Goal: Task Accomplishment & Management: Complete application form

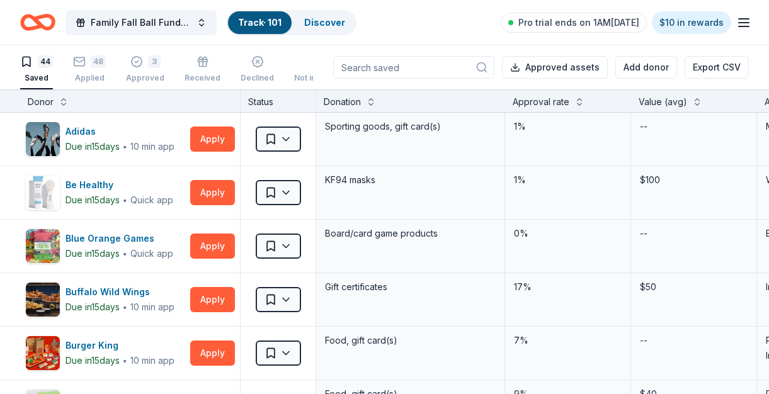
scroll to position [2200, 0]
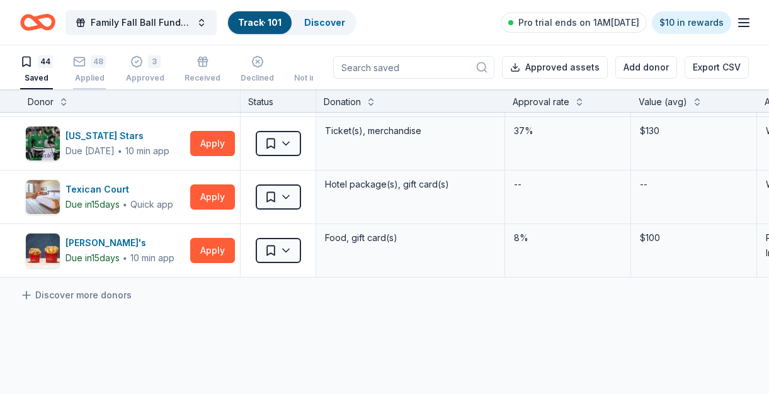
click at [99, 59] on div "48" at bounding box center [98, 61] width 15 height 13
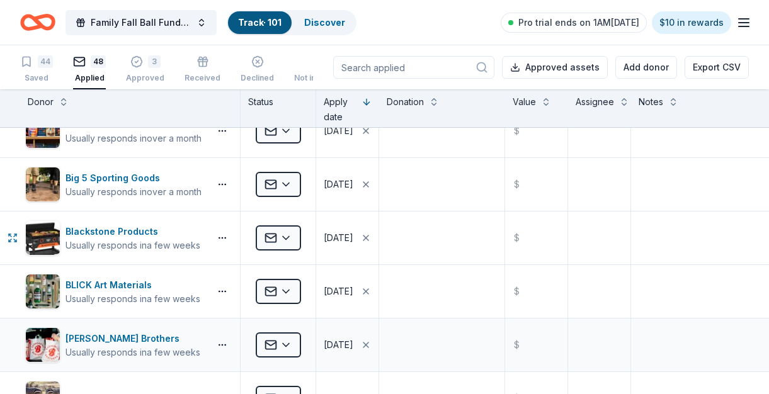
scroll to position [129, 0]
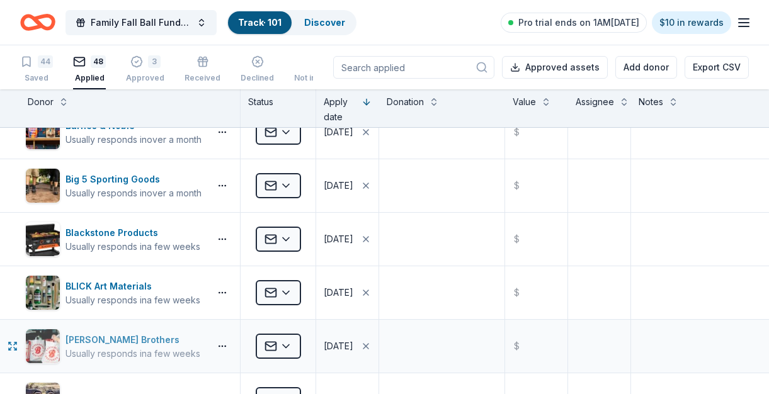
click at [125, 338] on div "Brookshire Brothers" at bounding box center [132, 340] width 135 height 15
click at [30, 62] on icon "button" at bounding box center [27, 61] width 8 height 9
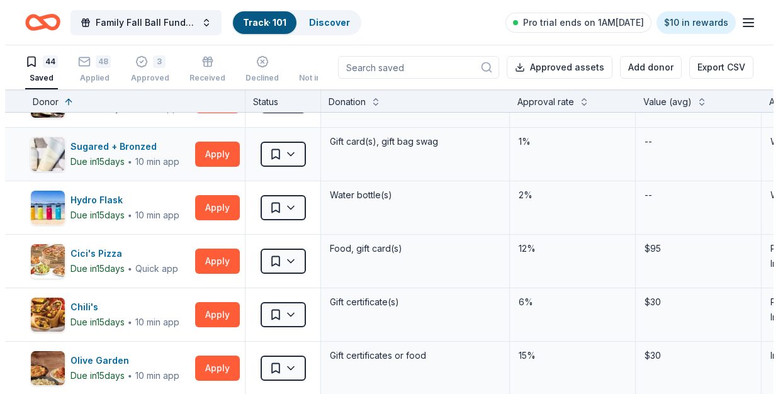
scroll to position [326, 0]
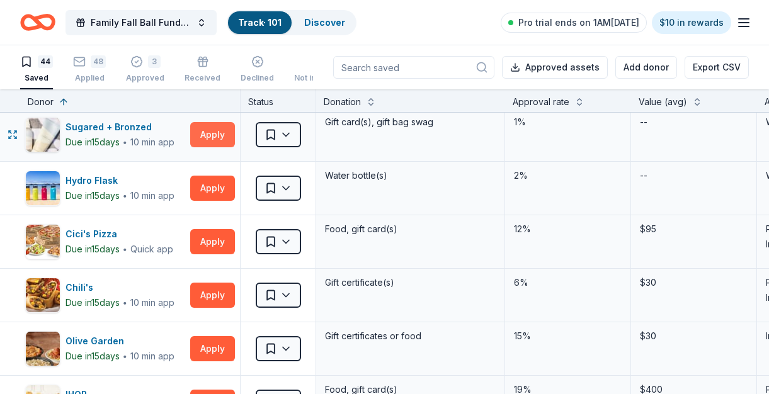
click at [205, 134] on button "Apply" at bounding box center [212, 134] width 45 height 25
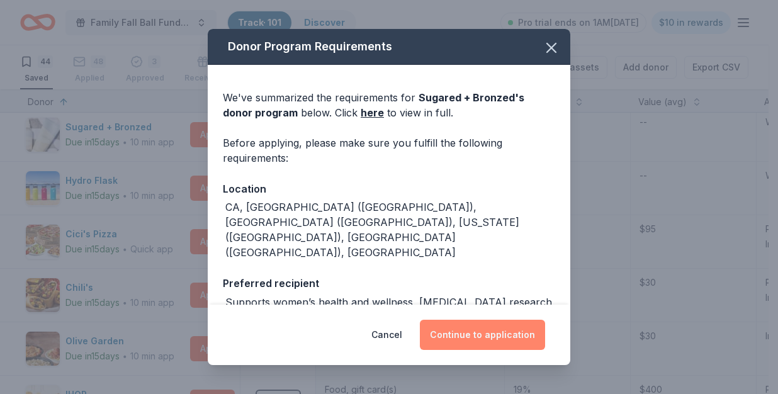
click at [478, 333] on button "Continue to application" at bounding box center [482, 335] width 125 height 30
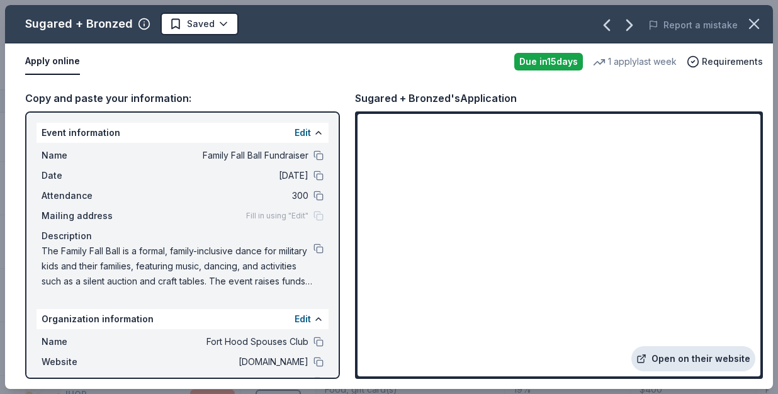
click at [673, 364] on link "Open on their website" at bounding box center [694, 358] width 124 height 25
click at [198, 25] on html "Family Fall Ball Fundraiser Track · 101 Discover Pro trial ends on 1AM, 10/3 $1…" at bounding box center [389, 197] width 778 height 394
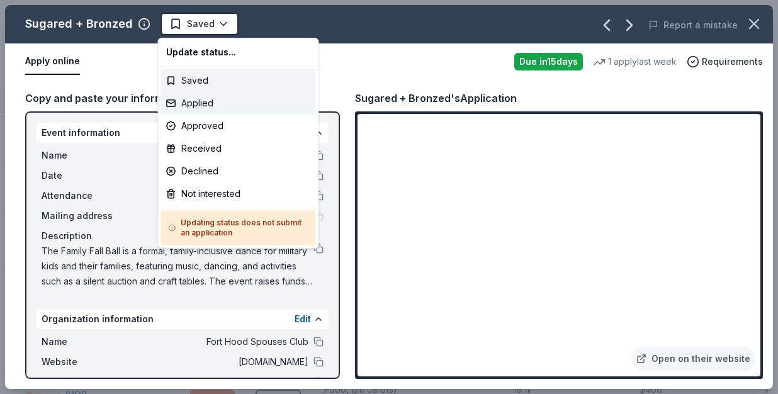
click at [202, 105] on div "Applied" at bounding box center [238, 103] width 155 height 23
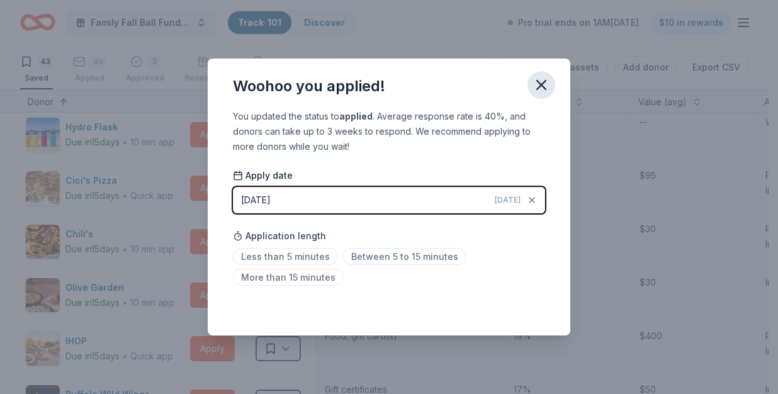
click at [542, 79] on icon "button" at bounding box center [542, 85] width 18 height 18
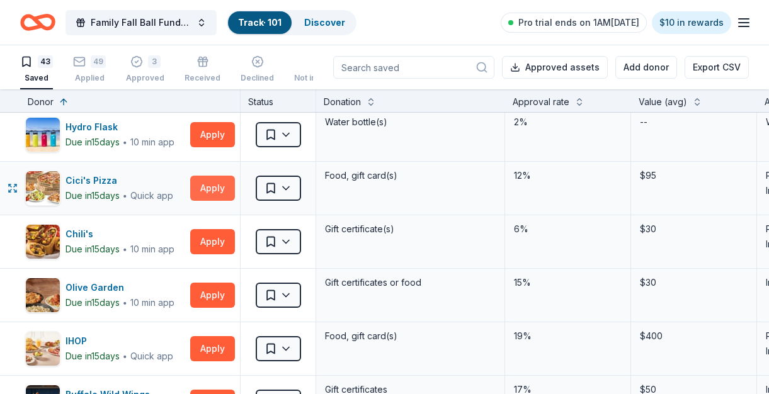
click at [206, 196] on button "Apply" at bounding box center [212, 188] width 45 height 25
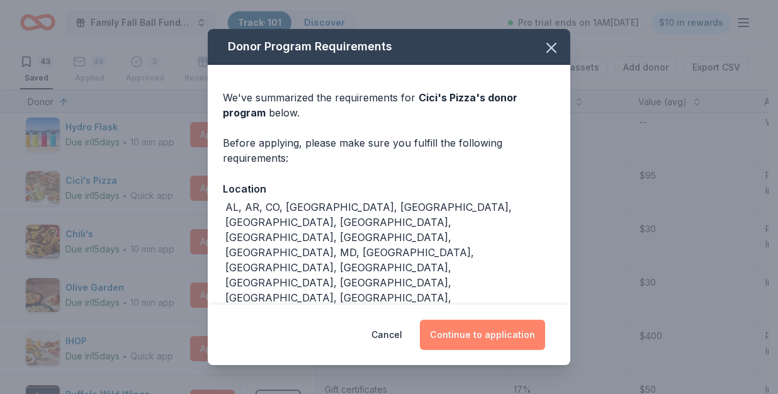
click at [489, 341] on button "Continue to application" at bounding box center [482, 335] width 125 height 30
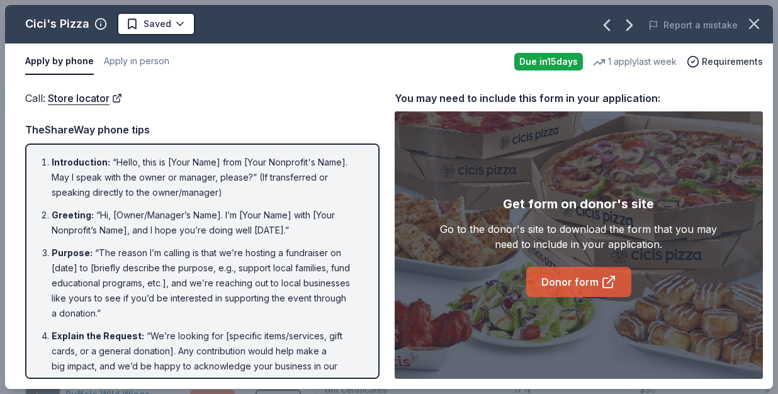
click at [568, 284] on link "Donor form" at bounding box center [579, 282] width 105 height 30
click at [122, 60] on button "Apply in person" at bounding box center [136, 61] width 65 height 26
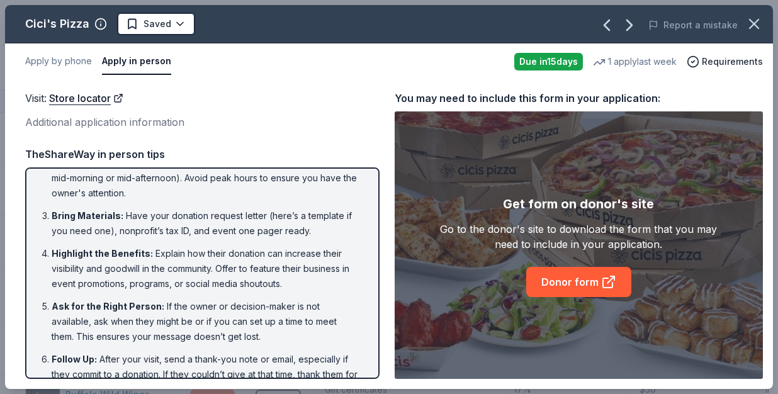
scroll to position [91, 0]
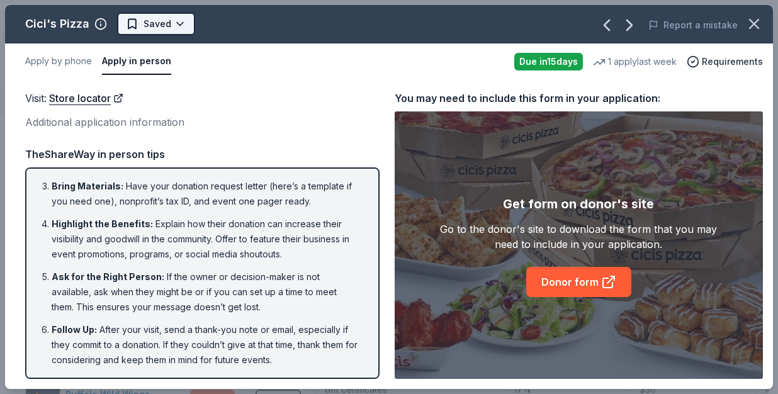
click at [159, 26] on html "Family Fall Ball Fundraiser Track · 101 Discover Pro trial ends on 1AM, 10/3 $1…" at bounding box center [389, 197] width 778 height 394
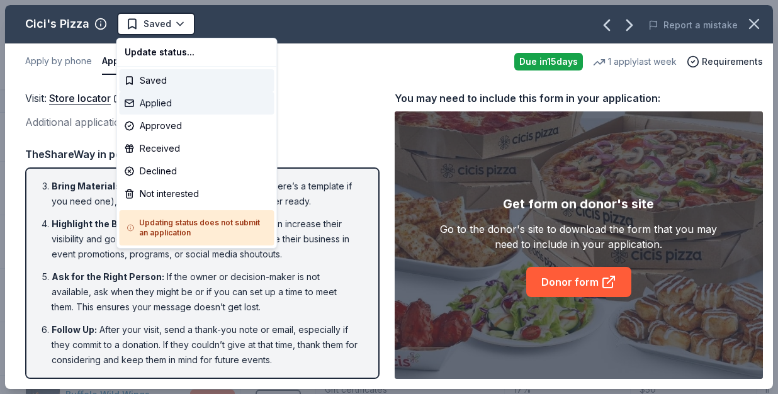
click at [164, 95] on div "Applied" at bounding box center [197, 103] width 155 height 23
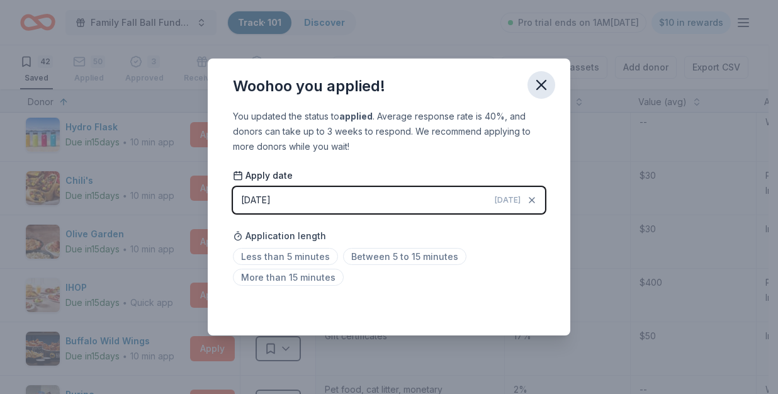
click at [545, 79] on icon "button" at bounding box center [542, 85] width 18 height 18
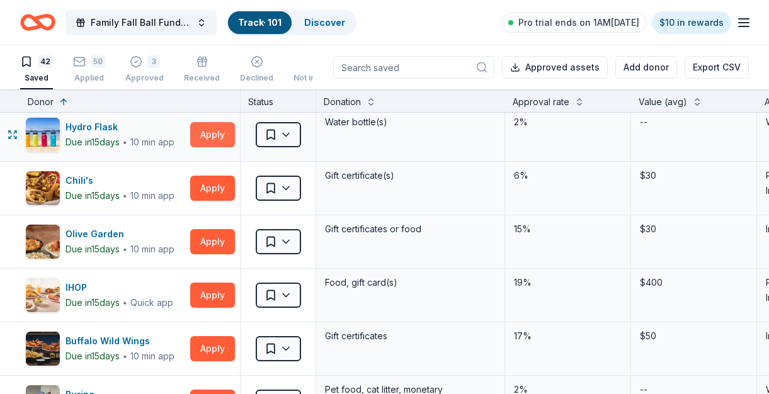
click at [215, 137] on button "Apply" at bounding box center [212, 134] width 45 height 25
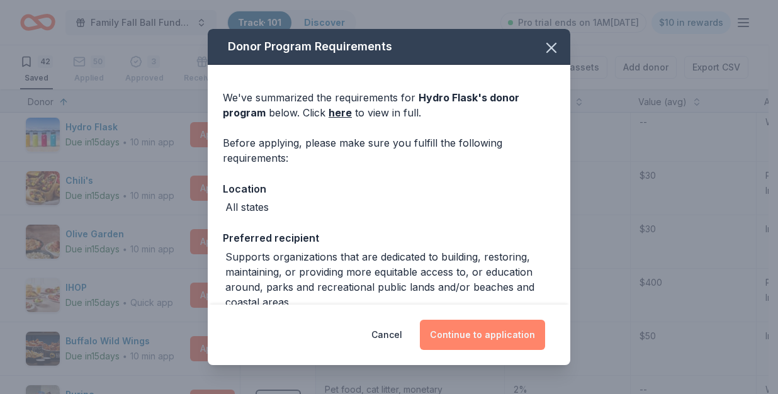
click at [504, 336] on button "Continue to application" at bounding box center [482, 335] width 125 height 30
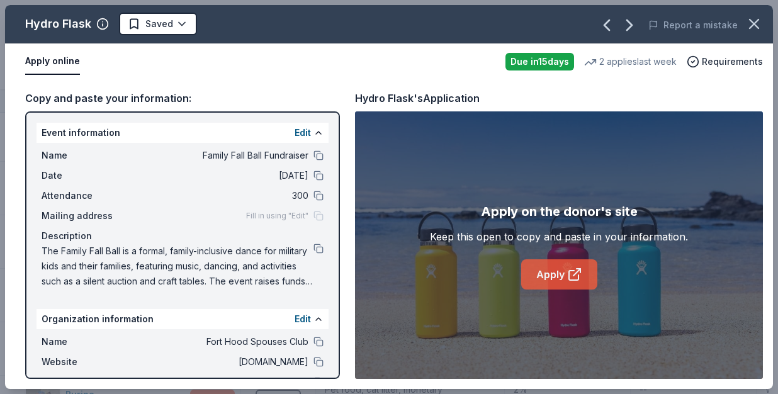
click at [572, 278] on icon at bounding box center [574, 274] width 15 height 15
click at [181, 25] on html "Family Fall Ball Fundraiser Track · 101 Discover Pro trial ends on 1AM, 10/3 $1…" at bounding box center [389, 197] width 778 height 394
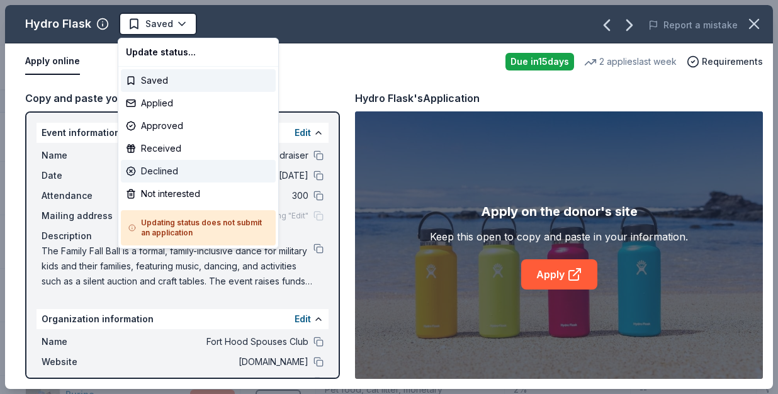
click at [169, 168] on div "Declined" at bounding box center [198, 171] width 155 height 23
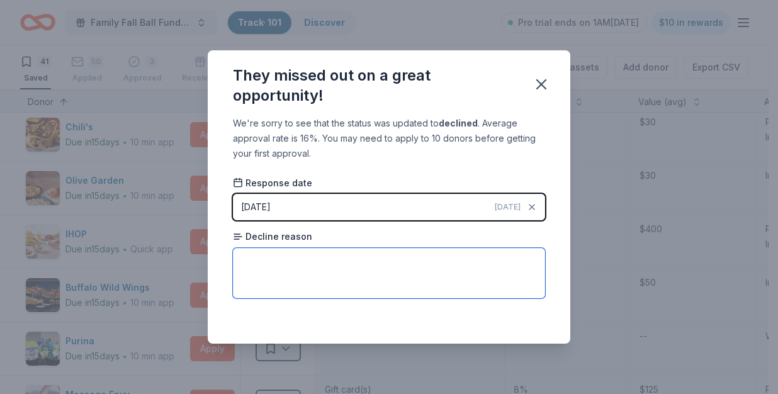
click at [318, 261] on textarea at bounding box center [389, 273] width 312 height 50
type textarea "applications are due by 9/30"
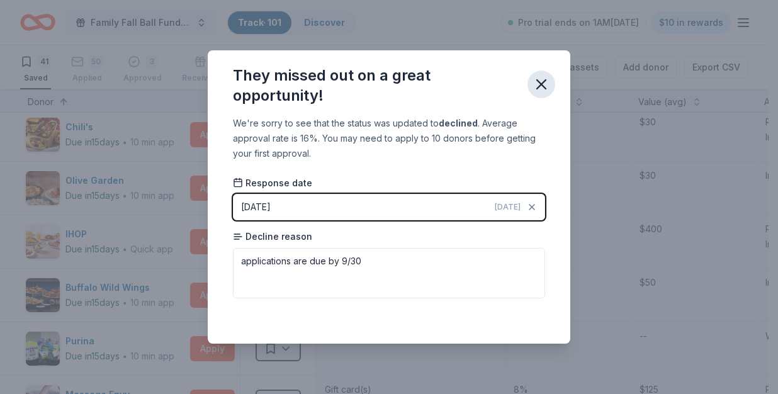
click at [547, 82] on icon "button" at bounding box center [542, 85] width 18 height 18
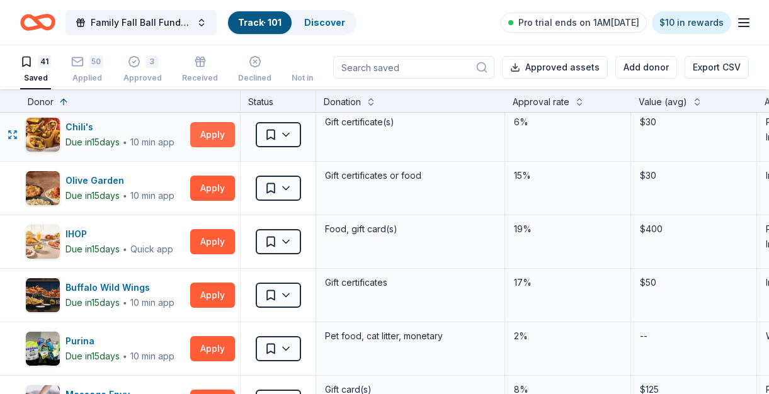
click at [218, 138] on button "Apply" at bounding box center [212, 134] width 45 height 25
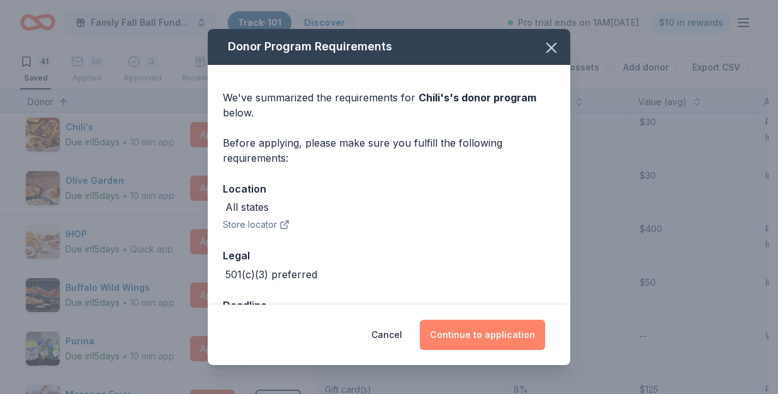
click at [489, 333] on button "Continue to application" at bounding box center [482, 335] width 125 height 30
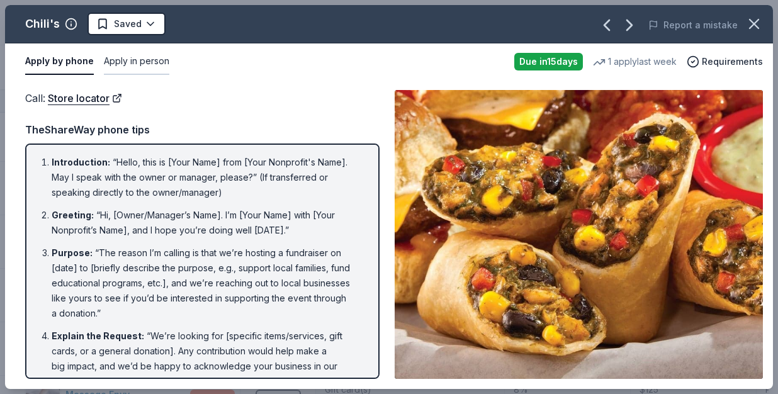
click at [139, 64] on button "Apply in person" at bounding box center [136, 61] width 65 height 26
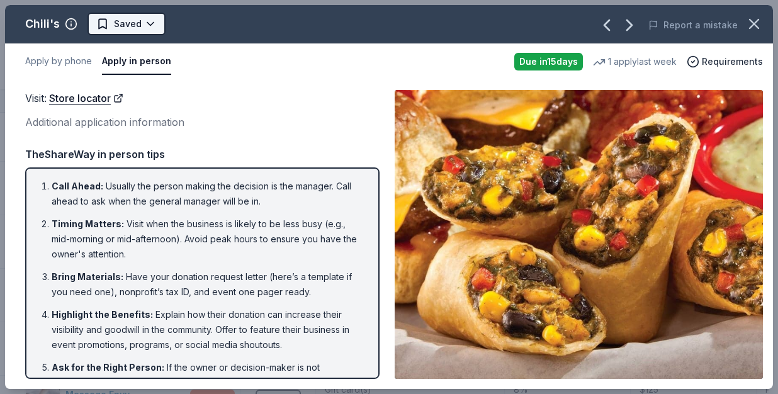
click at [152, 23] on html "Family Fall Ball Fundraiser Track · 101 Discover Pro trial ends on 1AM, 10/3 $1…" at bounding box center [389, 197] width 778 height 394
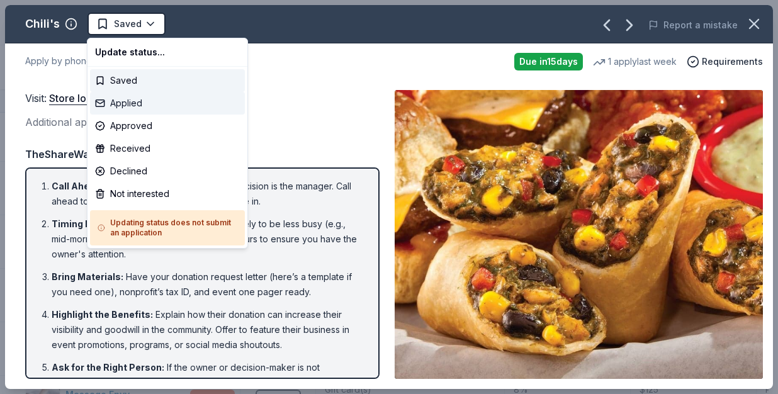
click at [134, 107] on div "Applied" at bounding box center [167, 103] width 155 height 23
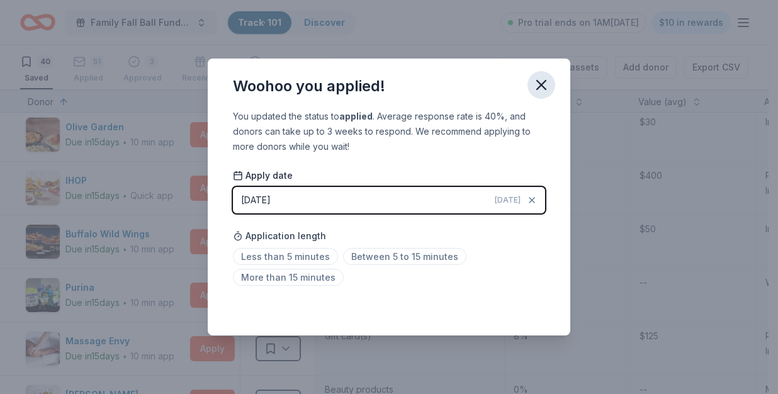
click at [539, 85] on icon "button" at bounding box center [542, 85] width 18 height 18
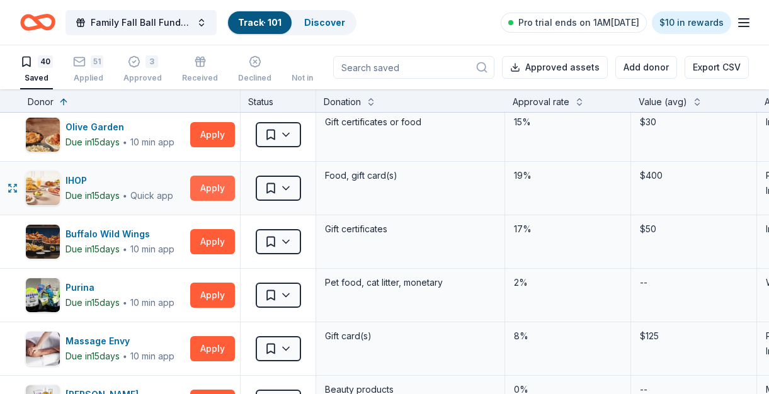
click at [203, 192] on button "Apply" at bounding box center [212, 188] width 45 height 25
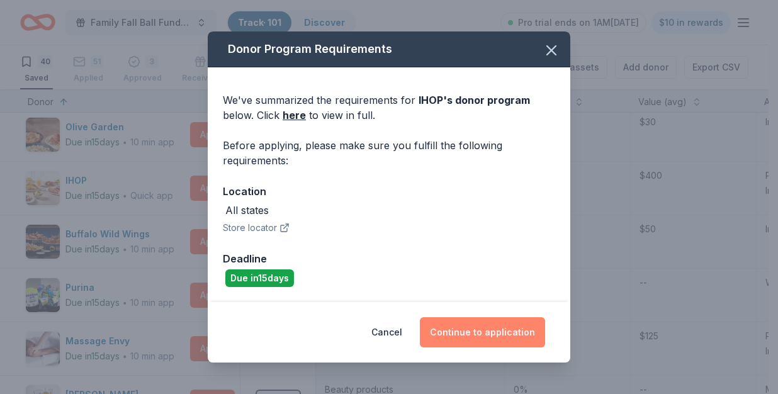
click at [493, 325] on button "Continue to application" at bounding box center [482, 332] width 125 height 30
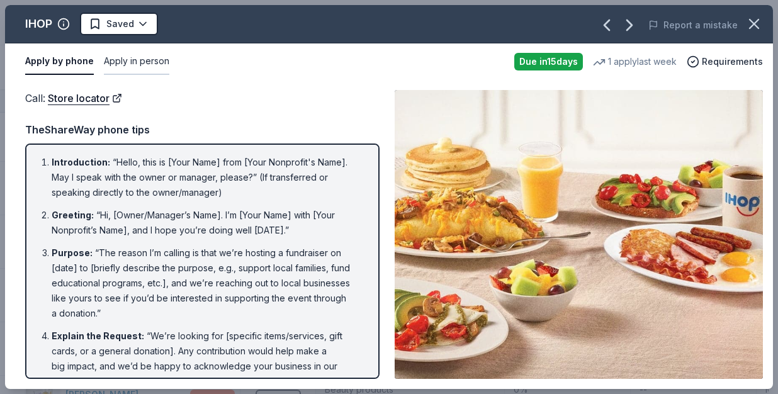
click at [144, 62] on button "Apply in person" at bounding box center [136, 61] width 65 height 26
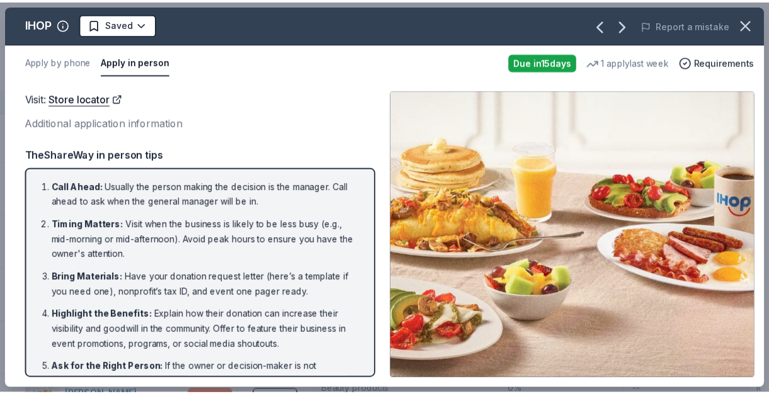
scroll to position [85, 0]
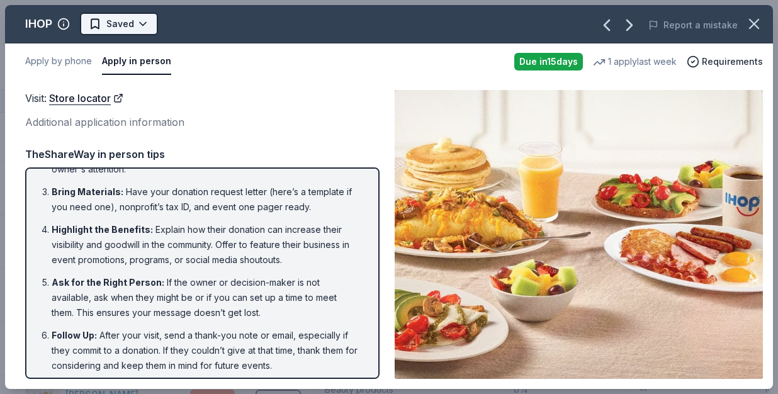
click at [139, 20] on html "Family Fall Ball Fundraiser Track · 101 Discover Pro trial ends on 1AM, 10/3 $1…" at bounding box center [389, 197] width 778 height 394
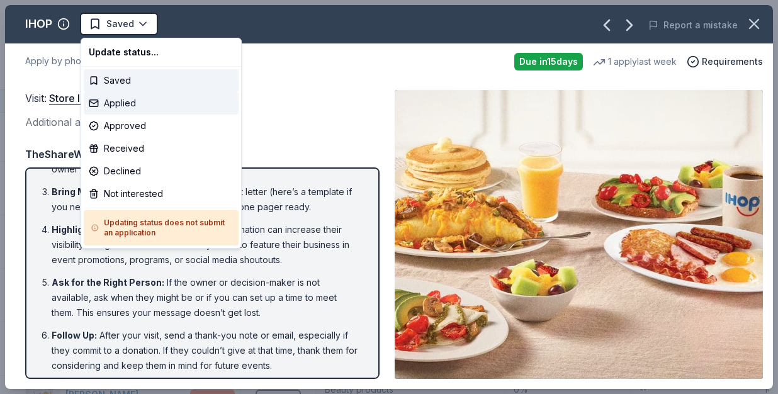
click at [120, 106] on div "Applied" at bounding box center [161, 103] width 155 height 23
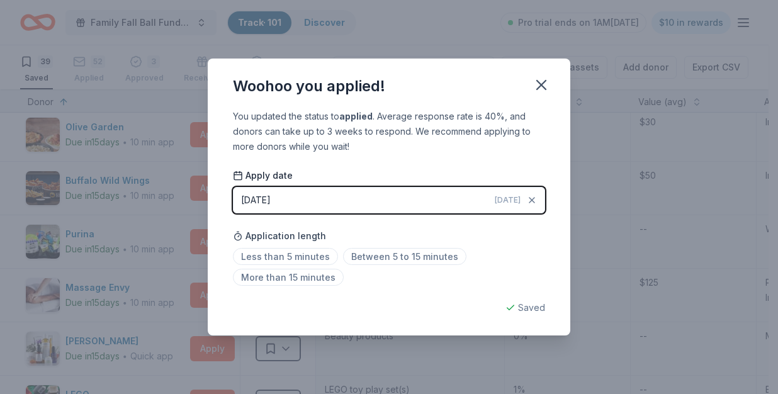
drag, startPoint x: 542, startPoint y: 84, endPoint x: 524, endPoint y: 100, distance: 23.2
click at [542, 84] on icon "button" at bounding box center [541, 85] width 9 height 9
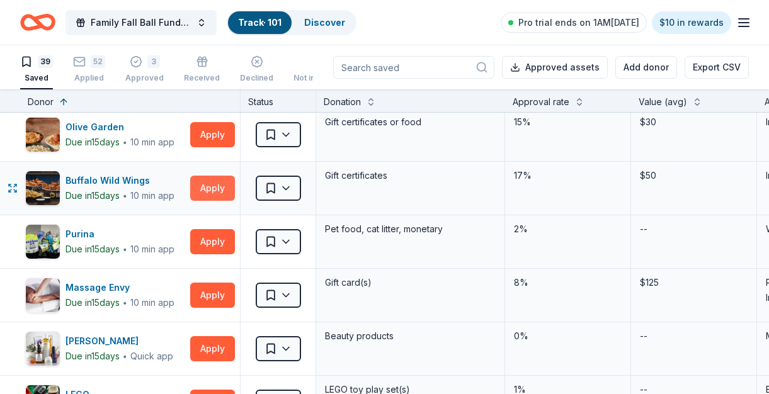
click at [212, 183] on button "Apply" at bounding box center [212, 188] width 45 height 25
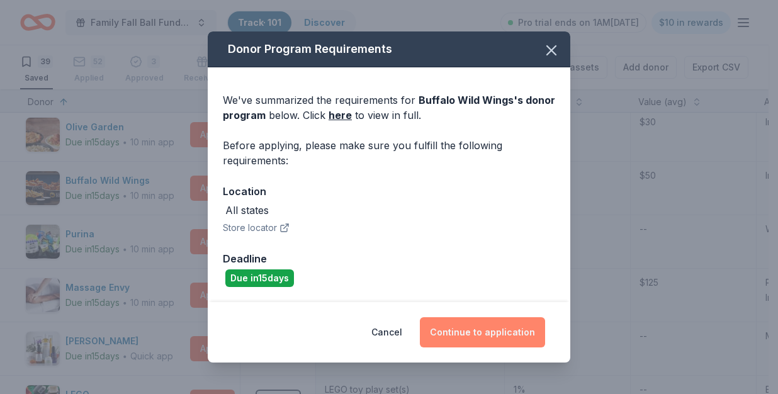
click at [515, 327] on button "Continue to application" at bounding box center [482, 332] width 125 height 30
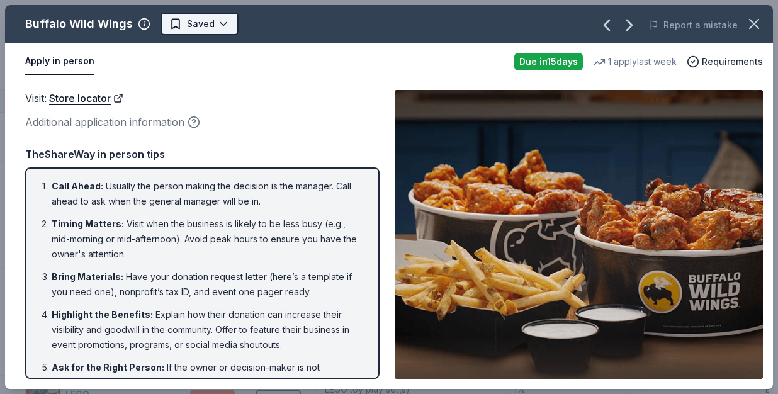
click at [188, 20] on html "Family Fall Ball Fundraiser Track · 101 Discover Pro trial ends on 1AM, 10/3 $1…" at bounding box center [389, 197] width 778 height 394
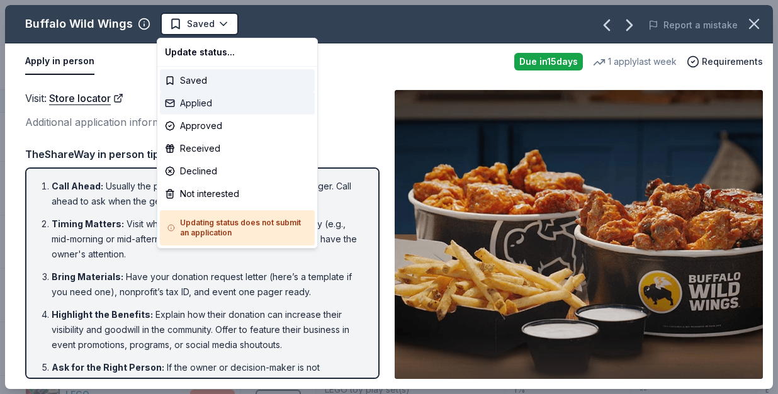
click at [219, 98] on div "Applied" at bounding box center [237, 103] width 155 height 23
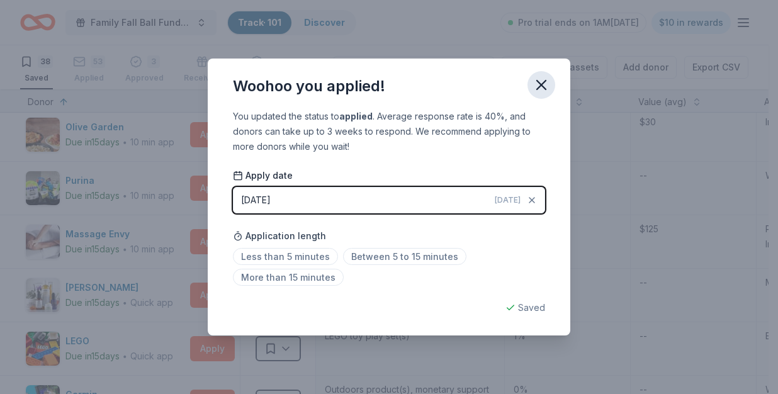
click at [544, 83] on icon "button" at bounding box center [541, 85] width 9 height 9
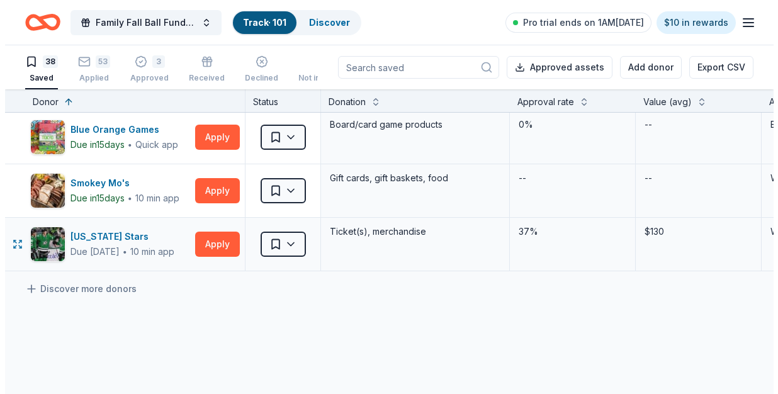
scroll to position [1877, 0]
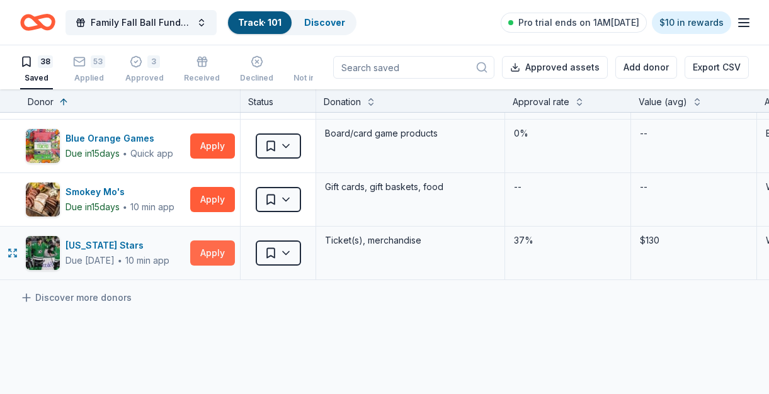
click at [209, 254] on button "Apply" at bounding box center [212, 253] width 45 height 25
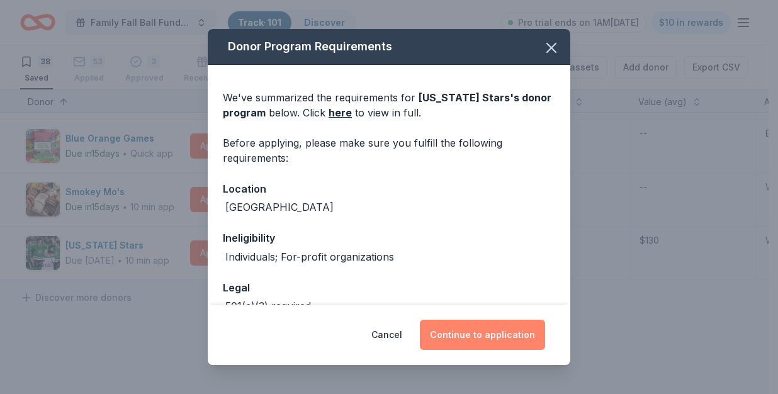
click at [453, 326] on button "Continue to application" at bounding box center [482, 335] width 125 height 30
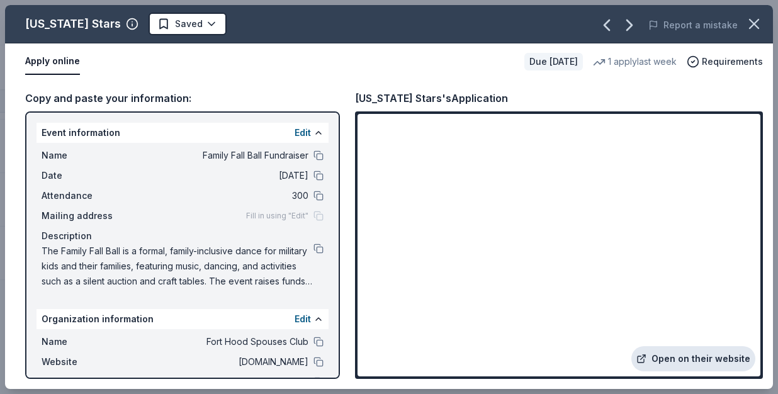
click at [711, 358] on link "Open on their website" at bounding box center [694, 358] width 124 height 25
click at [179, 24] on html "Family Fall Ball Fundraiser Track · 101 Discover Pro trial ends on 1AM, 10/3 $1…" at bounding box center [389, 197] width 778 height 394
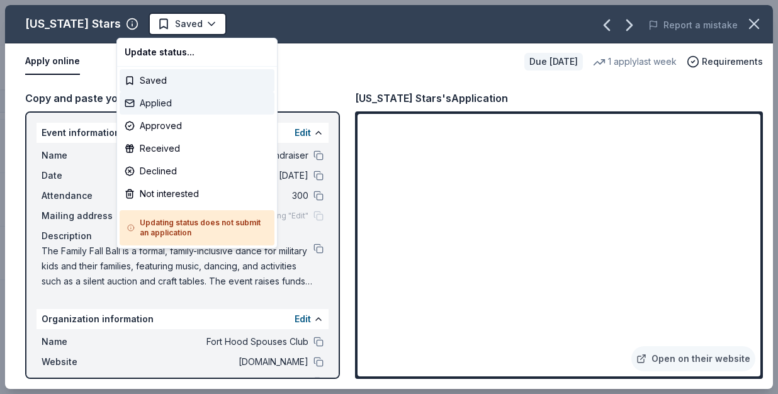
click at [173, 99] on div "Applied" at bounding box center [197, 103] width 155 height 23
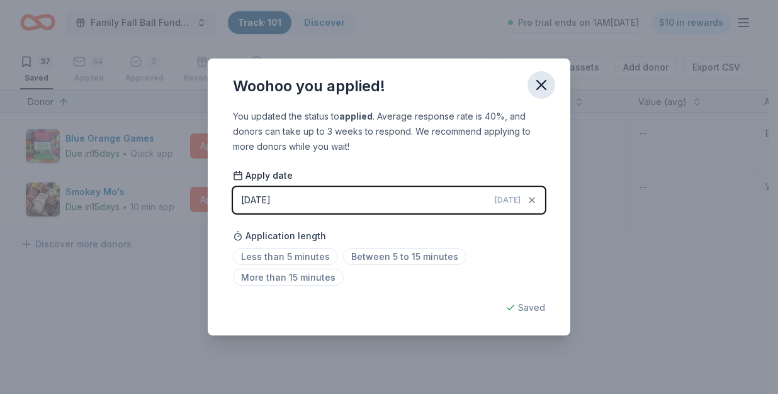
drag, startPoint x: 541, startPoint y: 84, endPoint x: 530, endPoint y: 88, distance: 11.2
click at [540, 84] on icon "button" at bounding box center [541, 85] width 9 height 9
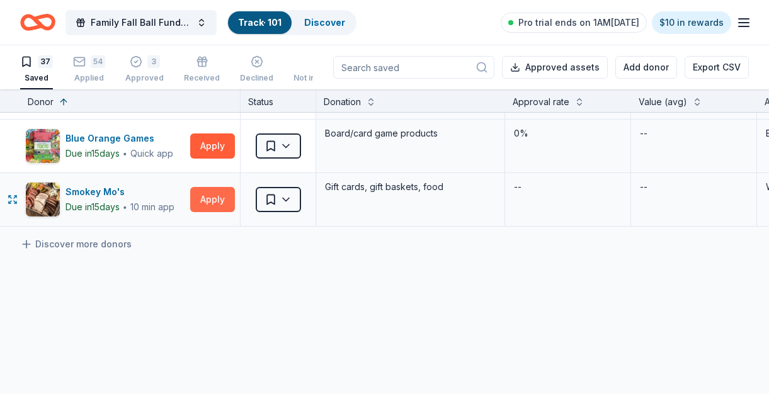
click at [225, 197] on button "Apply" at bounding box center [212, 199] width 45 height 25
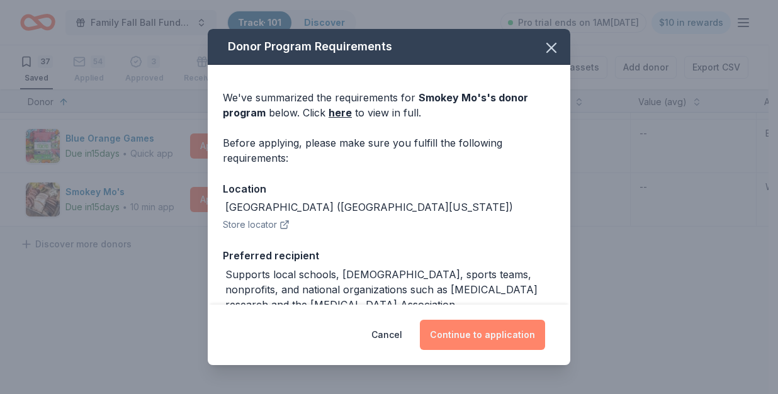
click at [471, 329] on button "Continue to application" at bounding box center [482, 335] width 125 height 30
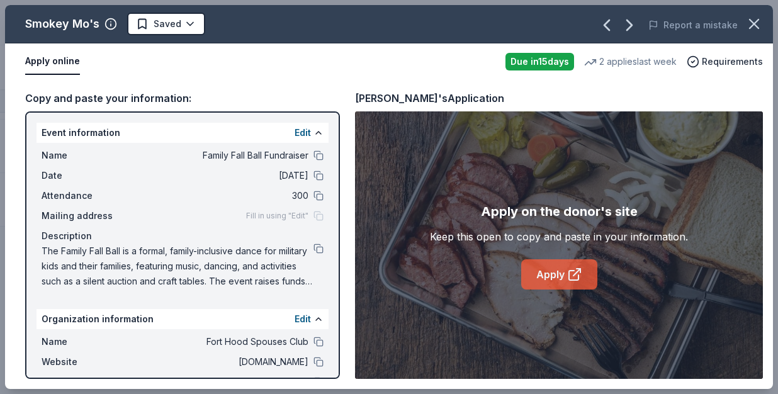
click at [572, 274] on icon at bounding box center [574, 274] width 15 height 15
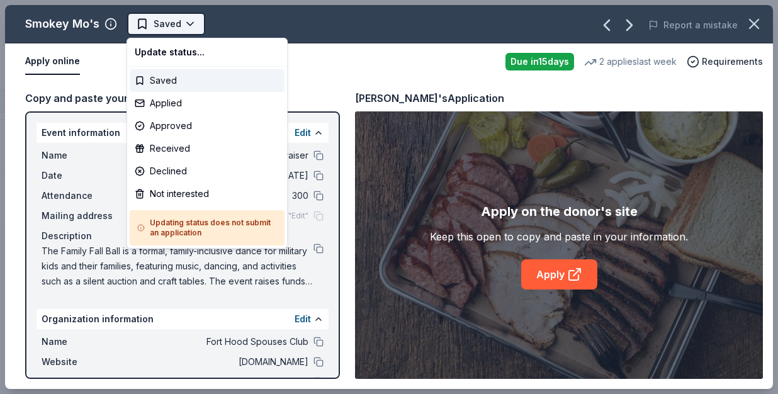
click at [178, 28] on html "Family Fall Ball Fundraiser Track · 101 Discover Pro trial ends on 1AM, 10/3 $1…" at bounding box center [389, 197] width 778 height 394
click at [176, 101] on div "Applied" at bounding box center [207, 103] width 155 height 23
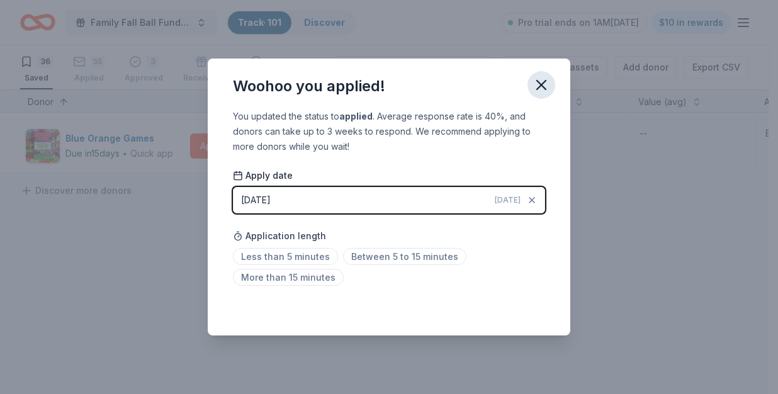
click at [543, 83] on icon "button" at bounding box center [542, 85] width 18 height 18
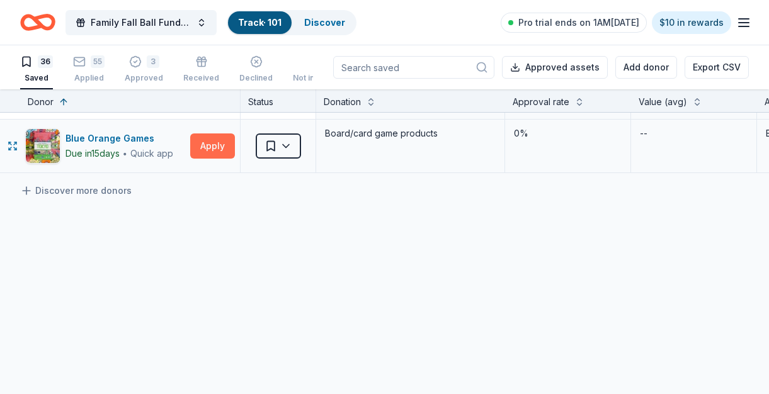
click at [213, 149] on button "Apply" at bounding box center [212, 146] width 45 height 25
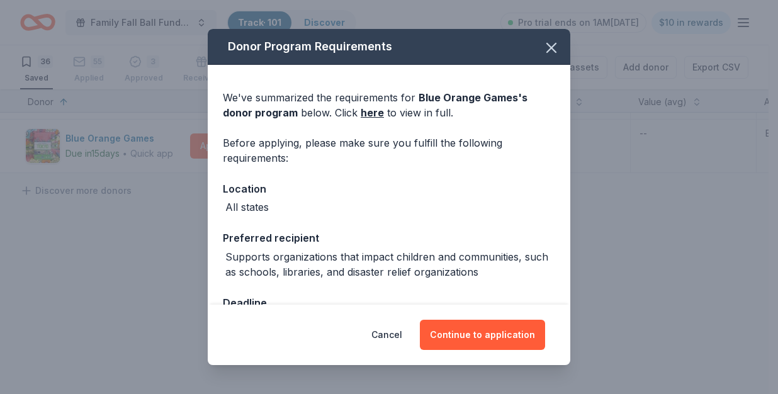
drag, startPoint x: 478, startPoint y: 335, endPoint x: 504, endPoint y: 291, distance: 51.4
click at [479, 335] on button "Continue to application" at bounding box center [482, 335] width 125 height 30
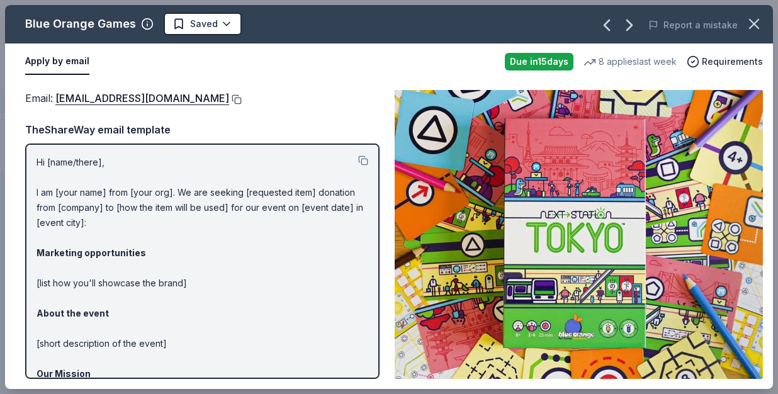
click at [229, 98] on button at bounding box center [235, 99] width 13 height 10
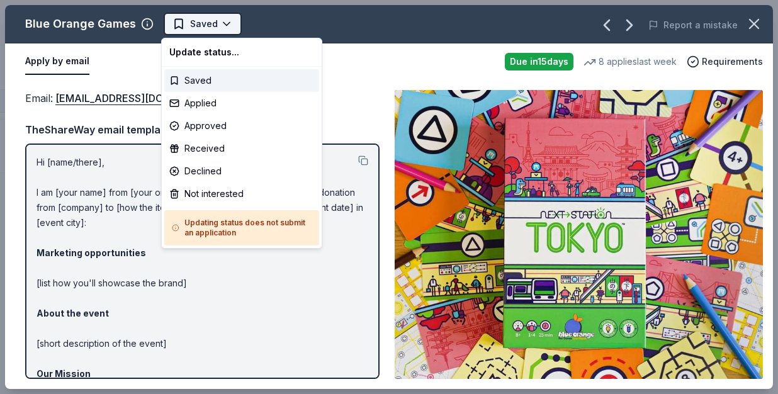
click at [232, 23] on html "Family Fall Ball Fundraiser Track · 101 Discover Pro trial ends on 1AM, 10/3 $1…" at bounding box center [389, 197] width 778 height 394
click at [198, 106] on div "Applied" at bounding box center [241, 103] width 155 height 23
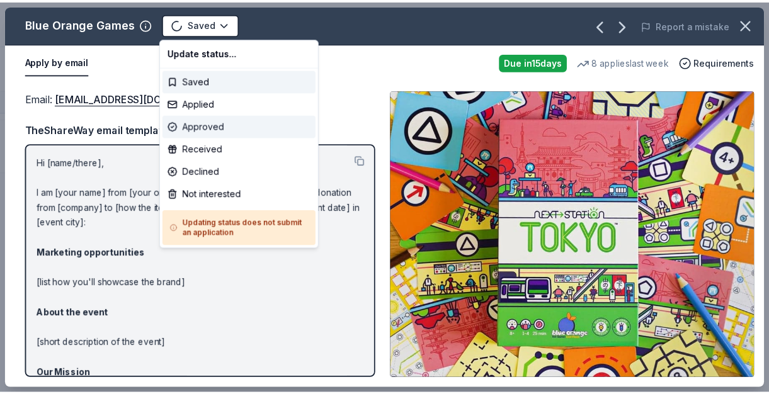
scroll to position [1848, 0]
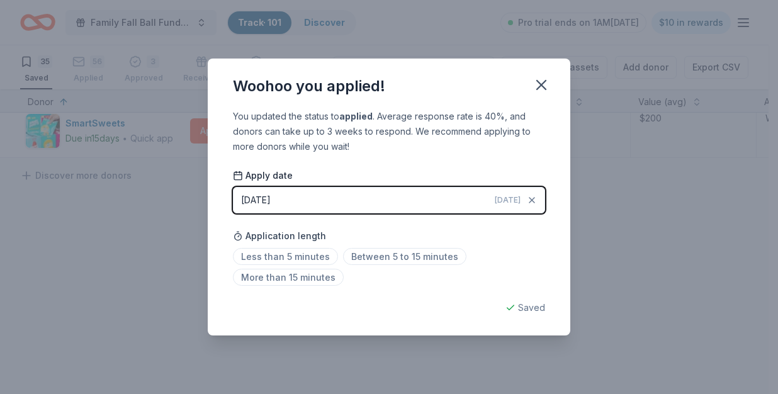
drag, startPoint x: 544, startPoint y: 87, endPoint x: 277, endPoint y: 192, distance: 286.4
click at [543, 86] on icon "button" at bounding box center [541, 85] width 9 height 9
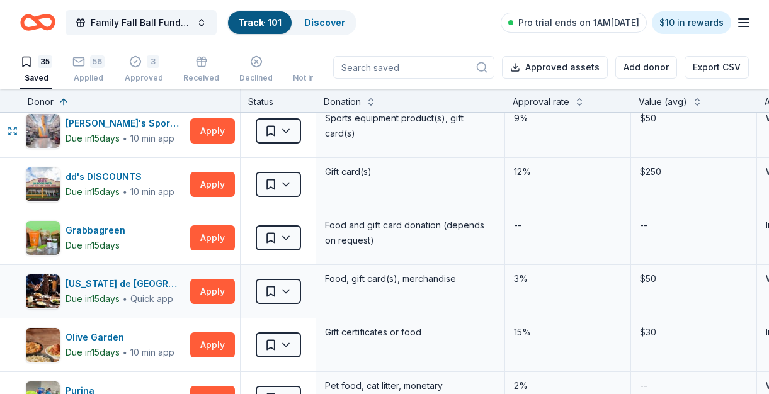
scroll to position [0, 0]
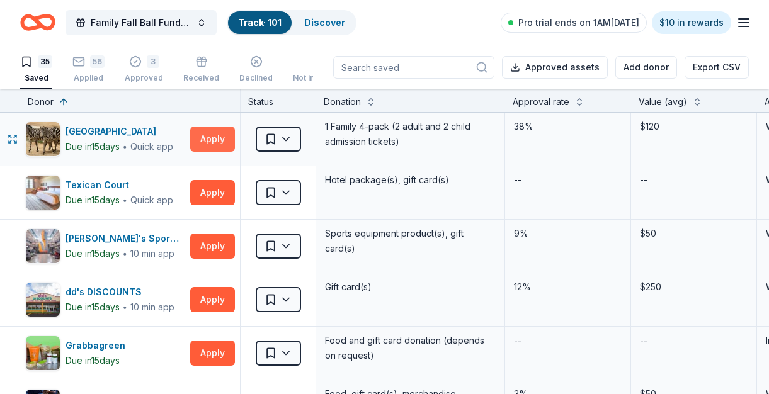
click at [197, 140] on button "Apply" at bounding box center [212, 139] width 45 height 25
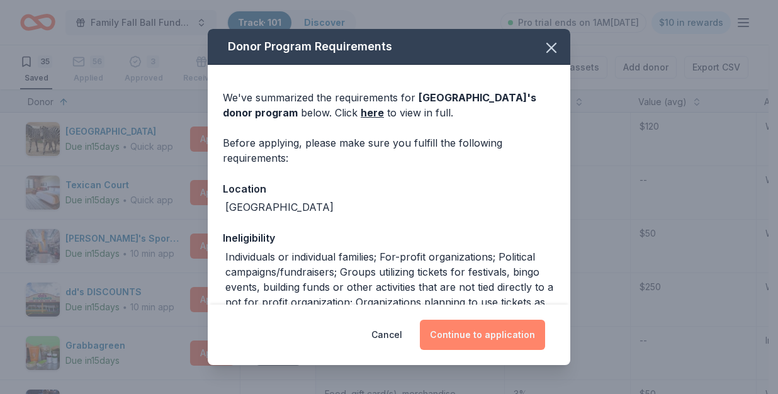
click at [483, 339] on button "Continue to application" at bounding box center [482, 335] width 125 height 30
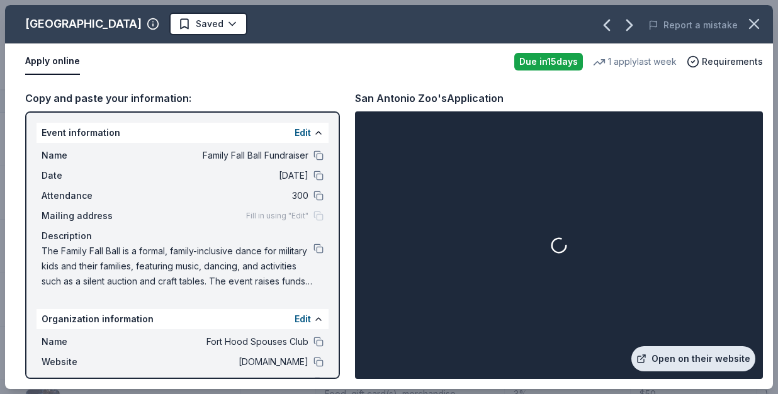
click at [689, 360] on link "Open on their website" at bounding box center [694, 358] width 124 height 25
click at [194, 21] on html "Family Fall Ball Fundraiser Track · 101 Discover Pro trial ends on 1AM, 10/3 $1…" at bounding box center [389, 197] width 778 height 394
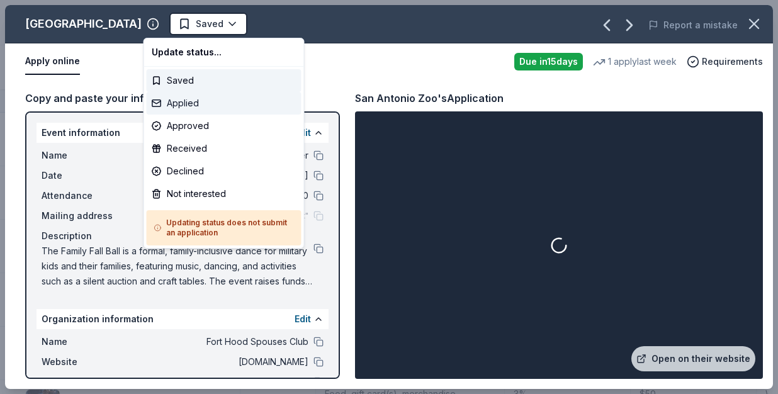
click at [182, 107] on div "Applied" at bounding box center [224, 103] width 155 height 23
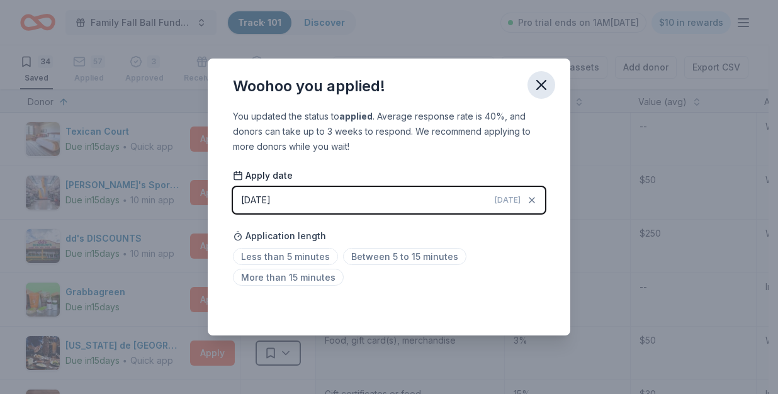
click at [545, 83] on icon "button" at bounding box center [542, 85] width 18 height 18
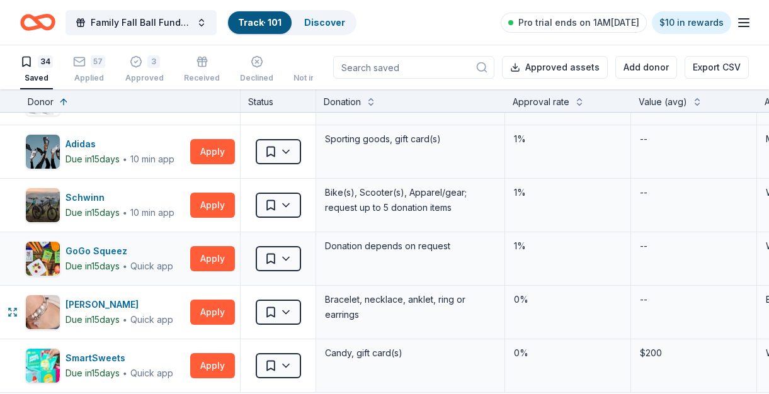
scroll to position [1549, 0]
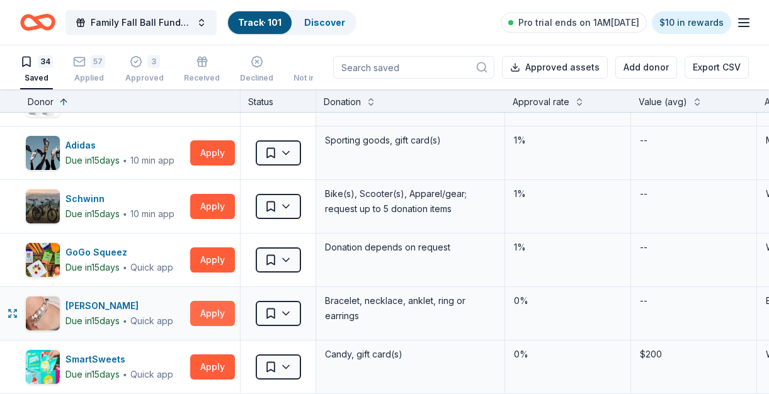
click at [199, 310] on button "Apply" at bounding box center [212, 313] width 45 height 25
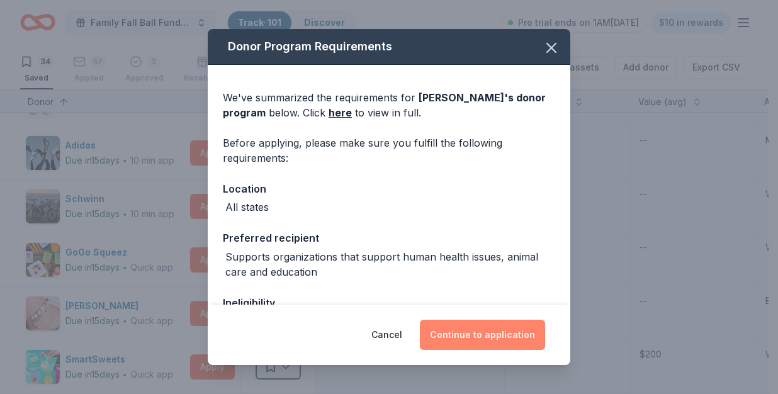
click at [509, 341] on button "Continue to application" at bounding box center [482, 335] width 125 height 30
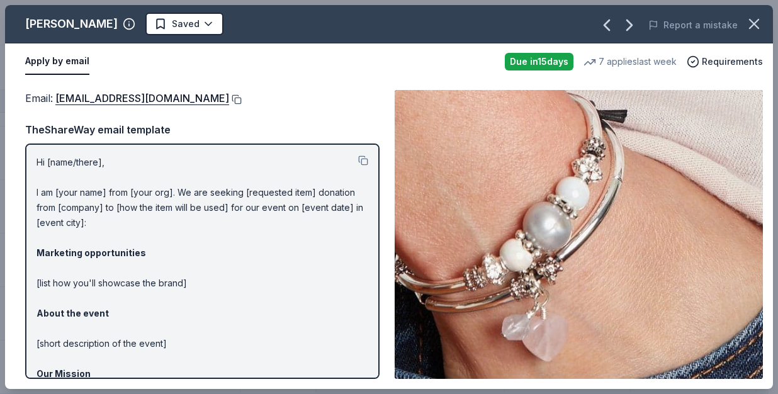
click at [229, 102] on button at bounding box center [235, 99] width 13 height 10
click at [182, 26] on html "Family Fall Ball Fundraiser Track · 101 Discover Pro trial ends on 1AM, 10/3 $1…" at bounding box center [389, 197] width 778 height 394
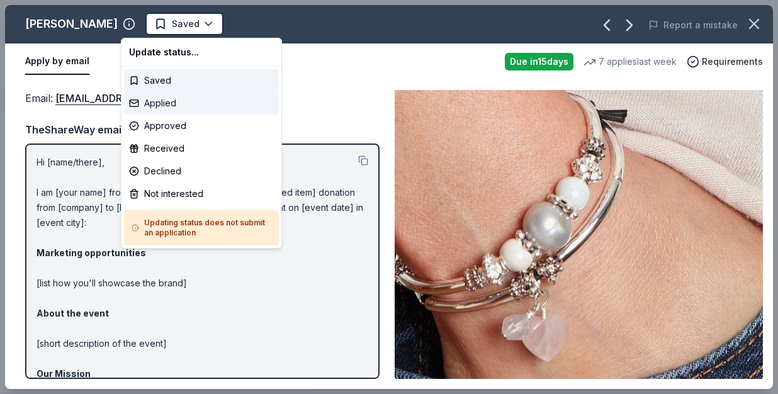
click at [180, 104] on div "Applied" at bounding box center [201, 103] width 155 height 23
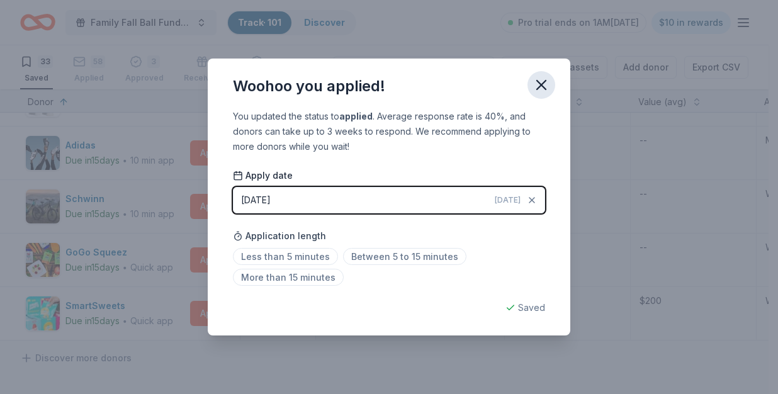
click at [539, 81] on icon "button" at bounding box center [542, 85] width 18 height 18
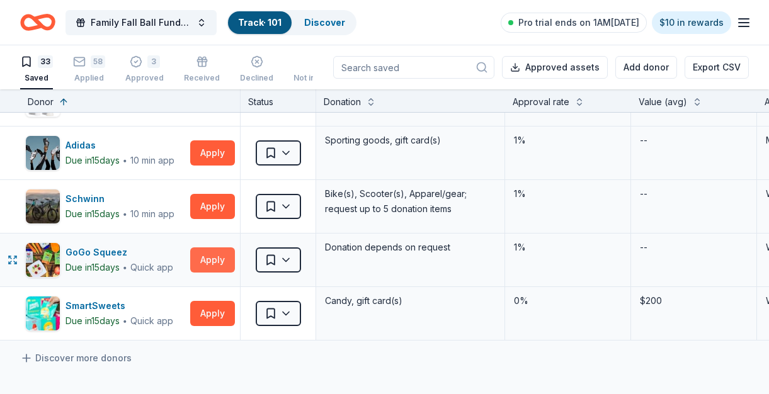
click at [211, 261] on button "Apply" at bounding box center [212, 260] width 45 height 25
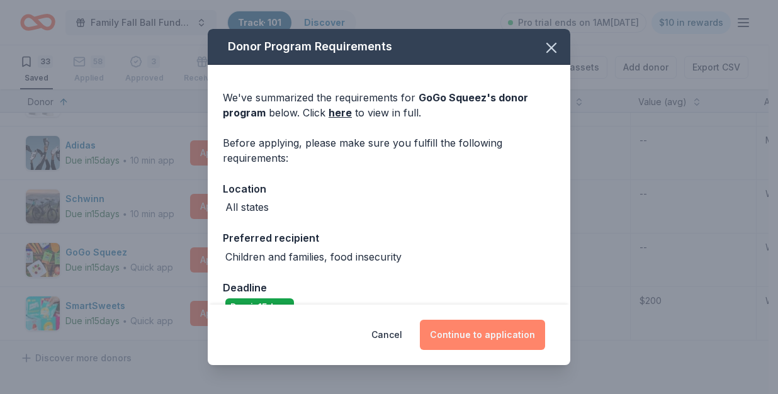
click at [505, 336] on button "Continue to application" at bounding box center [482, 335] width 125 height 30
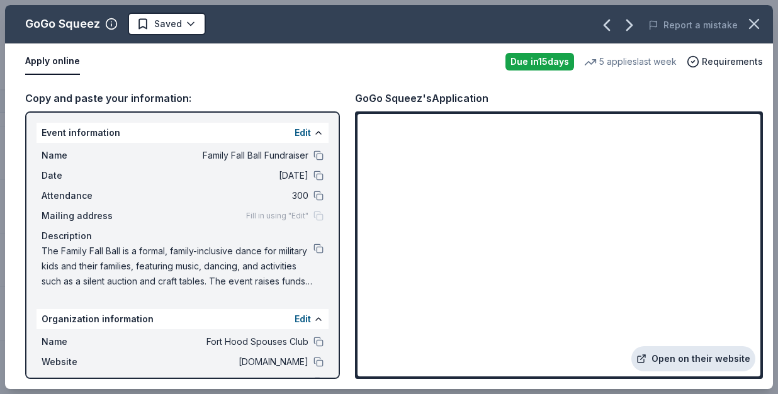
click at [705, 360] on link "Open on their website" at bounding box center [694, 358] width 124 height 25
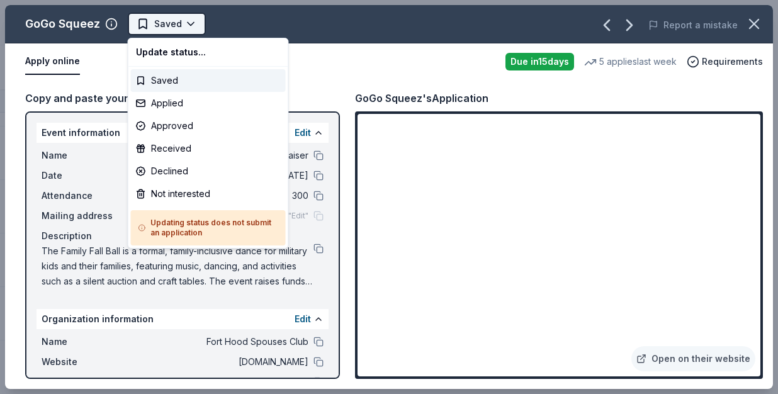
click at [197, 30] on html "Family Fall Ball Fundraiser Track · 101 Discover Pro trial ends on 1AM, 10/3 $1…" at bounding box center [389, 197] width 778 height 394
click at [175, 106] on div "Applied" at bounding box center [208, 103] width 155 height 23
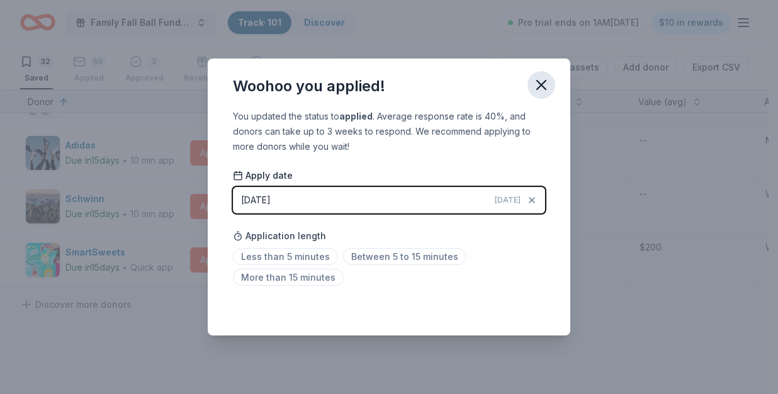
click at [538, 85] on icon "button" at bounding box center [542, 85] width 18 height 18
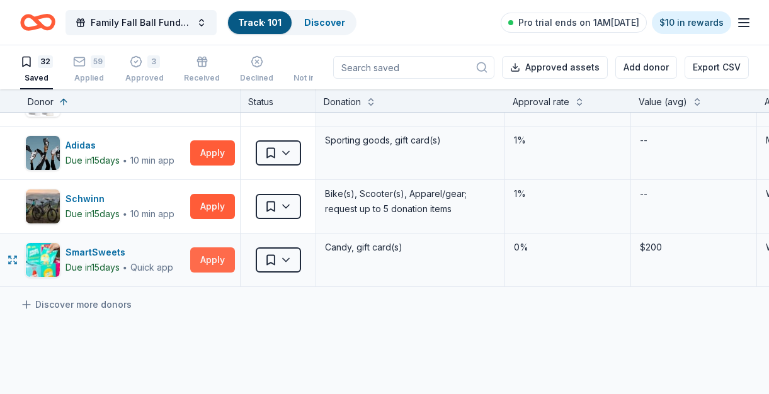
click at [200, 258] on button "Apply" at bounding box center [212, 260] width 45 height 25
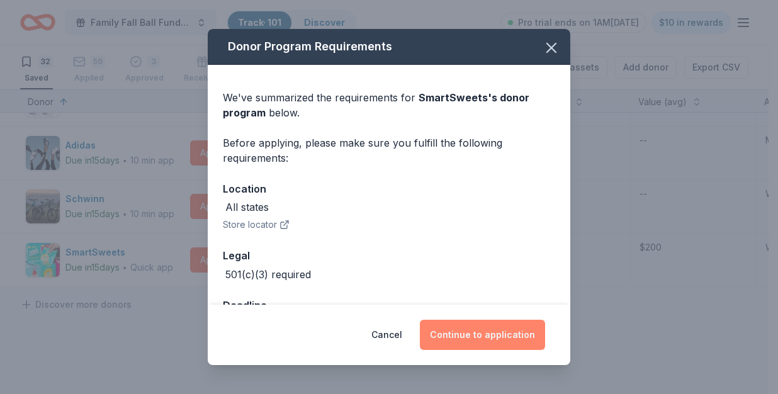
click at [466, 338] on button "Continue to application" at bounding box center [482, 335] width 125 height 30
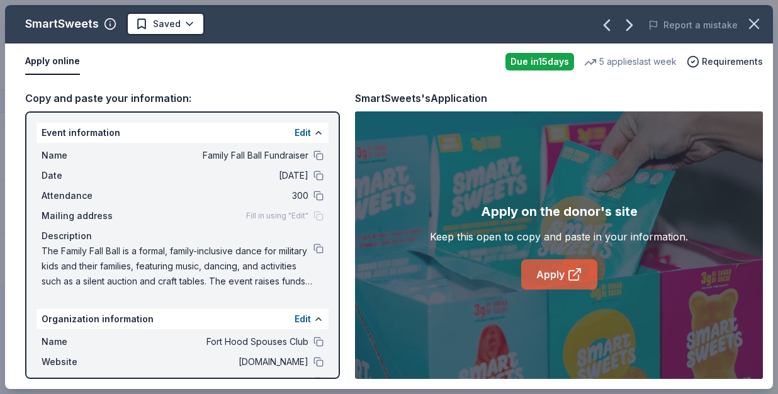
click at [567, 262] on link "Apply" at bounding box center [559, 274] width 76 height 30
click at [200, 23] on html "Family Fall Ball Fundraiser Track · 101 Discover Pro trial ends on 1AM, 10/3 $1…" at bounding box center [389, 197] width 778 height 394
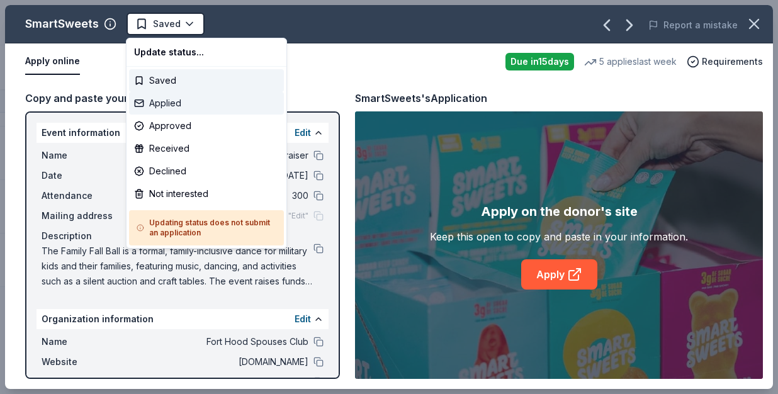
click at [181, 102] on div "Applied" at bounding box center [206, 103] width 155 height 23
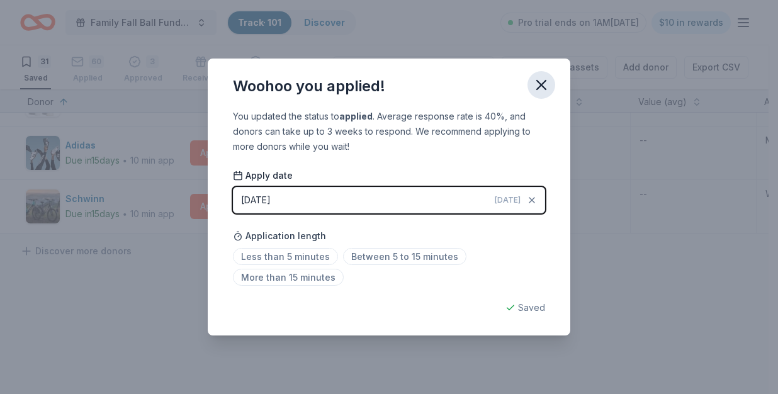
click at [541, 80] on icon "button" at bounding box center [542, 85] width 18 height 18
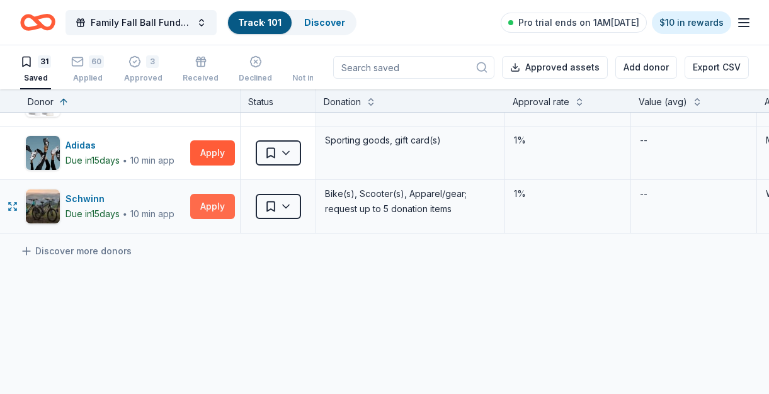
click at [213, 204] on button "Apply" at bounding box center [212, 206] width 45 height 25
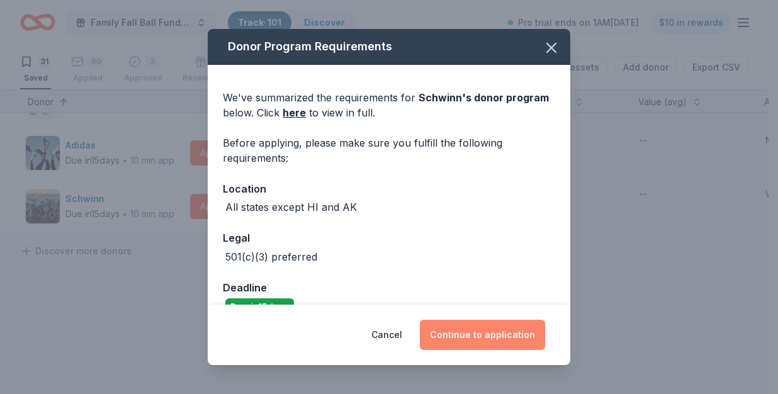
click at [469, 334] on button "Continue to application" at bounding box center [482, 335] width 125 height 30
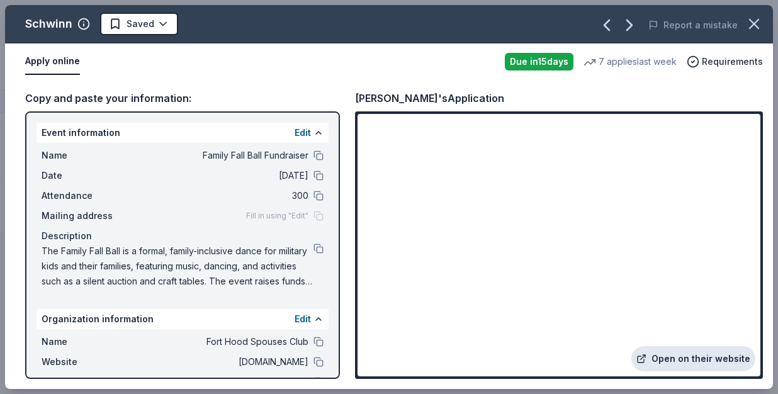
click at [686, 357] on link "Open on their website" at bounding box center [694, 358] width 124 height 25
click at [140, 19] on html "Family Fall Ball Fundraiser Track · 101 Discover Pro trial ends on 1AM, 10/3 $1…" at bounding box center [389, 197] width 778 height 394
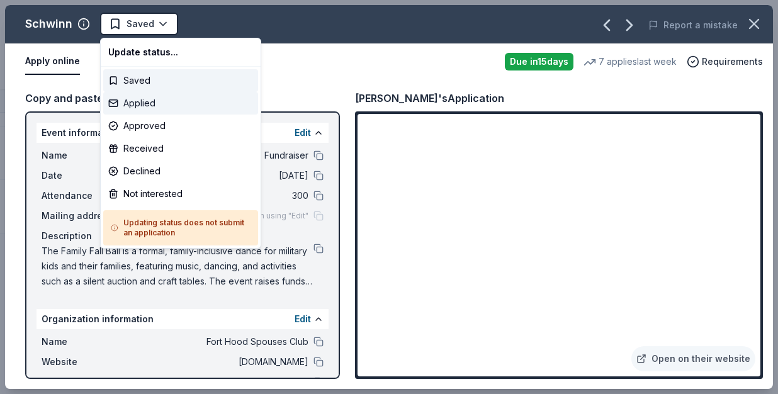
click at [152, 102] on div "Applied" at bounding box center [180, 103] width 155 height 23
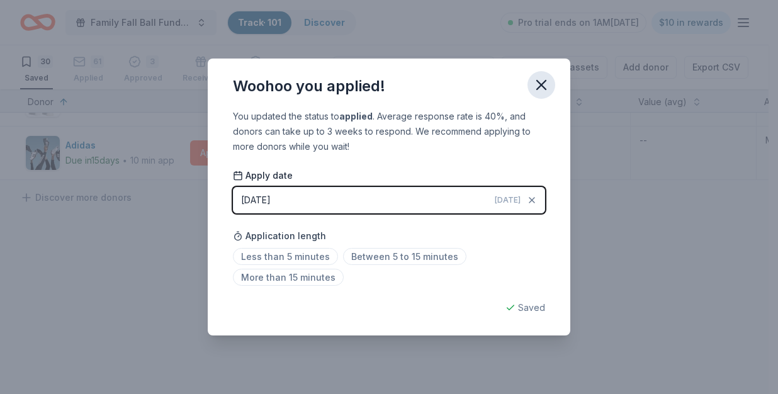
click at [545, 86] on icon "button" at bounding box center [542, 85] width 18 height 18
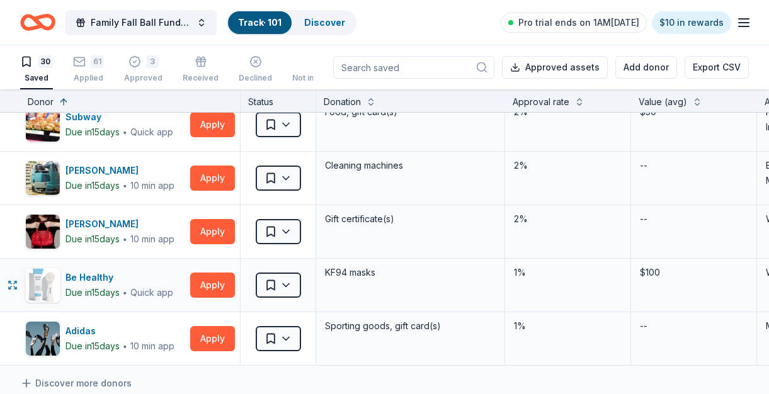
scroll to position [1372, 0]
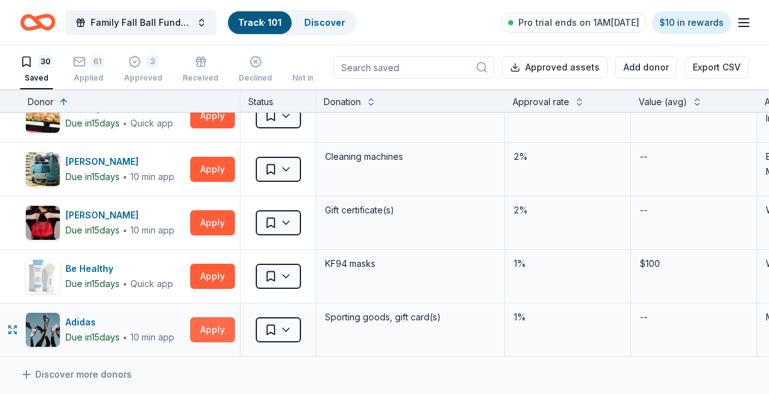
click at [211, 334] on button "Apply" at bounding box center [212, 329] width 45 height 25
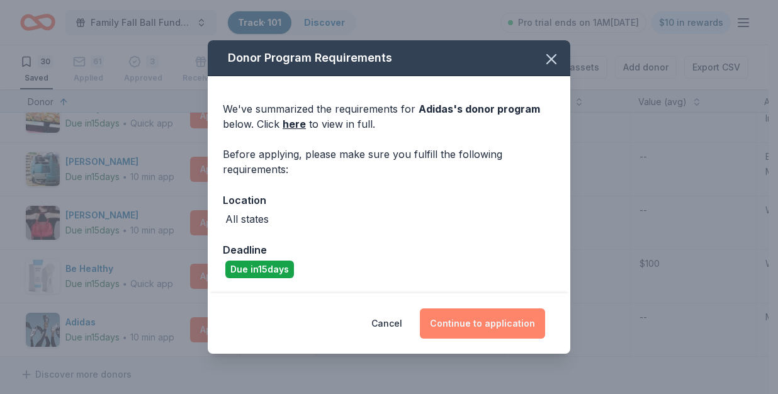
click at [468, 322] on button "Continue to application" at bounding box center [482, 324] width 125 height 30
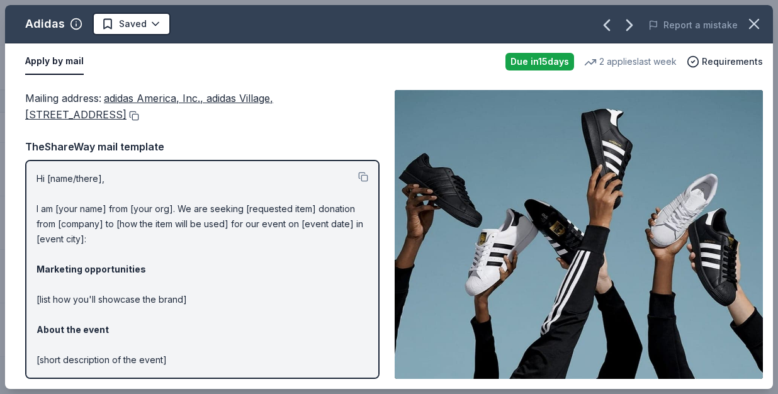
click at [139, 114] on button at bounding box center [133, 116] width 13 height 10
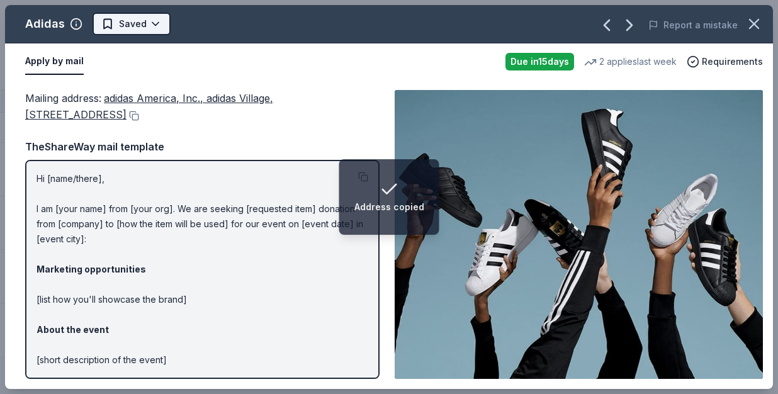
click at [144, 21] on html "Address copied Family Fall Ball Fundraiser Track · 101 Discover Pro trial ends …" at bounding box center [389, 197] width 778 height 394
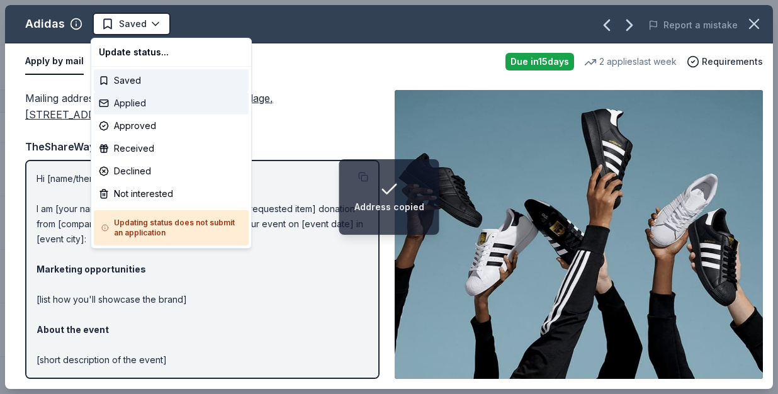
click at [137, 100] on div "Applied" at bounding box center [171, 103] width 155 height 23
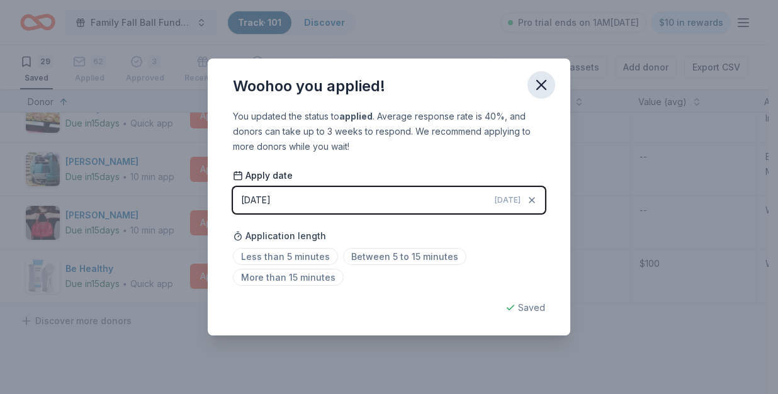
click at [544, 88] on icon "button" at bounding box center [541, 85] width 9 height 9
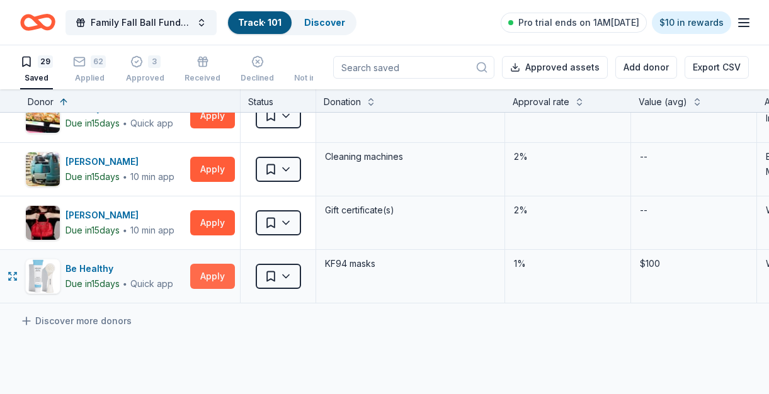
click at [214, 275] on button "Apply" at bounding box center [212, 276] width 45 height 25
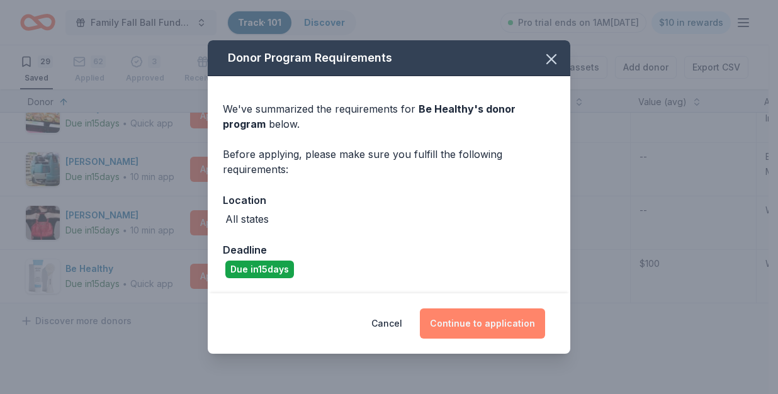
click at [503, 317] on button "Continue to application" at bounding box center [482, 324] width 125 height 30
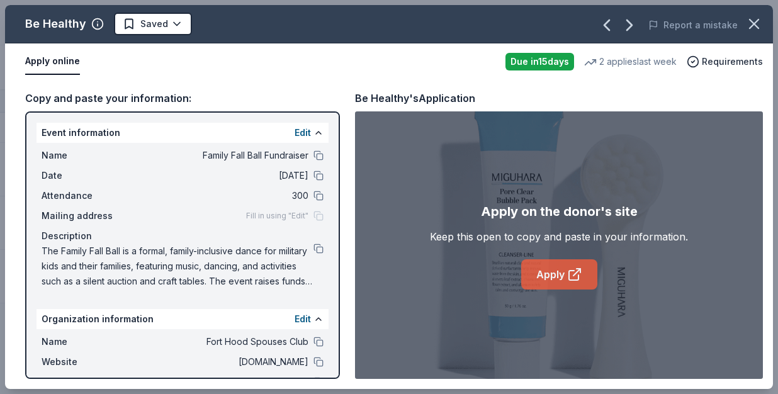
click at [549, 271] on link "Apply" at bounding box center [559, 274] width 76 height 30
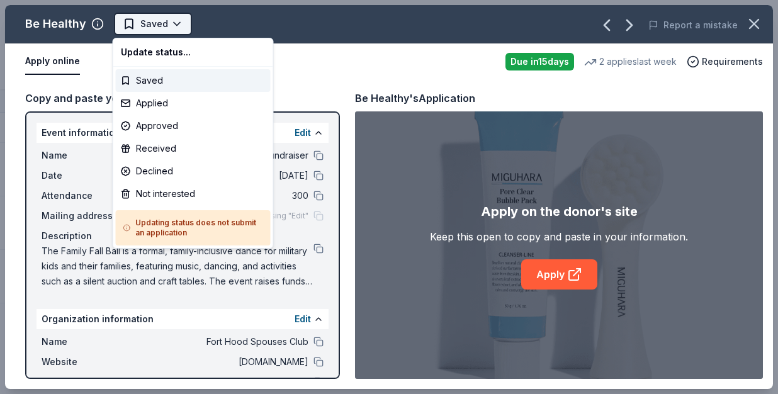
click at [166, 21] on html "Family Fall Ball Fundraiser Track · 101 Discover Pro trial ends on 1AM, 10/3 $1…" at bounding box center [389, 197] width 778 height 394
click at [164, 103] on div "Applied" at bounding box center [193, 103] width 155 height 23
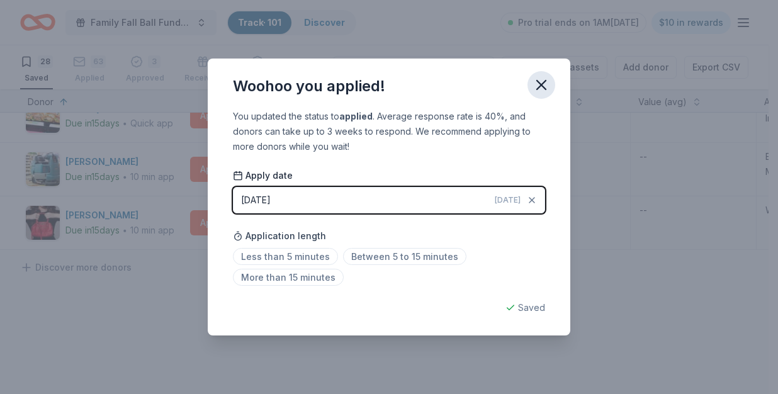
click at [544, 87] on icon "button" at bounding box center [541, 85] width 9 height 9
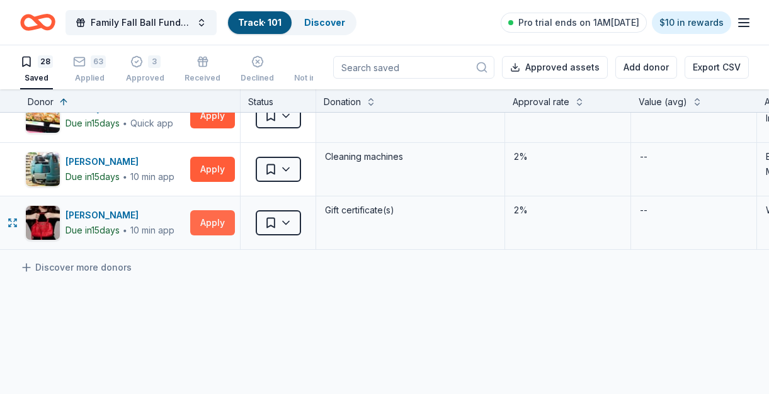
click at [201, 218] on button "Apply" at bounding box center [212, 222] width 45 height 25
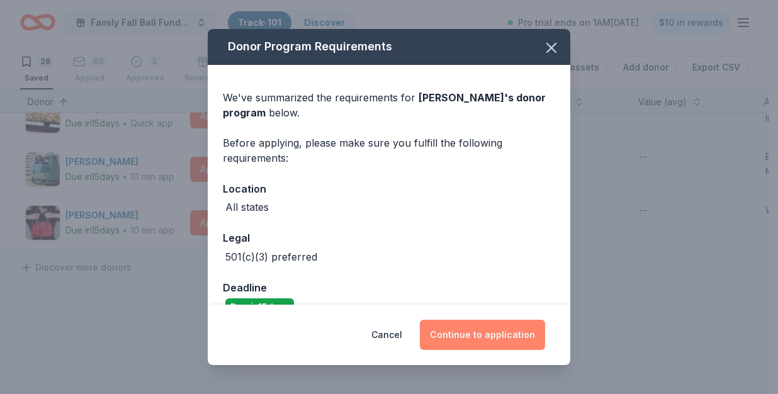
click at [500, 336] on button "Continue to application" at bounding box center [482, 335] width 125 height 30
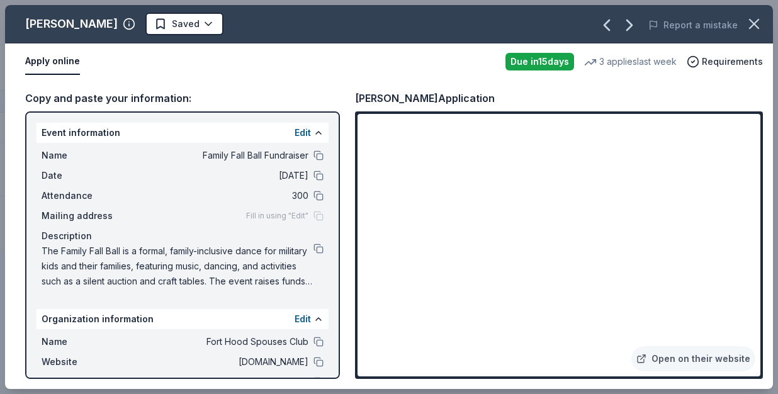
drag, startPoint x: 96, startPoint y: 21, endPoint x: 21, endPoint y: 22, distance: 75.6
click at [21, 22] on div "Jacki Easlick Saved" at bounding box center [235, 24] width 461 height 23
click at [702, 359] on link "Open on their website" at bounding box center [694, 358] width 124 height 25
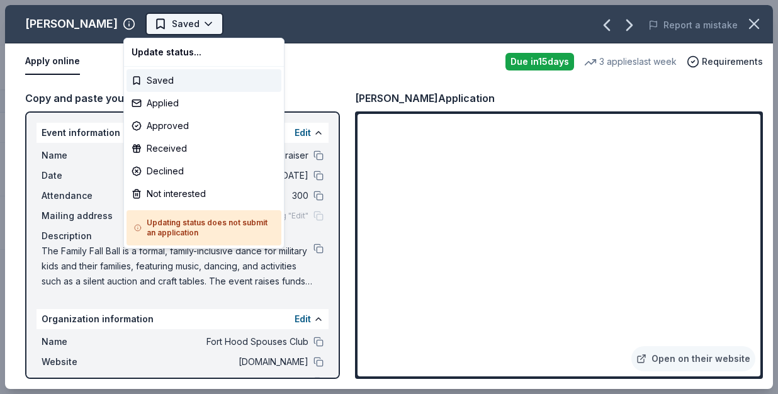
click at [180, 28] on html "Family Fall Ball Fundraiser Track · 101 Discover Pro trial ends on 1AM, 10/3 $1…" at bounding box center [389, 197] width 778 height 394
drag, startPoint x: 175, startPoint y: 103, endPoint x: 198, endPoint y: 103, distance: 23.3
click at [176, 103] on div "Applied" at bounding box center [204, 103] width 155 height 23
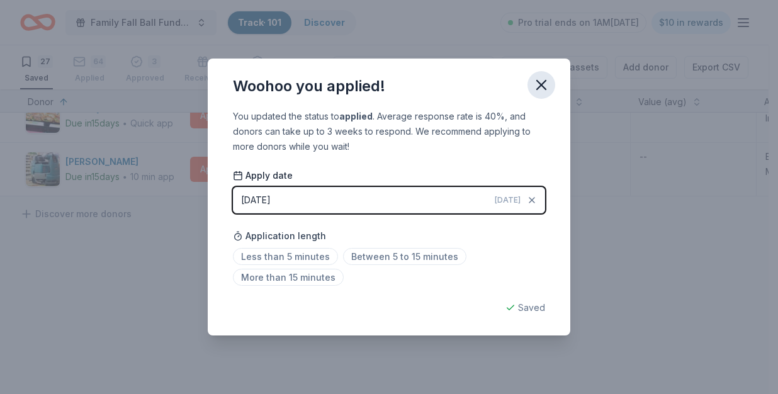
click at [542, 86] on icon "button" at bounding box center [541, 85] width 9 height 9
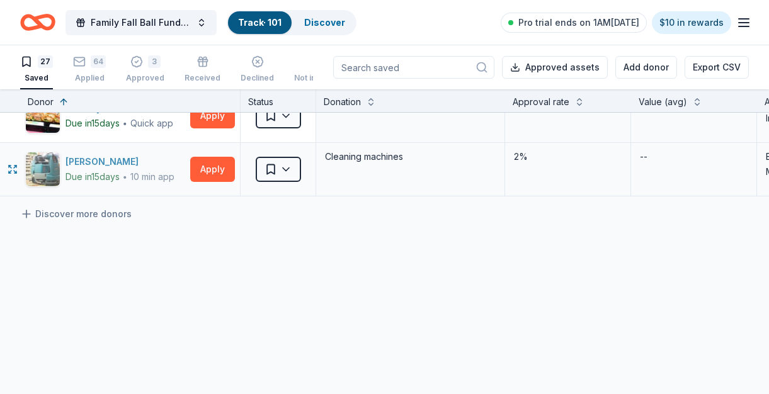
click at [57, 160] on img "button" at bounding box center [43, 169] width 34 height 34
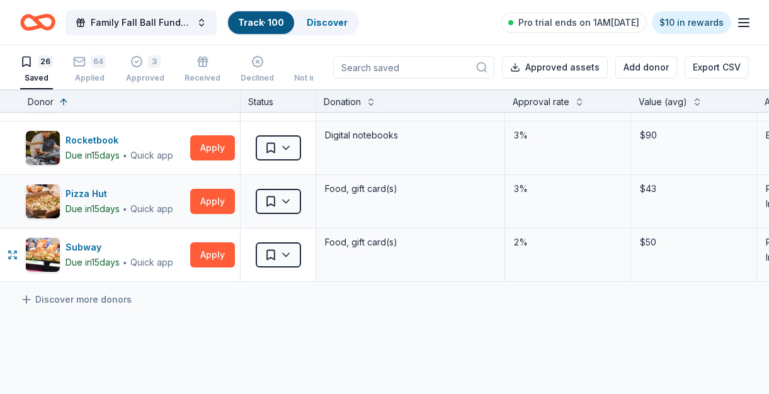
scroll to position [1223, 0]
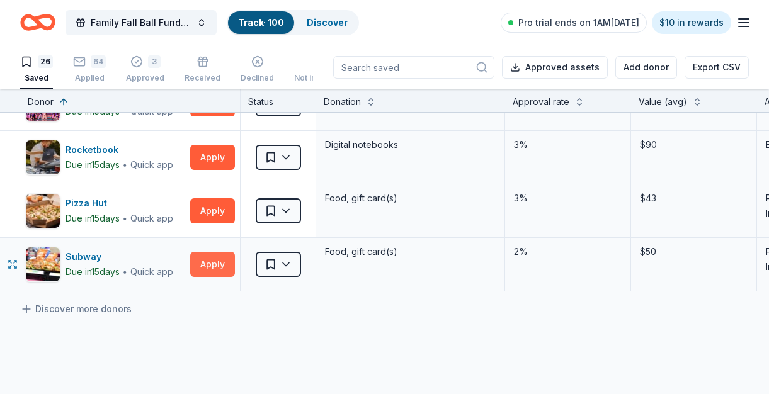
click at [214, 263] on button "Apply" at bounding box center [212, 264] width 45 height 25
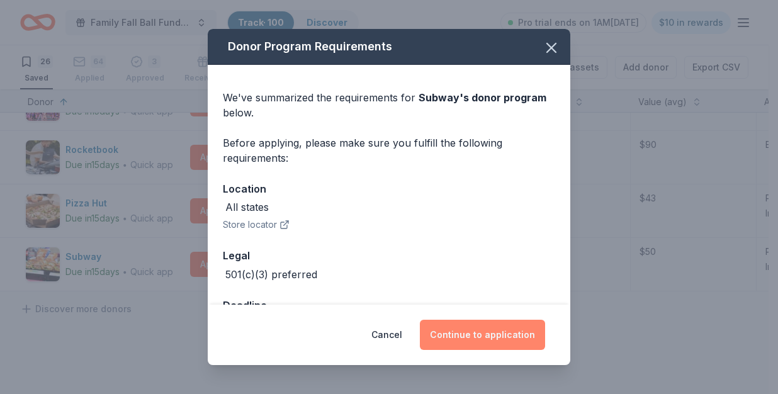
click at [462, 339] on button "Continue to application" at bounding box center [482, 335] width 125 height 30
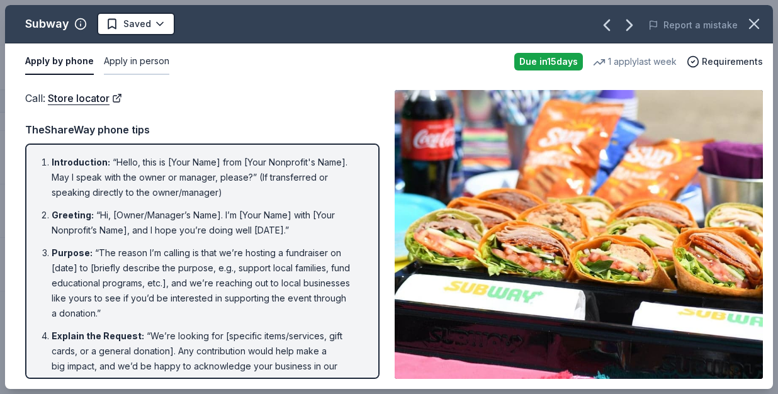
click at [138, 59] on button "Apply in person" at bounding box center [136, 61] width 65 height 26
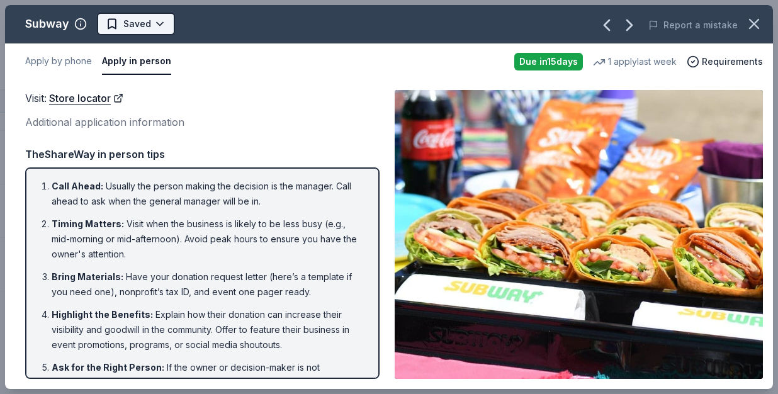
click at [133, 25] on html "Family Fall Ball Fundraiser Track · 100 Discover Pro trial ends on 1AM, 10/3 $1…" at bounding box center [389, 197] width 778 height 394
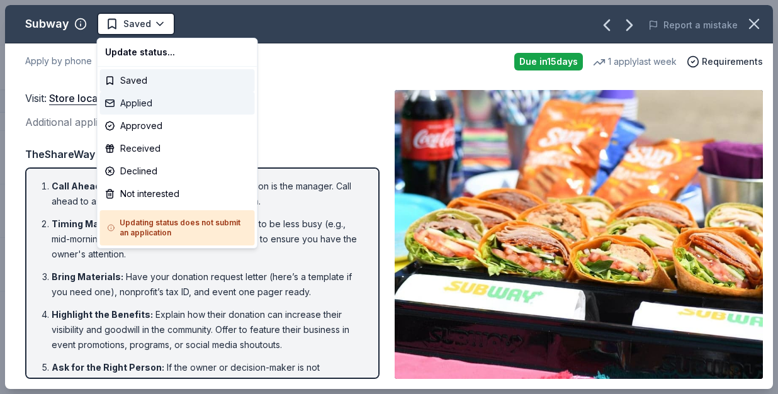
click at [142, 102] on div "Applied" at bounding box center [177, 103] width 155 height 23
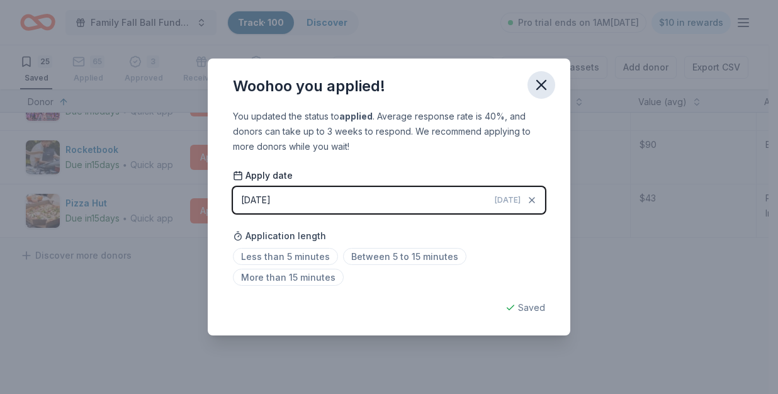
click at [538, 88] on icon "button" at bounding box center [541, 85] width 9 height 9
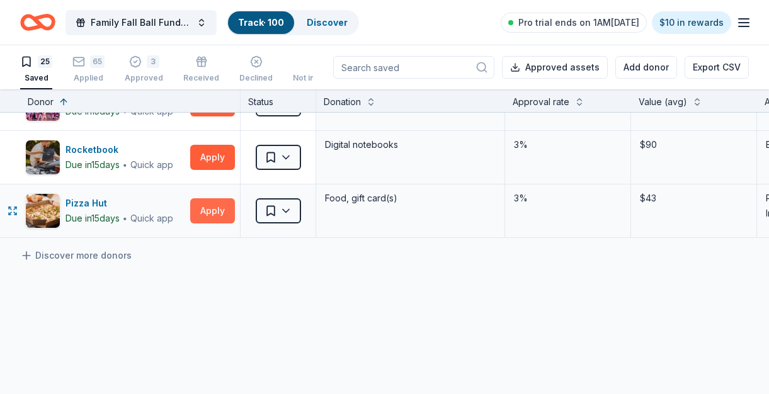
click at [201, 204] on button "Apply" at bounding box center [212, 210] width 45 height 25
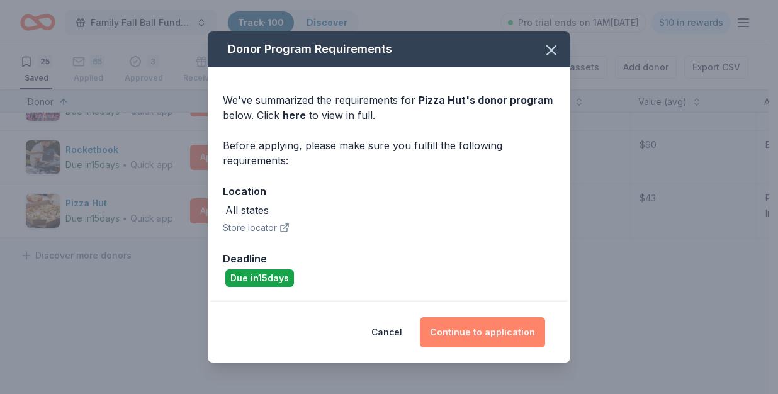
click at [480, 337] on button "Continue to application" at bounding box center [482, 332] width 125 height 30
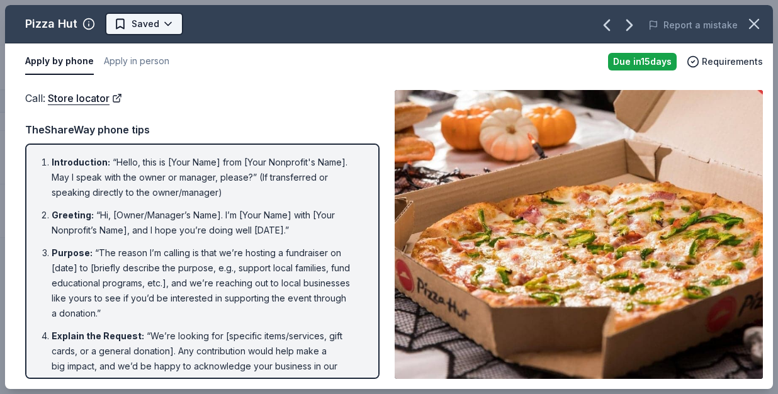
click at [145, 21] on html "Family Fall Ball Fundraiser Track · 100 Discover Pro trial ends on 1AM, 10/3 $1…" at bounding box center [389, 197] width 778 height 394
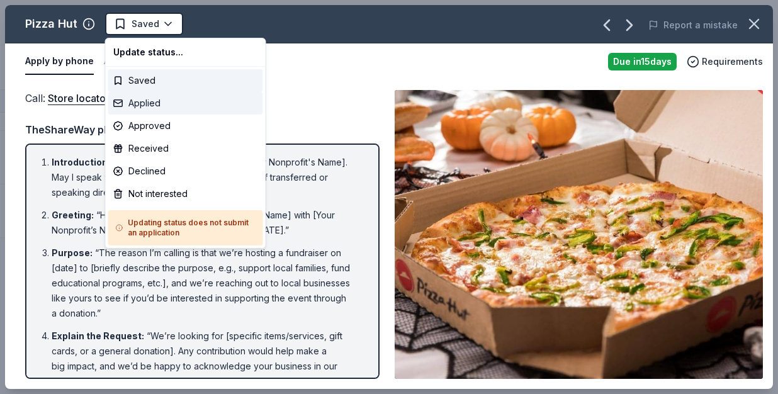
click at [143, 99] on div "Applied" at bounding box center [185, 103] width 155 height 23
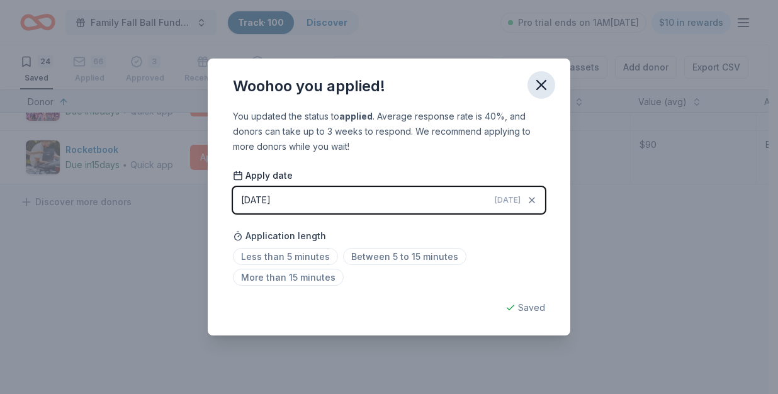
click at [550, 82] on button "button" at bounding box center [542, 85] width 28 height 28
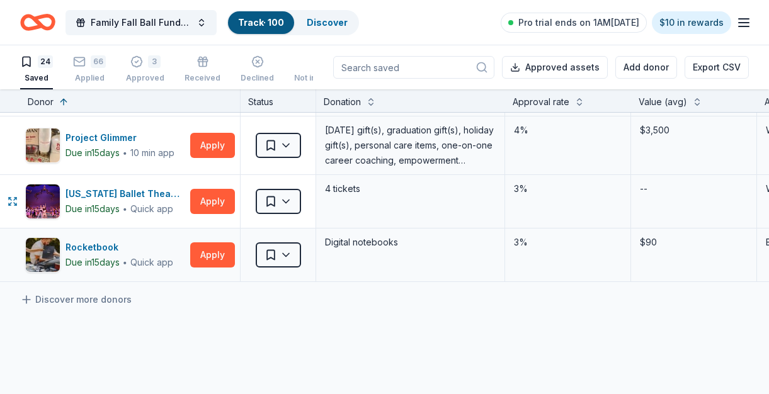
scroll to position [1115, 0]
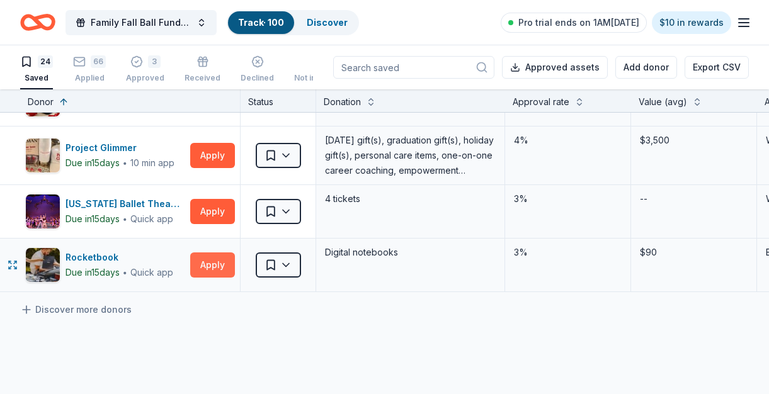
click at [200, 262] on button "Apply" at bounding box center [212, 265] width 45 height 25
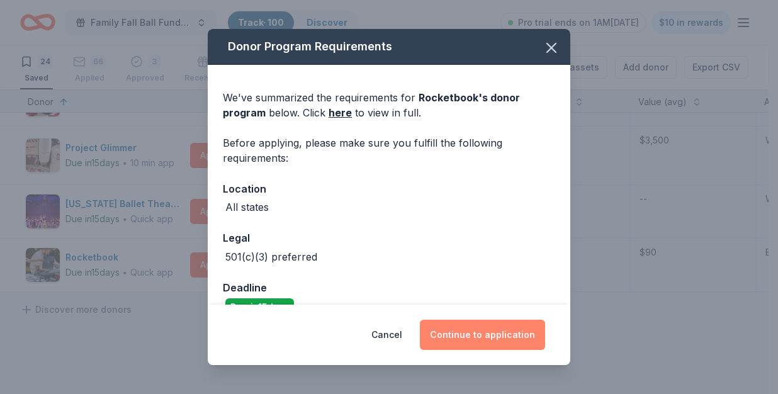
click at [496, 337] on button "Continue to application" at bounding box center [482, 335] width 125 height 30
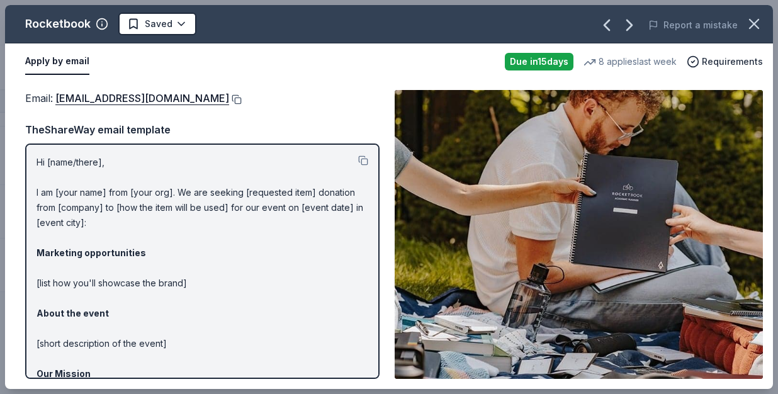
click at [242, 98] on button at bounding box center [235, 99] width 13 height 10
click at [178, 27] on html "Family Fall Ball Fundraiser Track · 100 Discover Pro trial ends on 1AM, 10/3 $1…" at bounding box center [389, 197] width 778 height 394
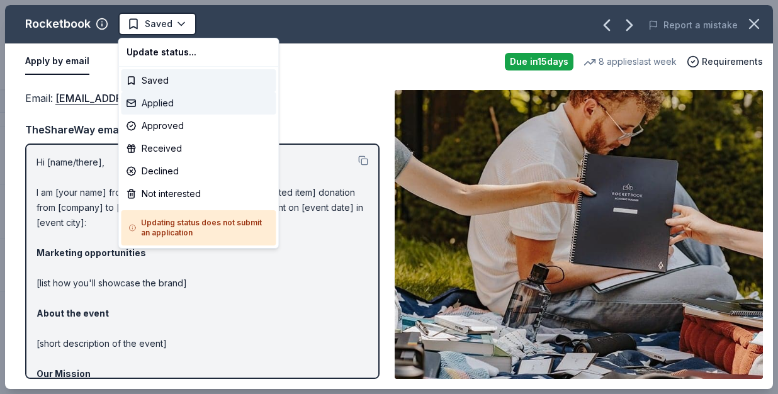
click at [168, 109] on div "Applied" at bounding box center [199, 103] width 155 height 23
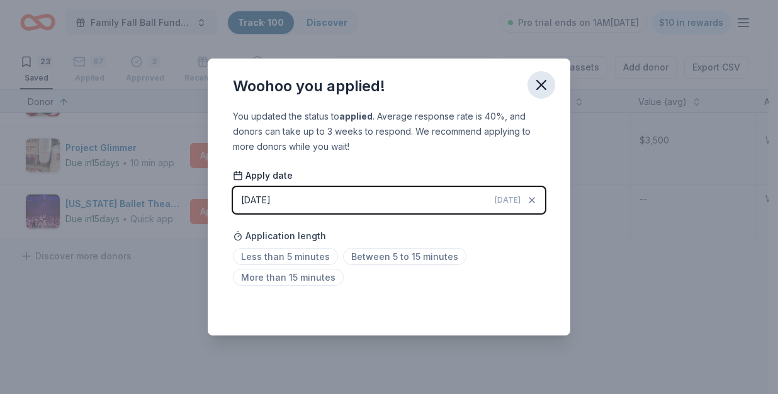
click at [538, 87] on icon "button" at bounding box center [542, 85] width 18 height 18
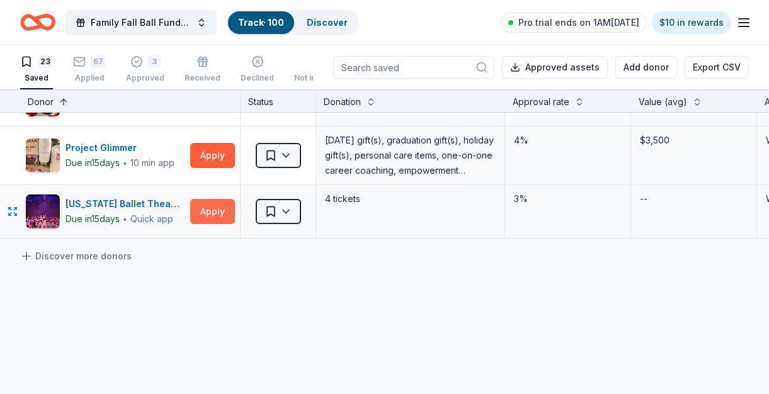
click at [220, 207] on button "Apply" at bounding box center [212, 211] width 45 height 25
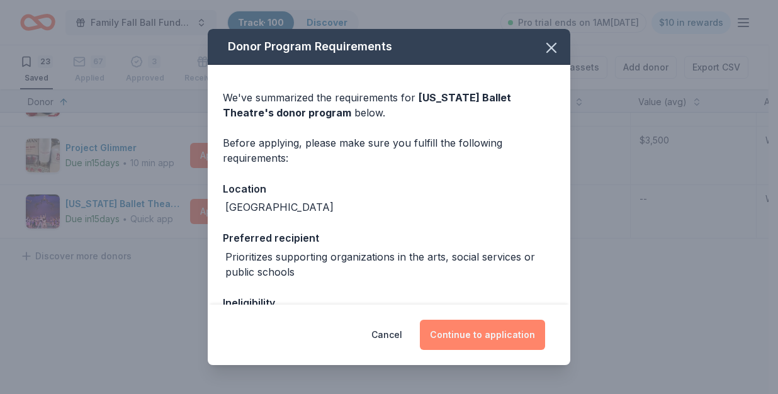
click at [473, 336] on button "Continue to application" at bounding box center [482, 335] width 125 height 30
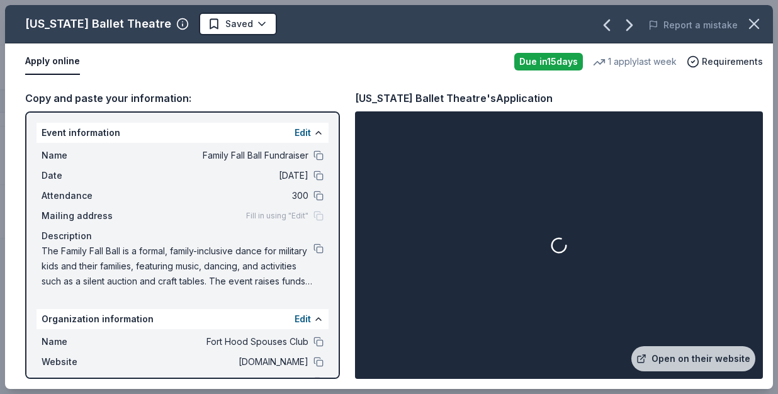
drag, startPoint x: 453, startPoint y: 96, endPoint x: 362, endPoint y: 100, distance: 91.4
click at [362, 100] on div "Texas Ballet Theatre's Application" at bounding box center [454, 98] width 198 height 16
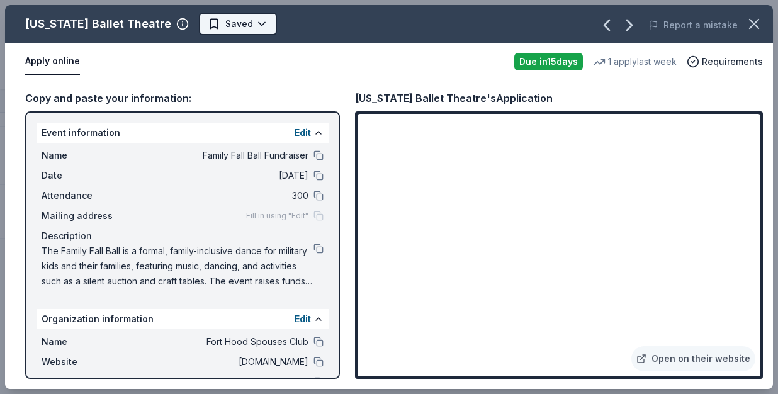
click at [203, 28] on html "Family Fall Ball Fundraiser Track · 100 Discover Pro trial ends on 1AM, 10/3 $1…" at bounding box center [389, 197] width 778 height 394
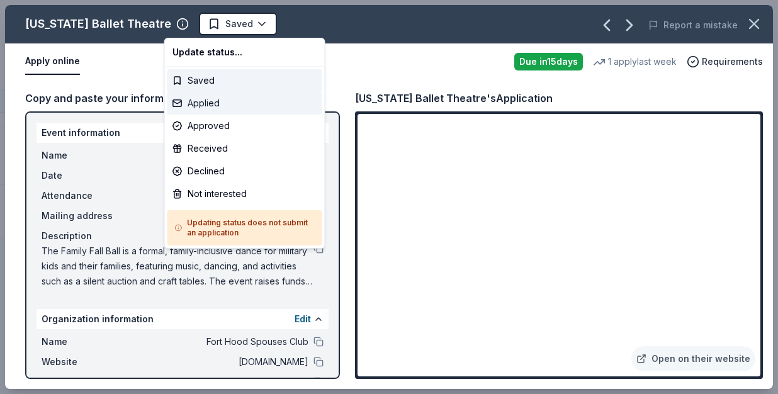
click at [190, 101] on div "Applied" at bounding box center [245, 103] width 155 height 23
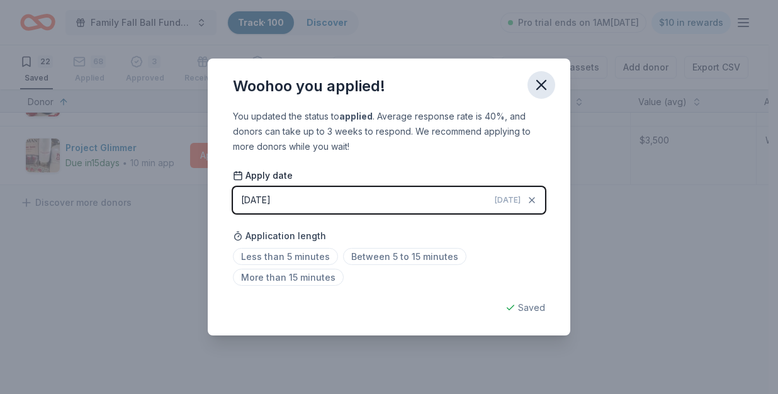
click at [539, 83] on icon "button" at bounding box center [541, 85] width 9 height 9
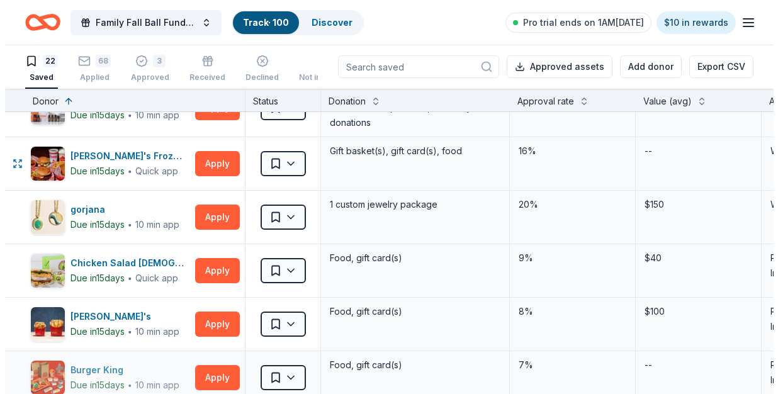
scroll to position [982, 0]
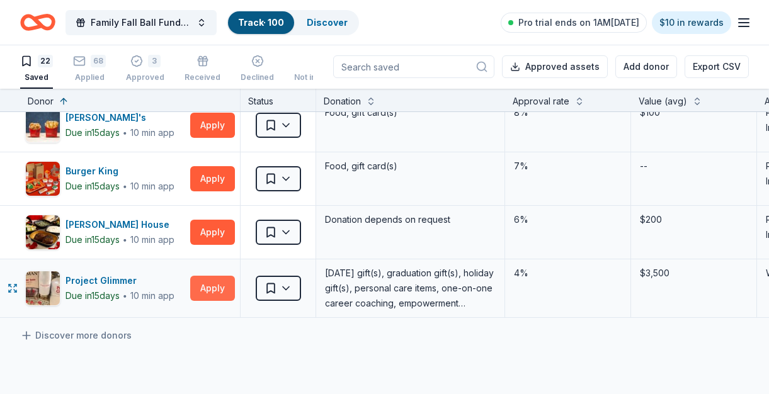
click at [203, 290] on button "Apply" at bounding box center [212, 288] width 45 height 25
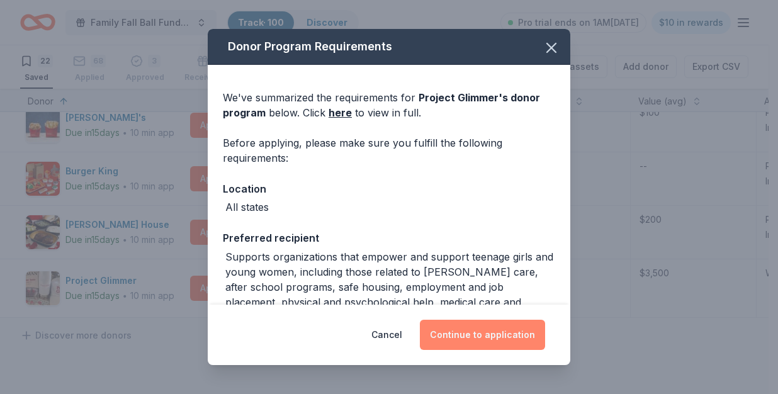
click at [499, 332] on button "Continue to application" at bounding box center [482, 335] width 125 height 30
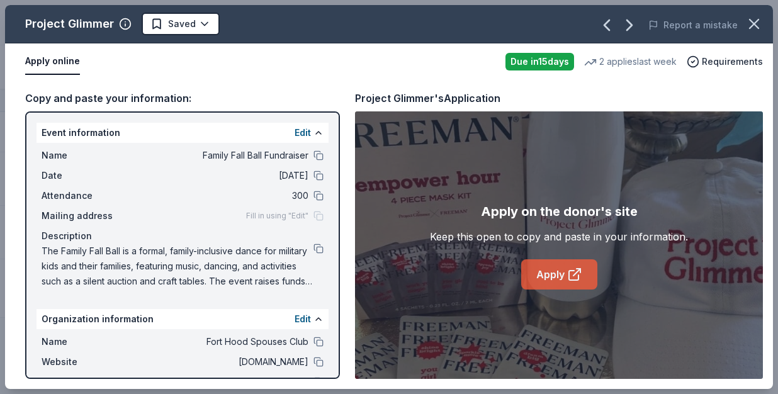
click at [575, 278] on icon at bounding box center [574, 274] width 15 height 15
click at [194, 24] on html "Family Fall Ball Fundraiser Track · 100 Discover Pro trial ends on 1AM, 10/3 $1…" at bounding box center [389, 196] width 778 height 394
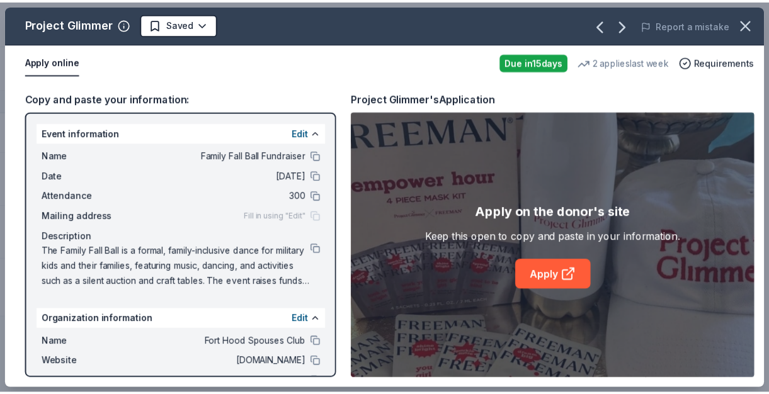
scroll to position [0, 0]
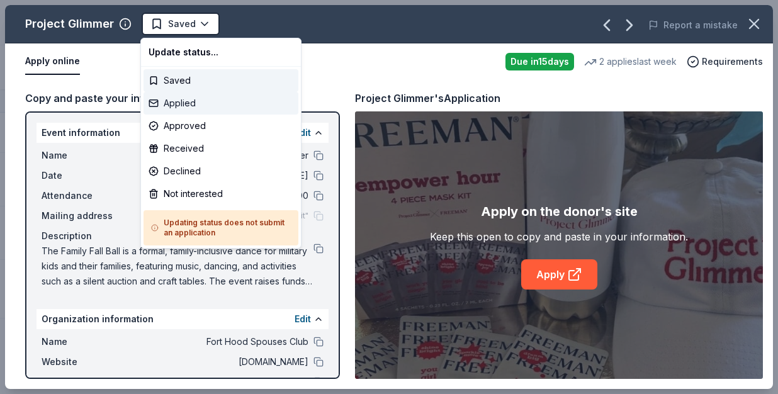
click at [185, 103] on div "Applied" at bounding box center [221, 103] width 155 height 23
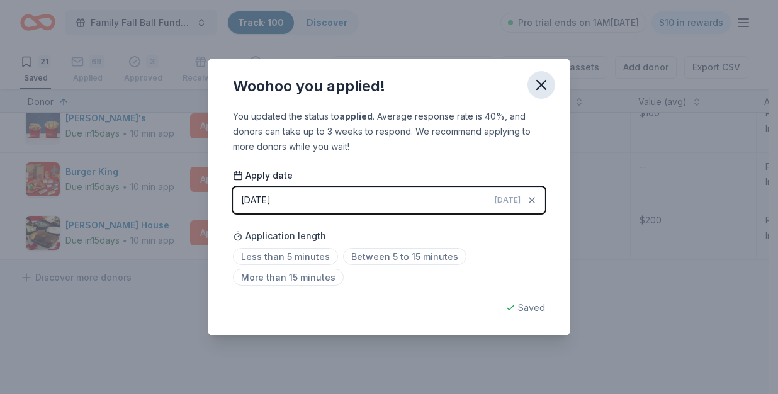
click at [548, 85] on icon "button" at bounding box center [542, 85] width 18 height 18
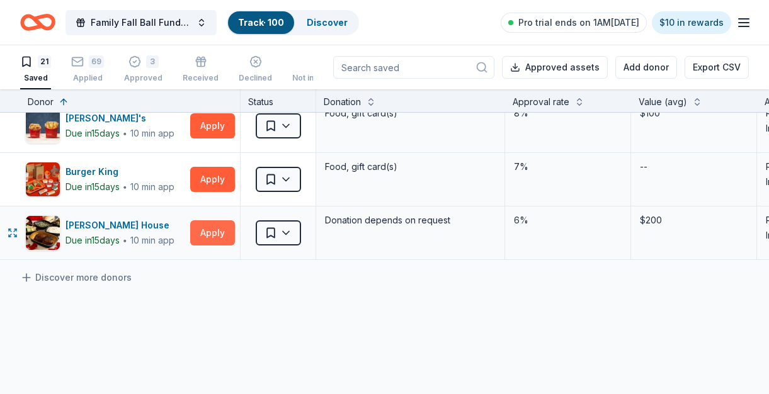
click at [198, 236] on button "Apply" at bounding box center [212, 232] width 45 height 25
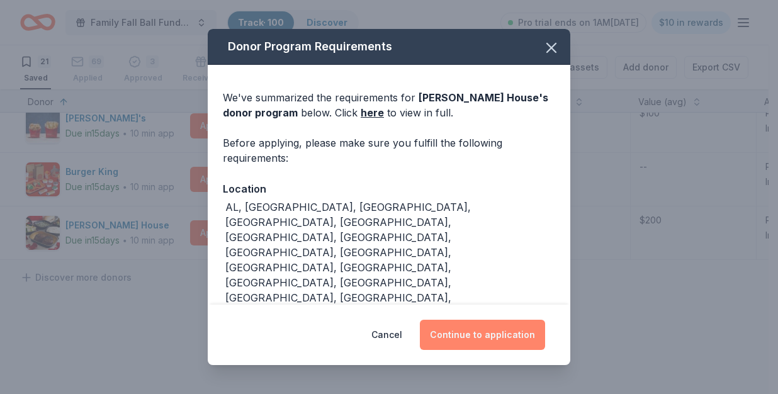
drag, startPoint x: 486, startPoint y: 341, endPoint x: 485, endPoint y: 334, distance: 7.0
click at [487, 340] on button "Continue to application" at bounding box center [482, 335] width 125 height 30
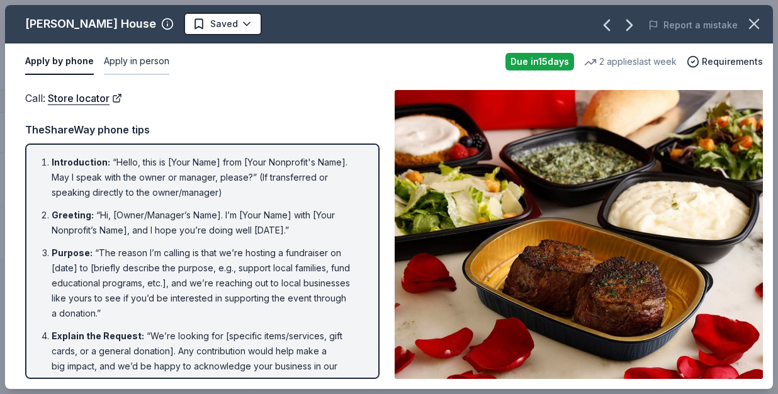
click at [137, 57] on button "Apply in person" at bounding box center [136, 61] width 65 height 26
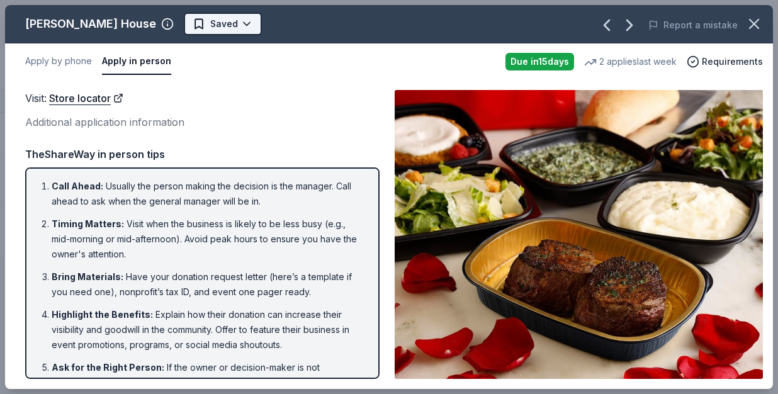
click at [231, 25] on html "Family Fall Ball Fundraiser Track · 100 Discover Pro trial ends on 1AM, 10/3 $1…" at bounding box center [389, 197] width 778 height 394
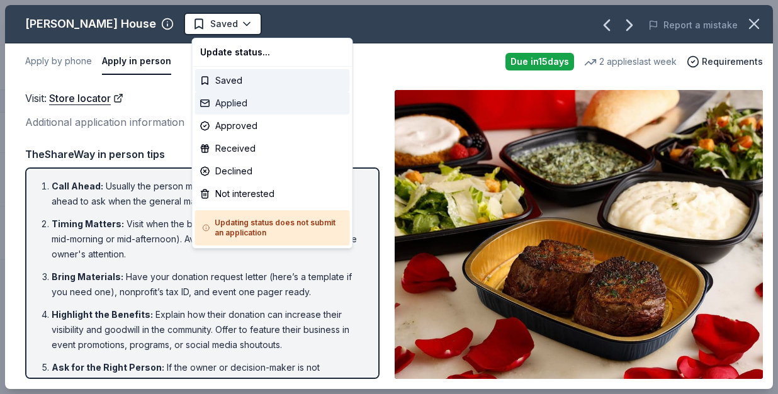
click at [231, 103] on div "Applied" at bounding box center [272, 103] width 155 height 23
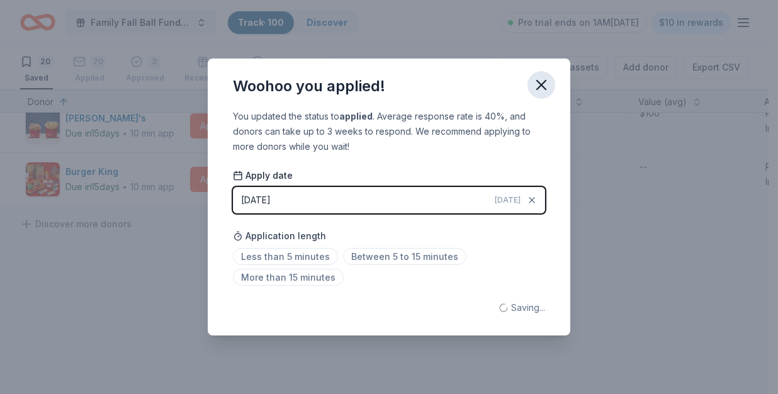
drag, startPoint x: 548, startPoint y: 84, endPoint x: 535, endPoint y: 84, distance: 13.2
click at [547, 84] on icon "button" at bounding box center [542, 85] width 18 height 18
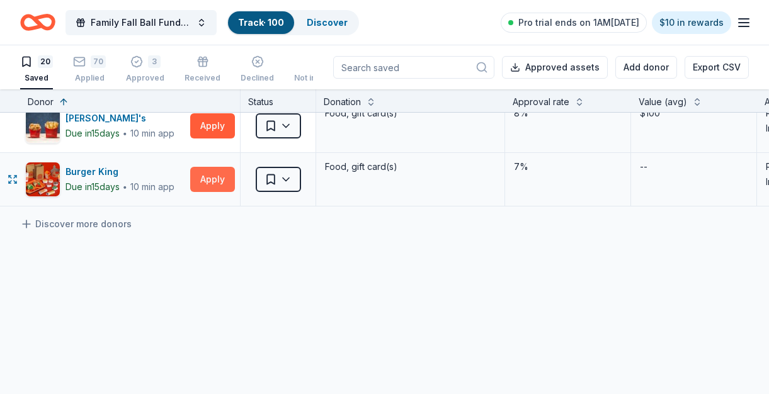
click at [198, 177] on button "Apply" at bounding box center [212, 179] width 45 height 25
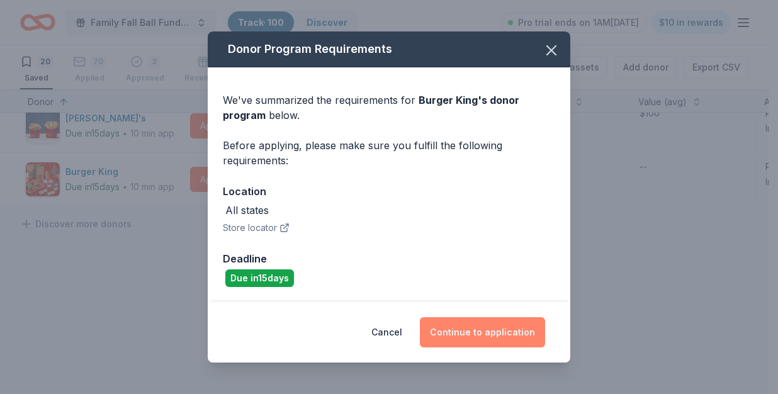
drag, startPoint x: 496, startPoint y: 334, endPoint x: 491, endPoint y: 327, distance: 8.7
click at [496, 334] on button "Continue to application" at bounding box center [482, 332] width 125 height 30
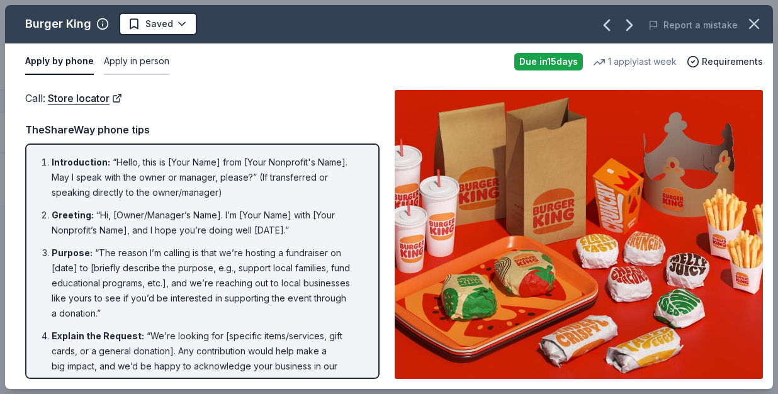
click at [151, 57] on button "Apply in person" at bounding box center [136, 61] width 65 height 26
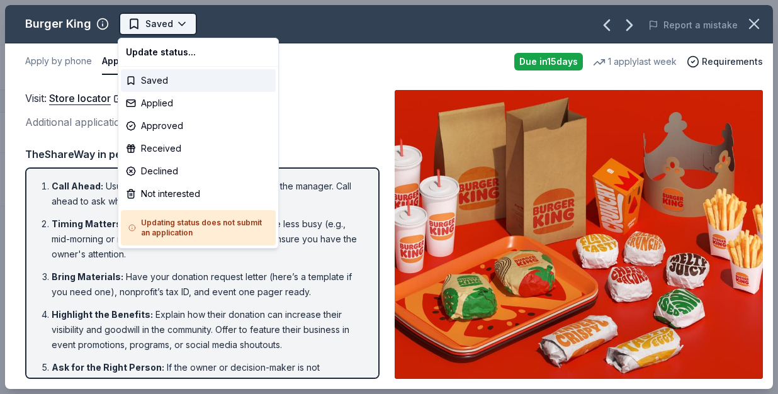
click at [183, 22] on html "Family Fall Ball Fundraiser Track · 100 Discover Pro trial ends on 1AM, 10/3 $1…" at bounding box center [389, 197] width 778 height 394
click at [202, 98] on div "Applied" at bounding box center [198, 103] width 155 height 23
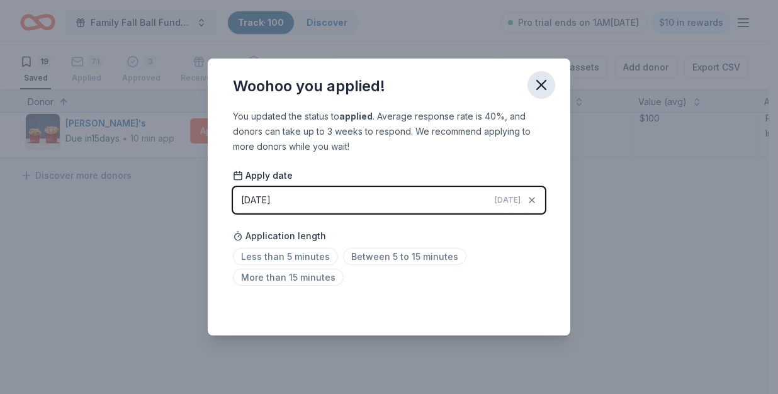
click at [544, 88] on icon "button" at bounding box center [541, 85] width 9 height 9
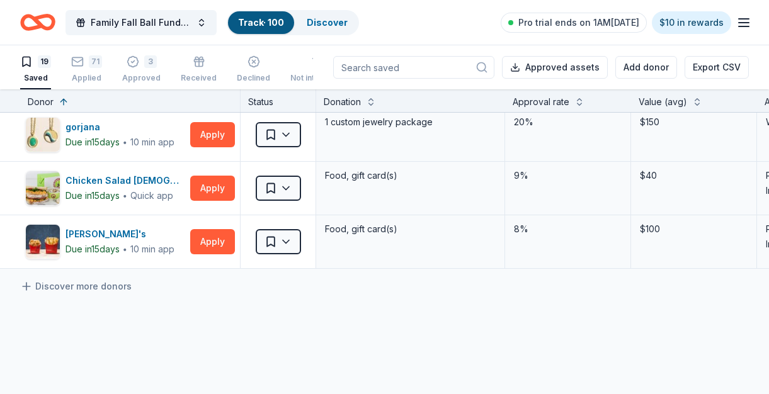
scroll to position [761, 0]
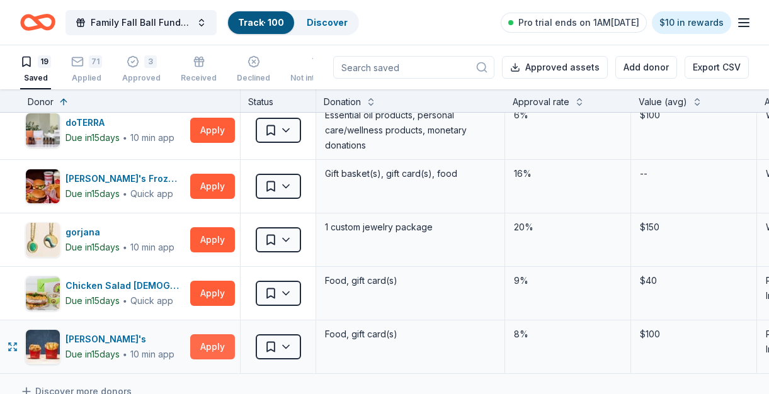
click at [213, 348] on button "Apply" at bounding box center [212, 346] width 45 height 25
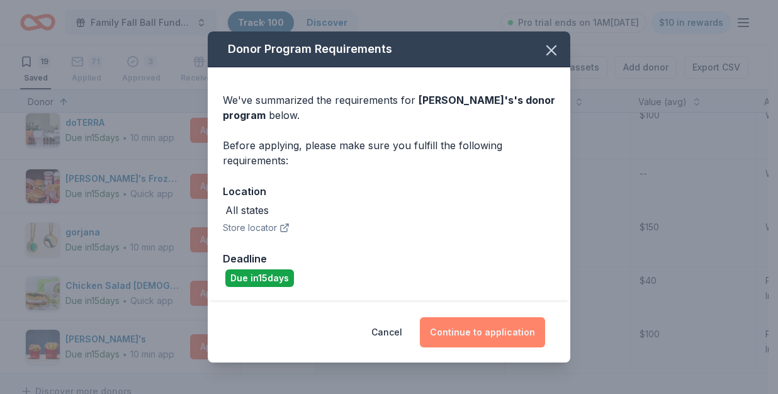
click at [508, 346] on button "Continue to application" at bounding box center [482, 332] width 125 height 30
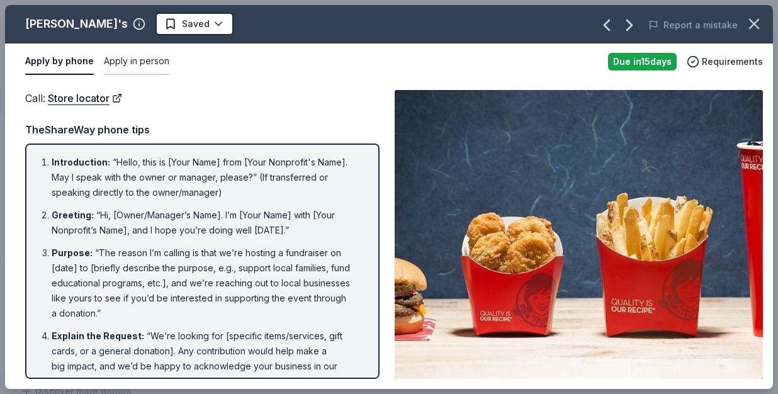
click at [138, 69] on button "Apply in person" at bounding box center [136, 61] width 65 height 26
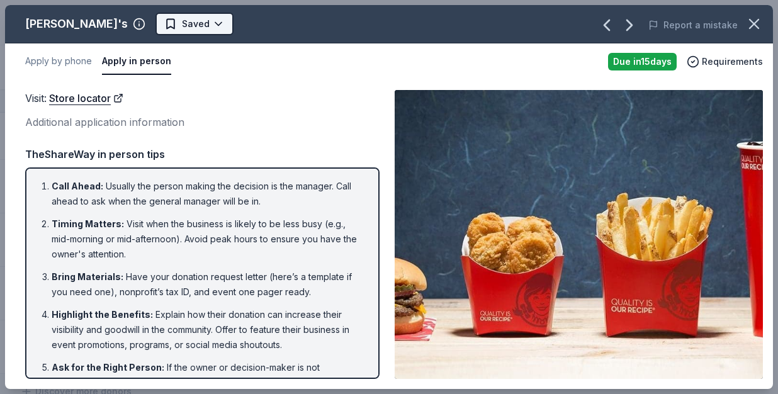
click at [144, 21] on html "Family Fall Ball Fundraiser Track · 100 Discover Pro trial ends on 1AM, 10/3 $1…" at bounding box center [389, 197] width 778 height 394
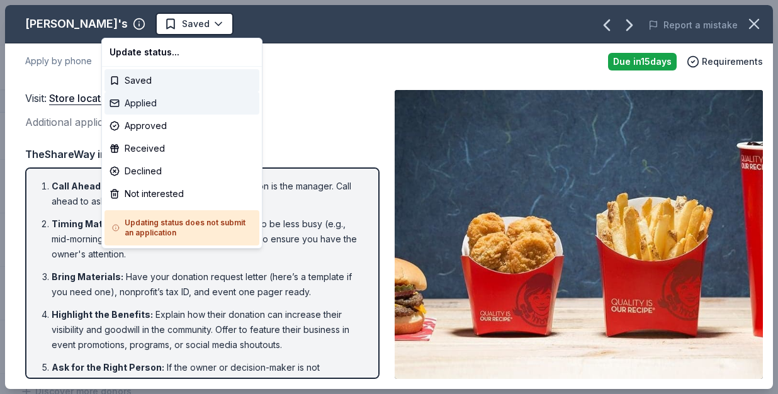
click at [165, 103] on div "Applied" at bounding box center [182, 103] width 155 height 23
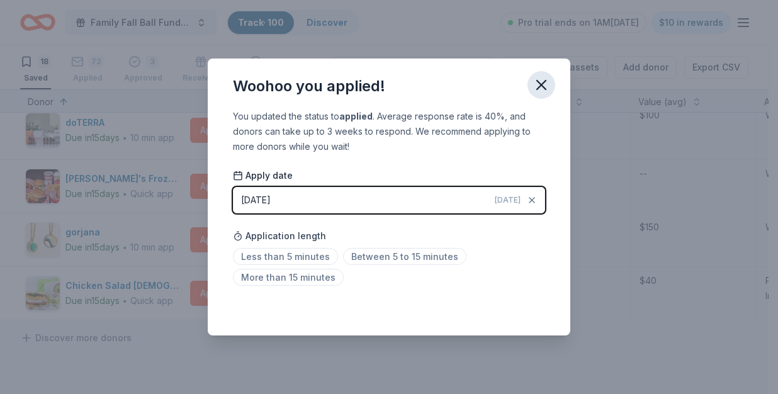
click at [542, 83] on icon "button" at bounding box center [542, 85] width 18 height 18
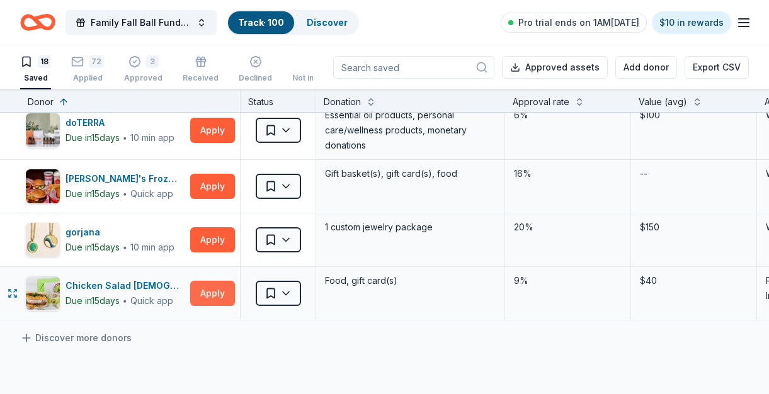
click at [212, 291] on button "Apply" at bounding box center [212, 293] width 45 height 25
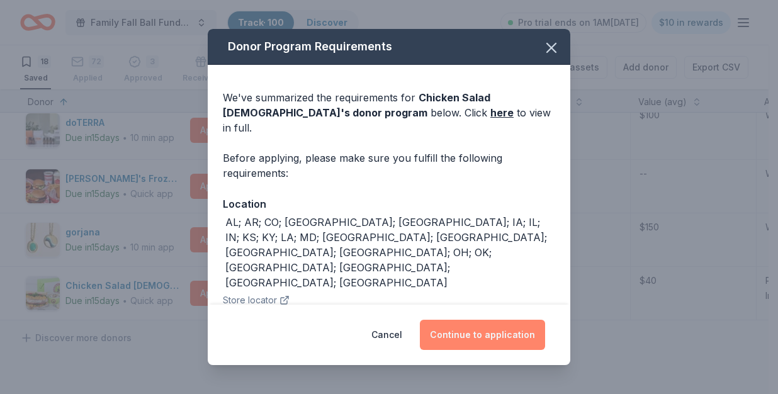
click at [498, 336] on button "Continue to application" at bounding box center [482, 335] width 125 height 30
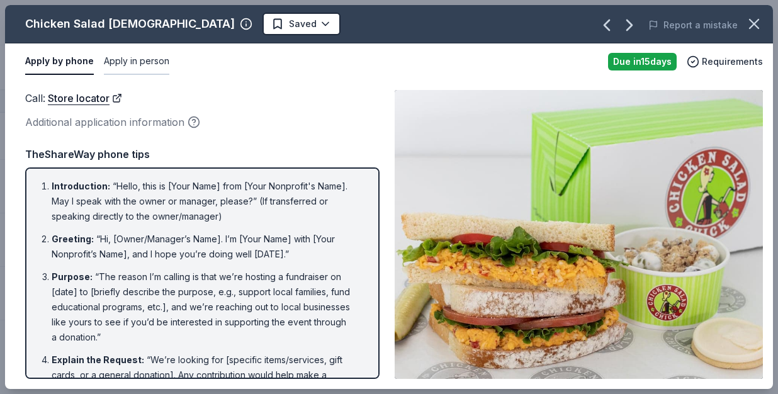
click at [156, 60] on button "Apply in person" at bounding box center [136, 61] width 65 height 26
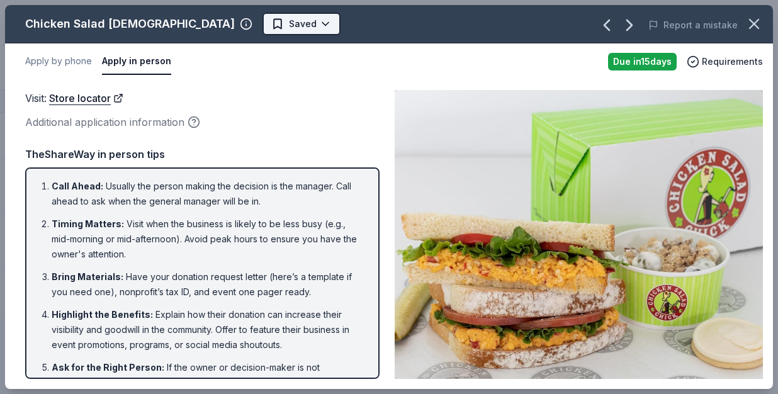
click at [226, 25] on html "Family Fall Ball Fundraiser Track · 100 Discover Pro trial ends on 1AM, 10/3 $1…" at bounding box center [389, 197] width 778 height 394
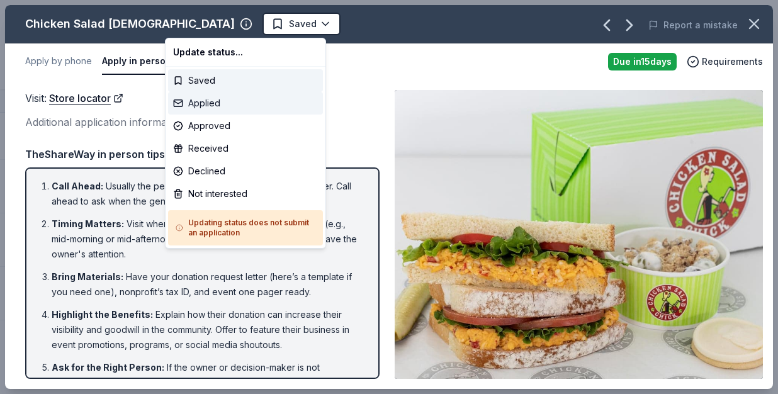
click at [206, 100] on div "Applied" at bounding box center [245, 103] width 155 height 23
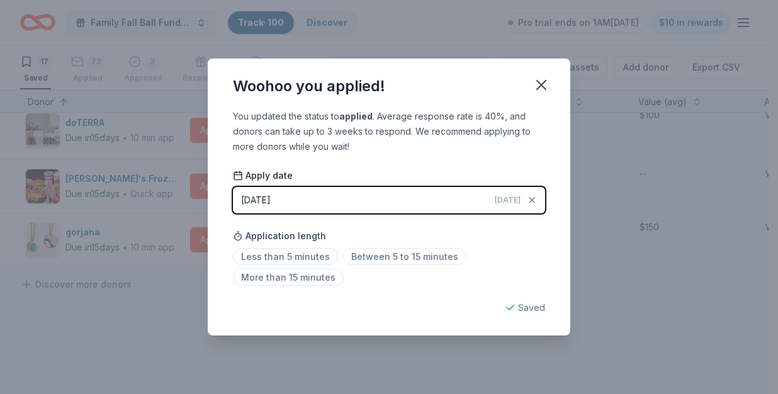
drag, startPoint x: 540, startPoint y: 85, endPoint x: 450, endPoint y: 132, distance: 101.7
click at [540, 85] on icon "button" at bounding box center [542, 85] width 18 height 18
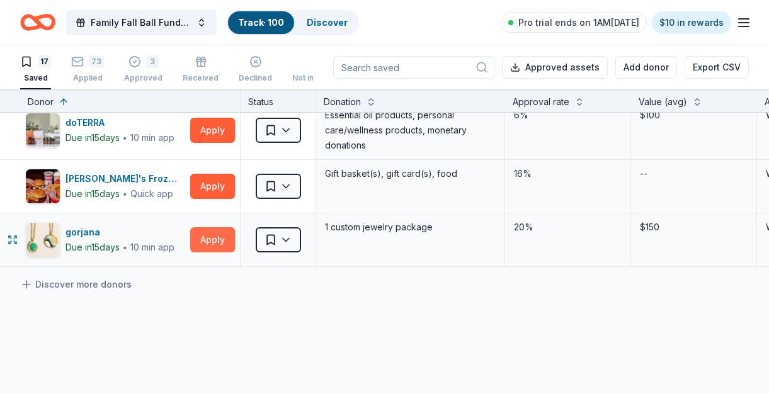
click at [225, 242] on button "Apply" at bounding box center [212, 239] width 45 height 25
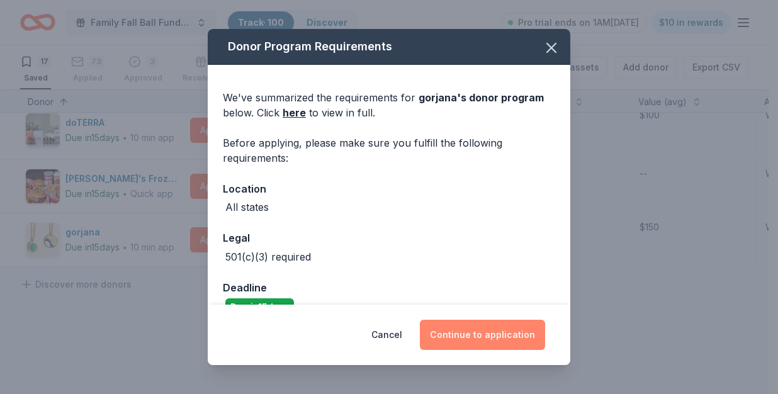
click at [504, 339] on button "Continue to application" at bounding box center [482, 335] width 125 height 30
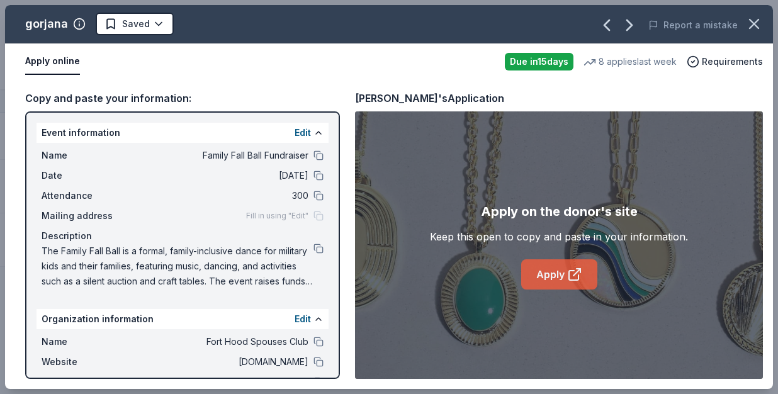
click at [579, 274] on icon at bounding box center [574, 274] width 15 height 15
click at [144, 27] on html "Family Fall Ball Fundraiser Track · 100 Discover Pro trial ends on 1AM, 10/3 $1…" at bounding box center [389, 197] width 778 height 394
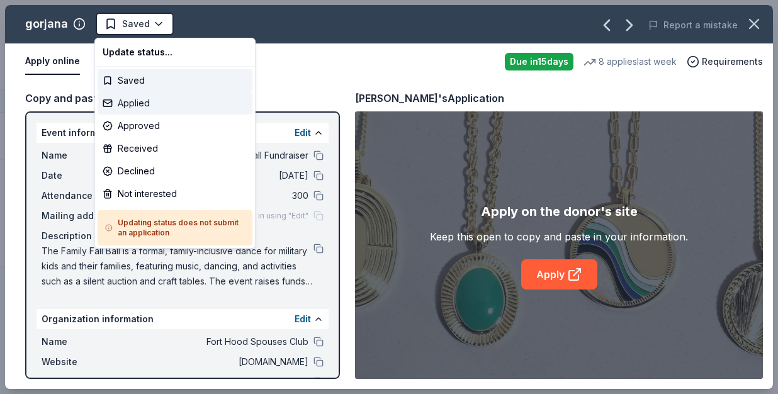
click at [122, 102] on div "Applied" at bounding box center [175, 103] width 155 height 23
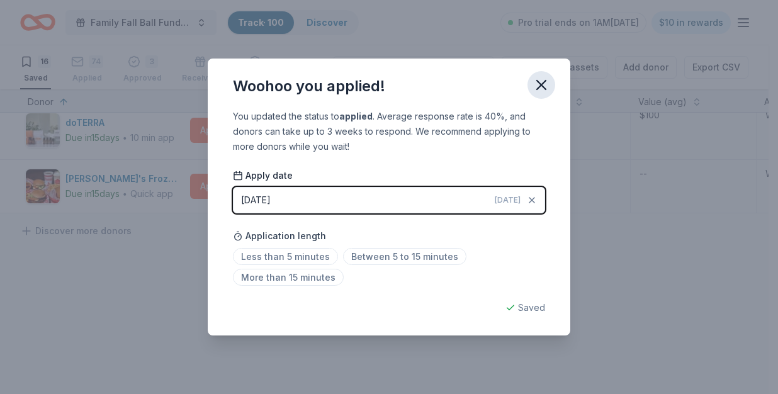
click at [549, 83] on icon "button" at bounding box center [542, 85] width 18 height 18
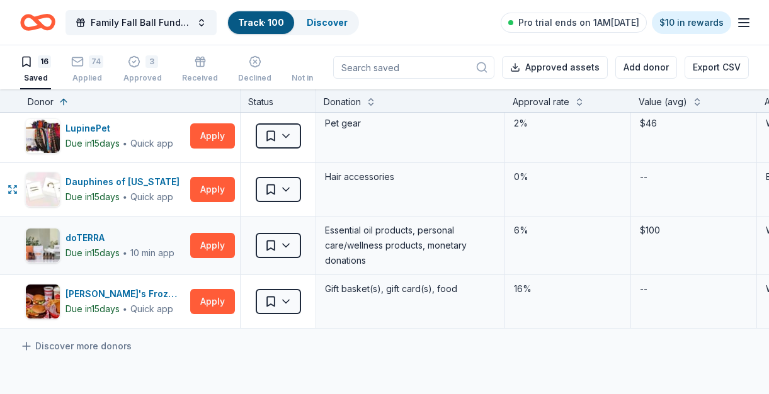
scroll to position [655, 0]
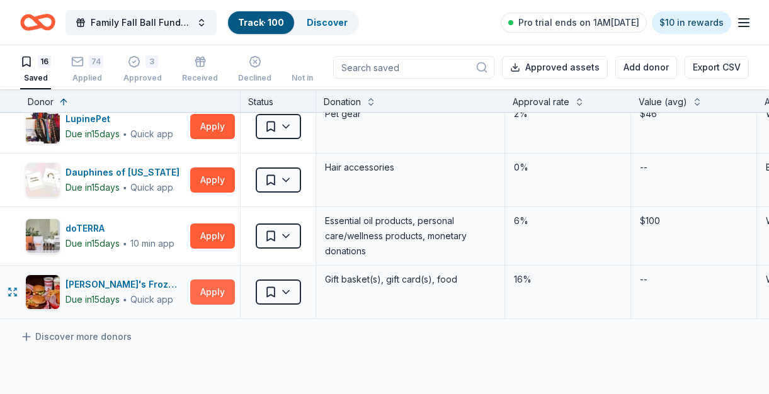
click at [207, 297] on button "Apply" at bounding box center [212, 292] width 45 height 25
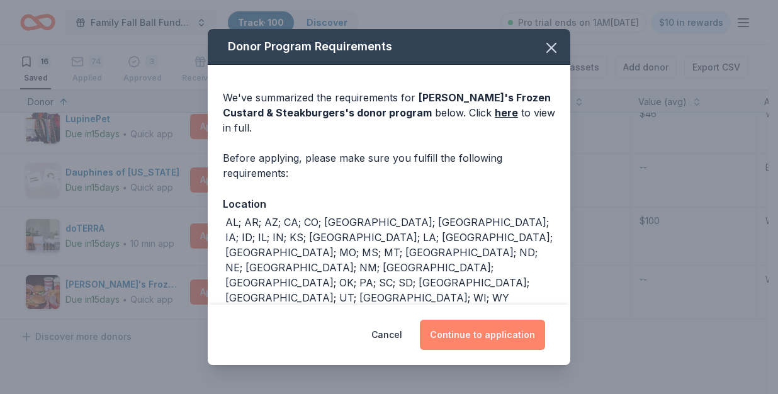
click at [504, 331] on button "Continue to application" at bounding box center [482, 335] width 125 height 30
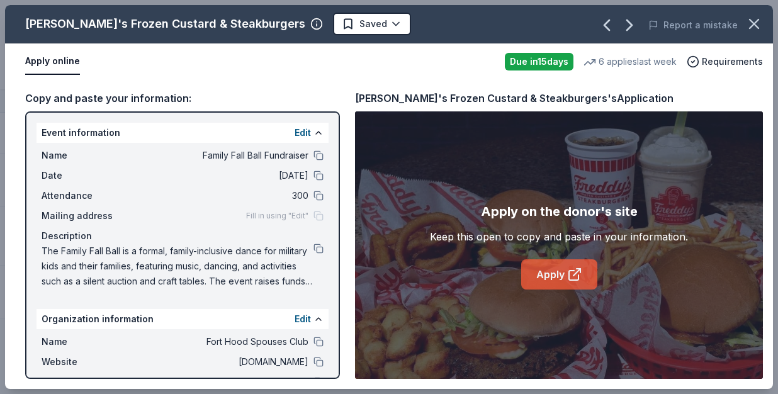
click at [572, 279] on icon at bounding box center [574, 274] width 15 height 15
click at [320, 19] on html "Family Fall Ball Fundraiser Track · 100 Discover Pro trial ends on 1AM, 10/3 $1…" at bounding box center [389, 197] width 778 height 394
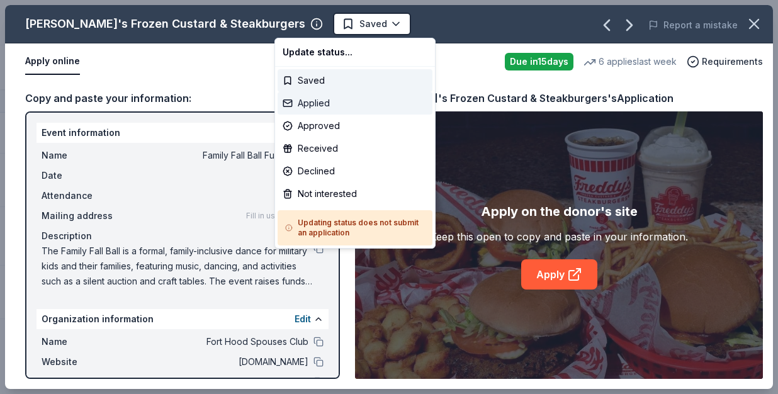
click at [322, 106] on div "Applied" at bounding box center [355, 103] width 155 height 23
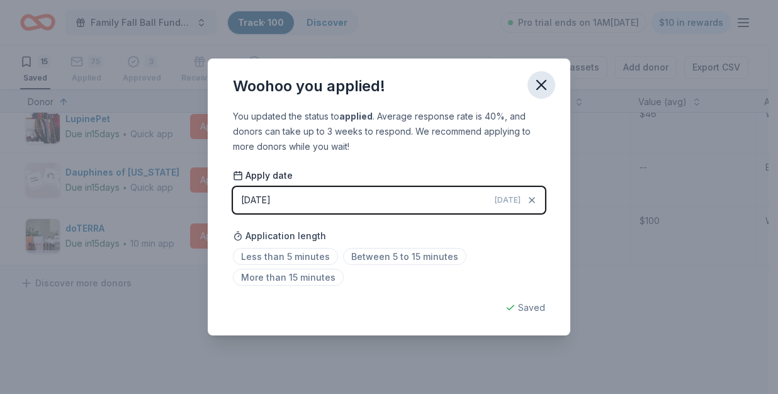
click at [542, 84] on icon "button" at bounding box center [542, 85] width 18 height 18
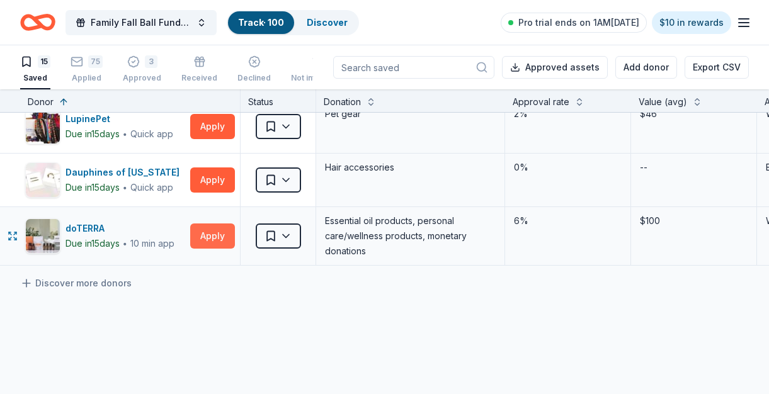
click at [218, 239] on button "Apply" at bounding box center [212, 236] width 45 height 25
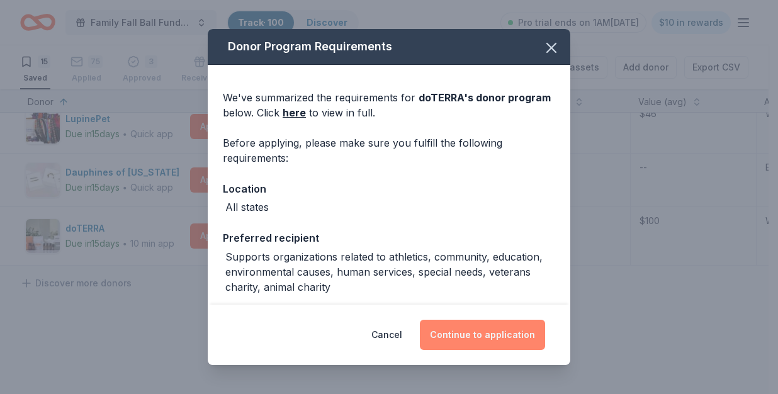
click at [501, 343] on button "Continue to application" at bounding box center [482, 335] width 125 height 30
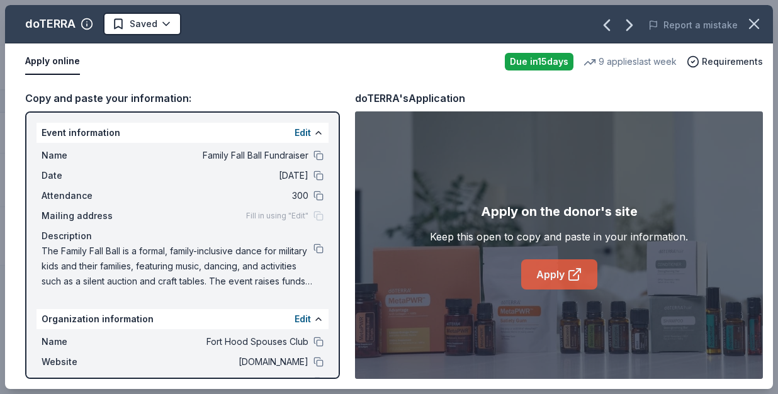
click at [552, 276] on link "Apply" at bounding box center [559, 274] width 76 height 30
click at [157, 24] on html "Family Fall Ball Fundraiser Track · 100 Discover Pro trial ends on 1AM, 10/3 $1…" at bounding box center [389, 197] width 778 height 394
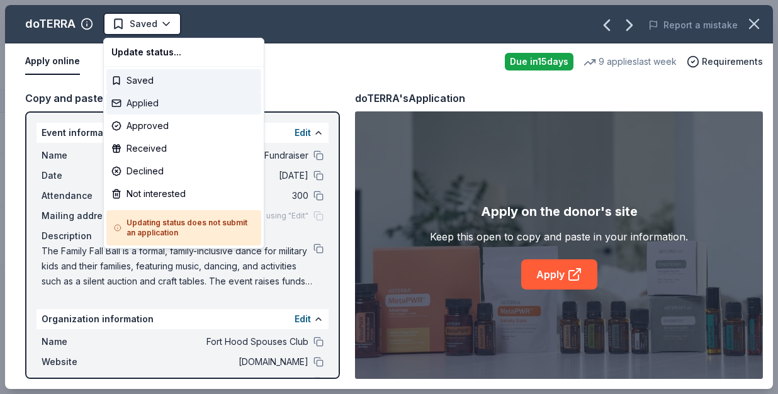
click at [153, 105] on div "Applied" at bounding box center [183, 103] width 155 height 23
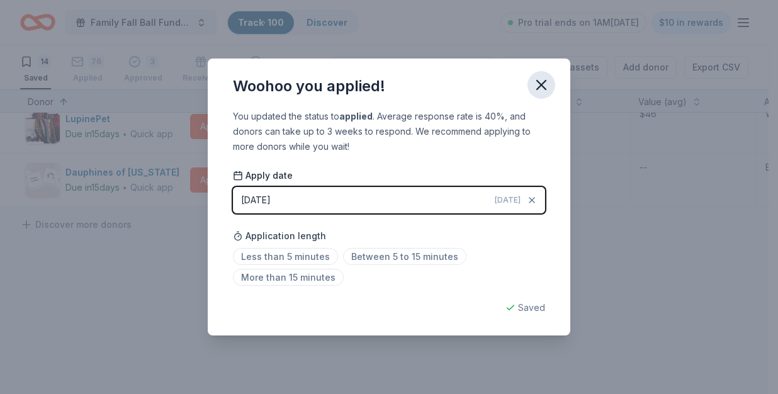
click at [547, 87] on icon "button" at bounding box center [542, 85] width 18 height 18
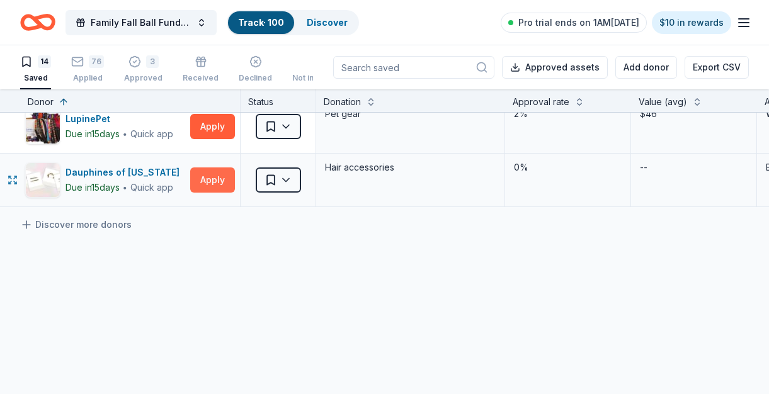
click at [210, 177] on button "Apply" at bounding box center [212, 180] width 45 height 25
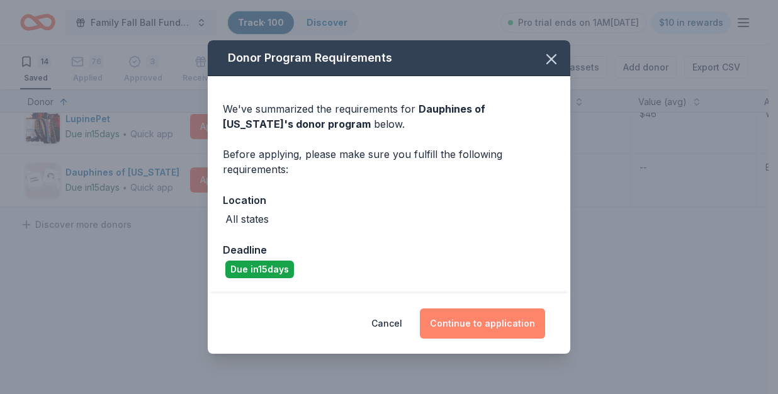
click at [473, 327] on button "Continue to application" at bounding box center [482, 324] width 125 height 30
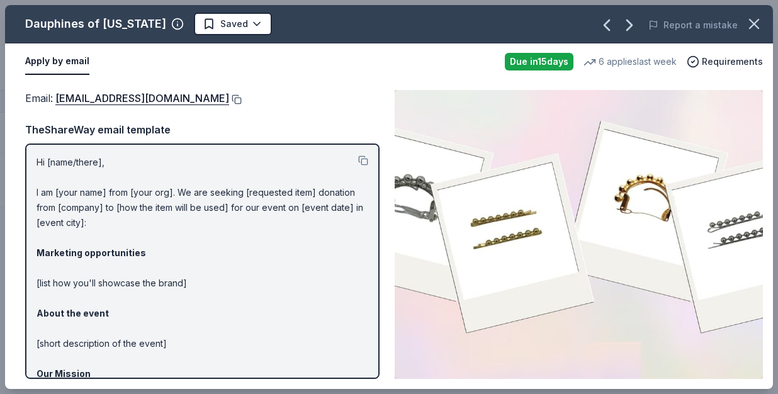
click at [242, 94] on button at bounding box center [235, 99] width 13 height 10
click at [241, 25] on html "Family Fall Ball Fundraiser Track · 100 Discover Pro trial ends on 1AM, 10/3 $1…" at bounding box center [389, 197] width 778 height 394
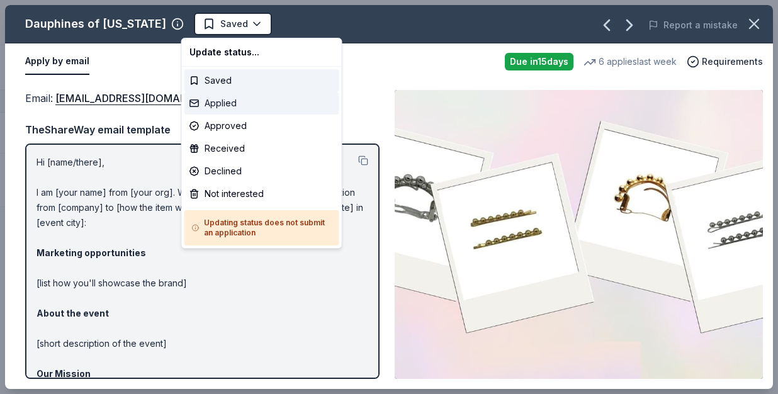
click at [225, 107] on div "Applied" at bounding box center [262, 103] width 155 height 23
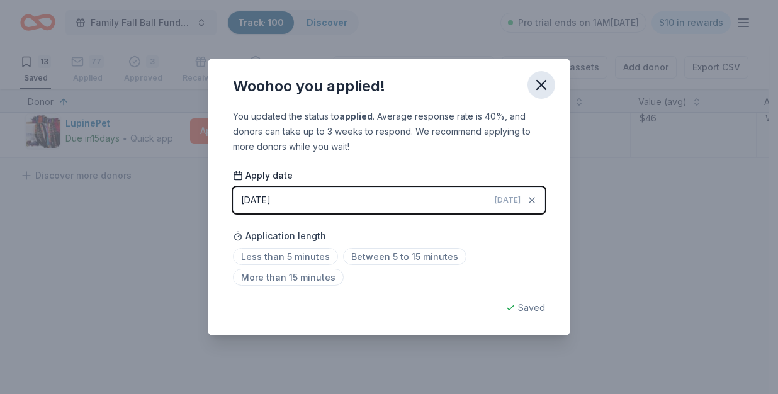
click at [540, 85] on icon "button" at bounding box center [542, 85] width 18 height 18
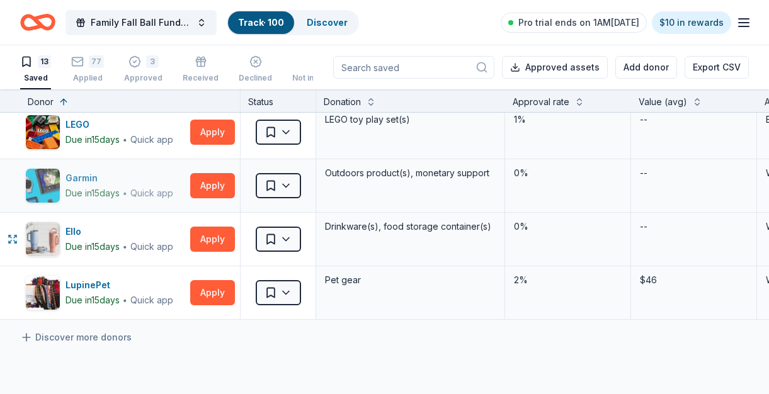
scroll to position [477, 0]
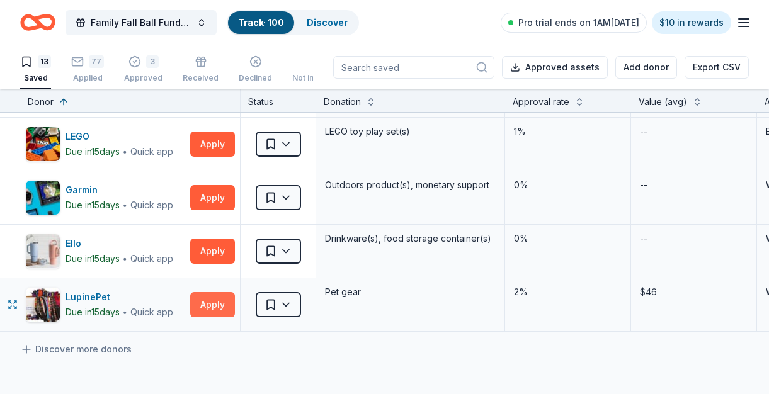
click at [213, 307] on button "Apply" at bounding box center [212, 304] width 45 height 25
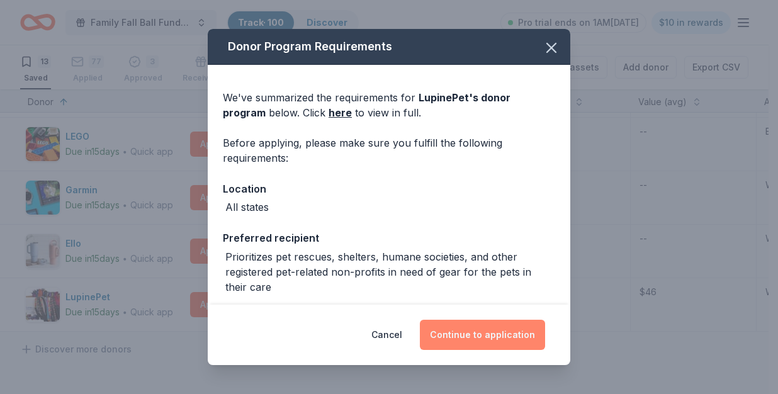
click at [484, 334] on button "Continue to application" at bounding box center [482, 335] width 125 height 30
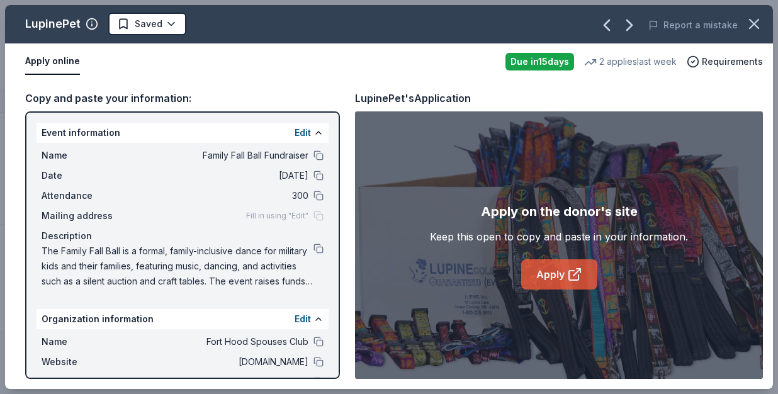
click at [566, 281] on link "Apply" at bounding box center [559, 274] width 76 height 30
click at [161, 23] on html "Family Fall Ball Fundraiser Track · 100 Discover Pro trial ends on 1AM, 10/3 $1…" at bounding box center [389, 197] width 778 height 394
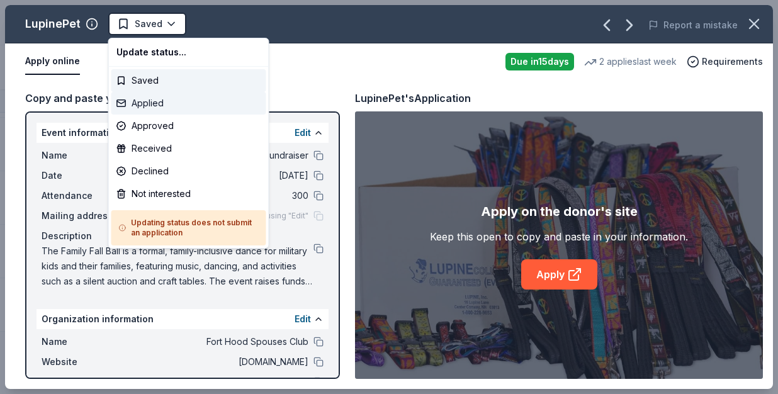
drag, startPoint x: 157, startPoint y: 102, endPoint x: 318, endPoint y: 97, distance: 160.7
click at [157, 102] on div "Applied" at bounding box center [188, 103] width 155 height 23
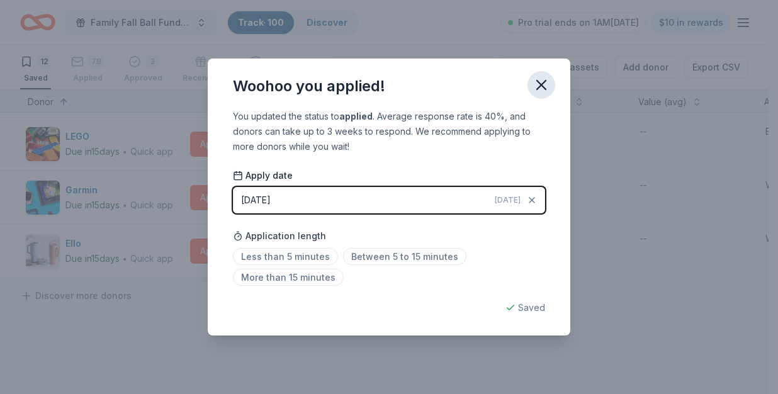
click at [539, 85] on icon "button" at bounding box center [542, 85] width 18 height 18
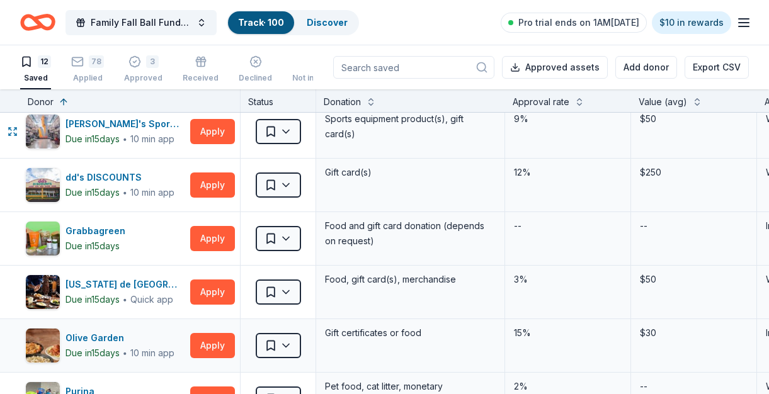
scroll to position [125, 0]
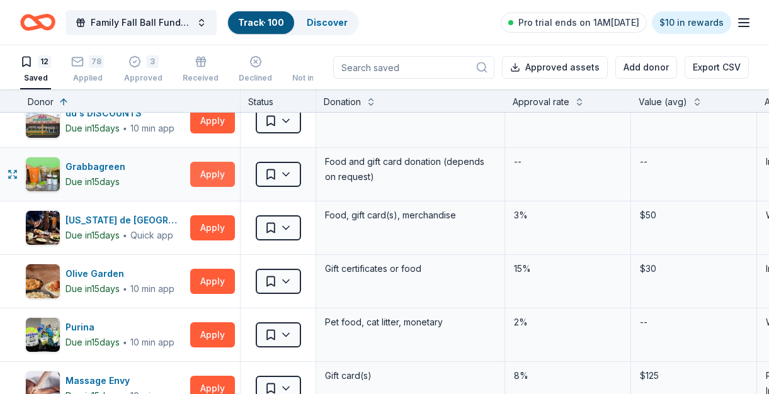
click at [214, 176] on button "Apply" at bounding box center [212, 174] width 45 height 25
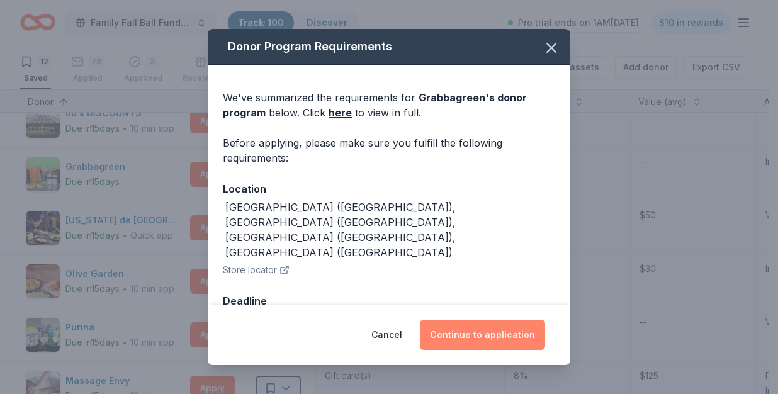
click at [448, 332] on button "Continue to application" at bounding box center [482, 335] width 125 height 30
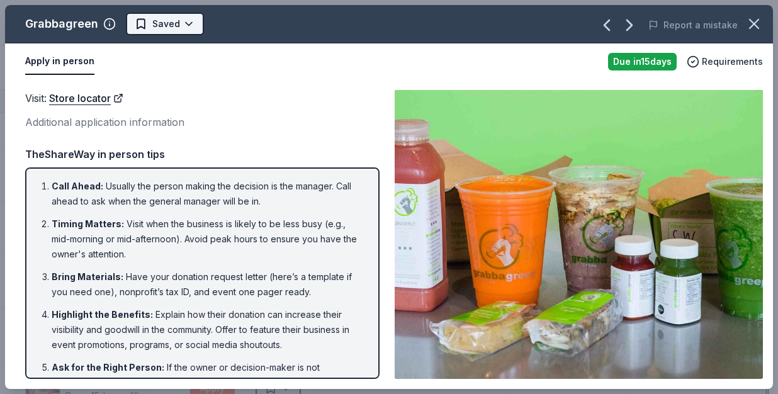
click at [162, 16] on html "Family Fall Ball Fundraiser Track · 100 Discover Pro trial ends on 1AM, 10/3 $1…" at bounding box center [389, 197] width 778 height 394
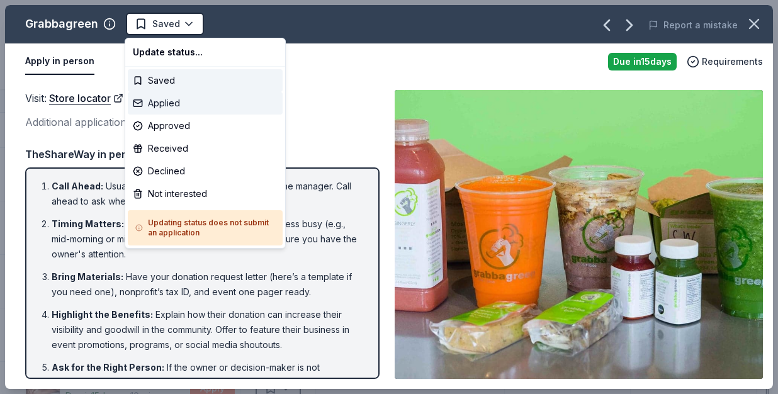
click at [176, 97] on div "Applied" at bounding box center [205, 103] width 155 height 23
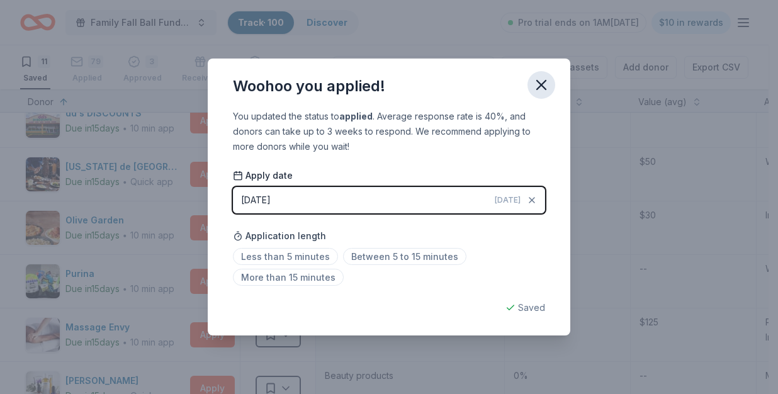
click at [545, 84] on icon "button" at bounding box center [542, 85] width 18 height 18
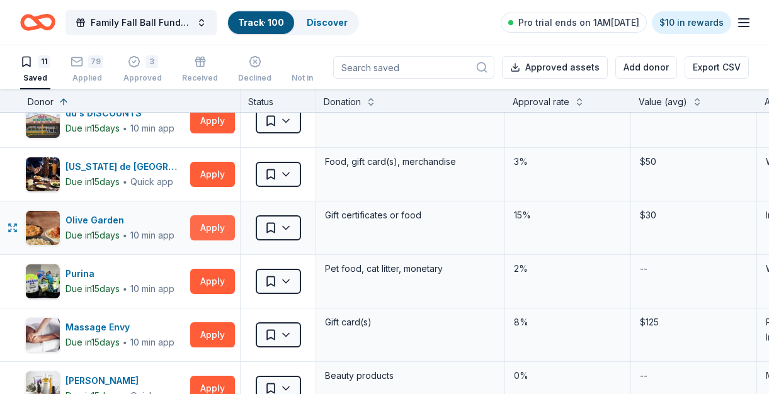
click at [202, 227] on button "Apply" at bounding box center [212, 227] width 45 height 25
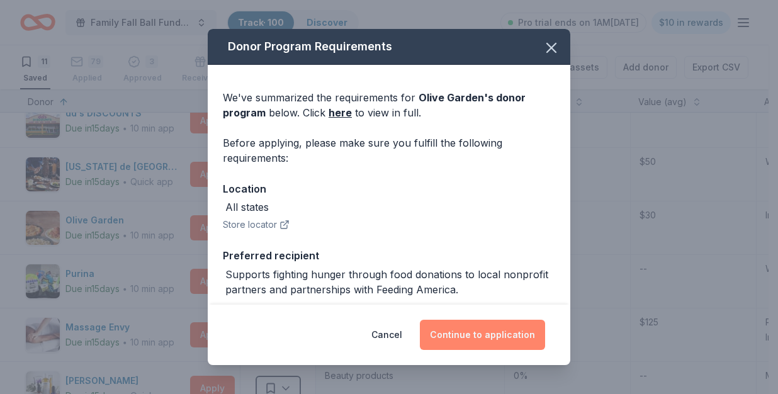
click at [468, 340] on button "Continue to application" at bounding box center [482, 335] width 125 height 30
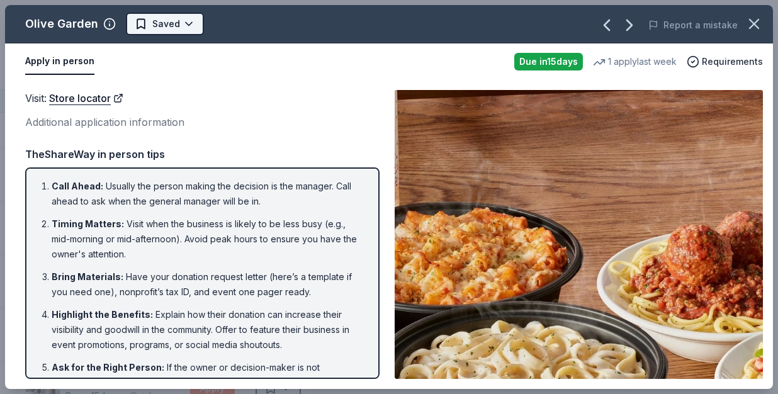
click at [178, 23] on html "Family Fall Ball Fundraiser Track · 100 Discover Pro trial ends on 1AM, 10/3 $1…" at bounding box center [389, 197] width 778 height 394
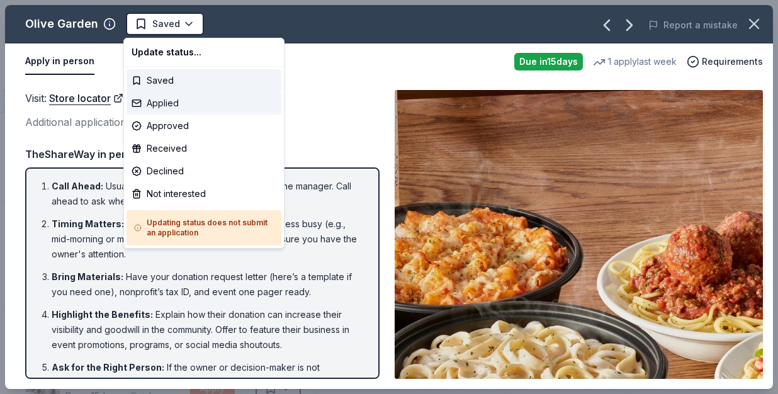
drag, startPoint x: 157, startPoint y: 101, endPoint x: 153, endPoint y: 94, distance: 7.3
click at [157, 100] on div "Applied" at bounding box center [204, 103] width 155 height 23
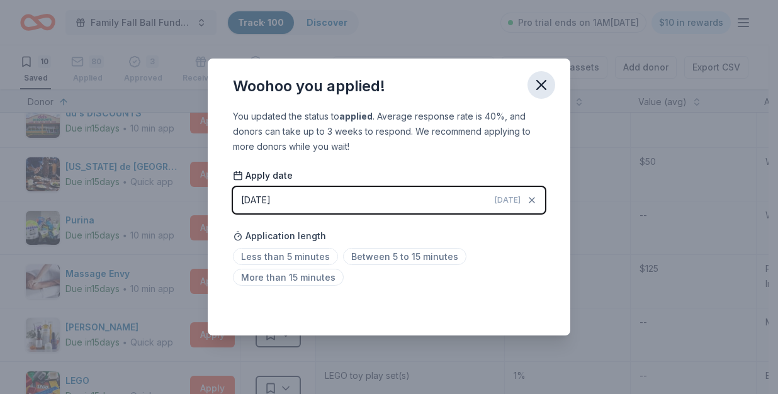
click at [546, 79] on icon "button" at bounding box center [542, 85] width 18 height 18
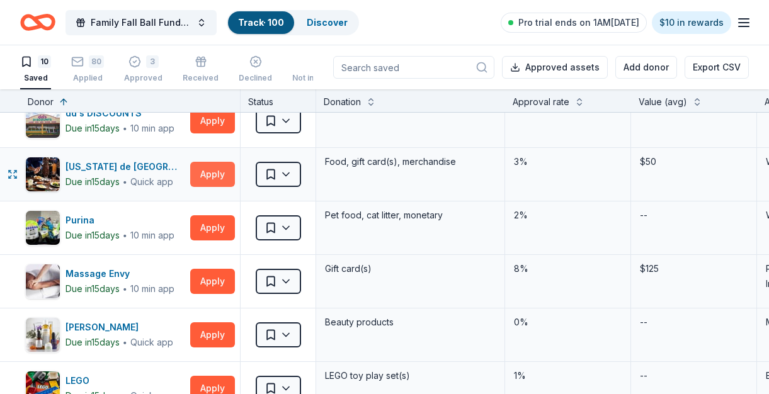
click at [219, 166] on button "Apply" at bounding box center [212, 174] width 45 height 25
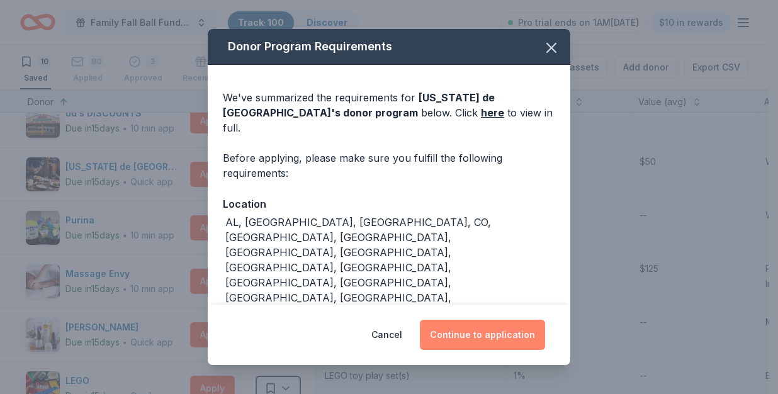
click at [475, 320] on button "Continue to application" at bounding box center [482, 335] width 125 height 30
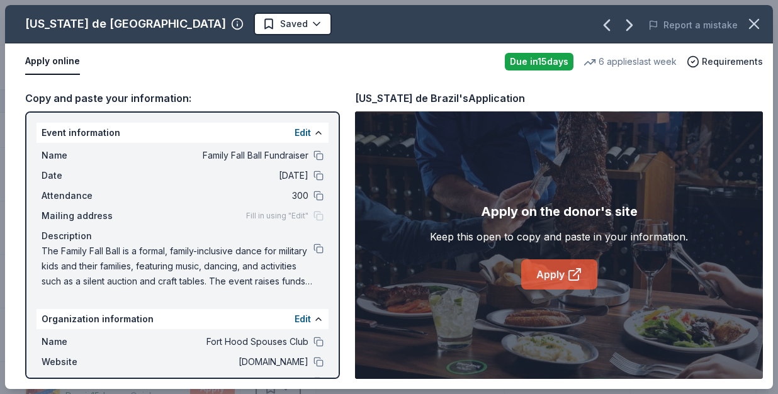
click at [578, 280] on icon at bounding box center [574, 274] width 15 height 15
click at [192, 25] on html "Family Fall Ball Fundraiser Track · 100 Discover Pro trial ends on 1AM, 10/3 $1…" at bounding box center [389, 197] width 778 height 394
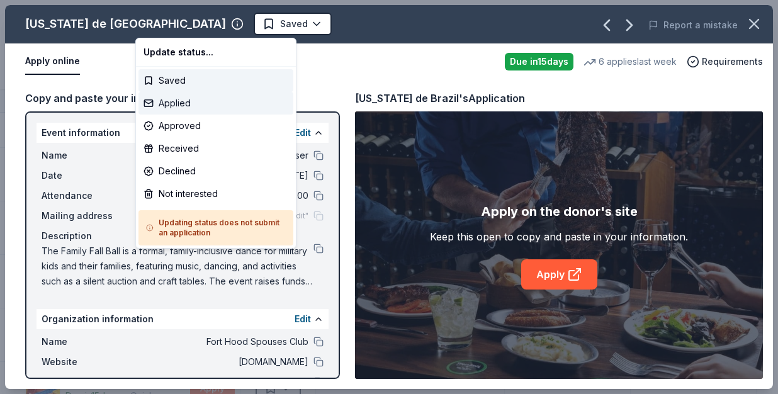
click at [180, 98] on div "Applied" at bounding box center [216, 103] width 155 height 23
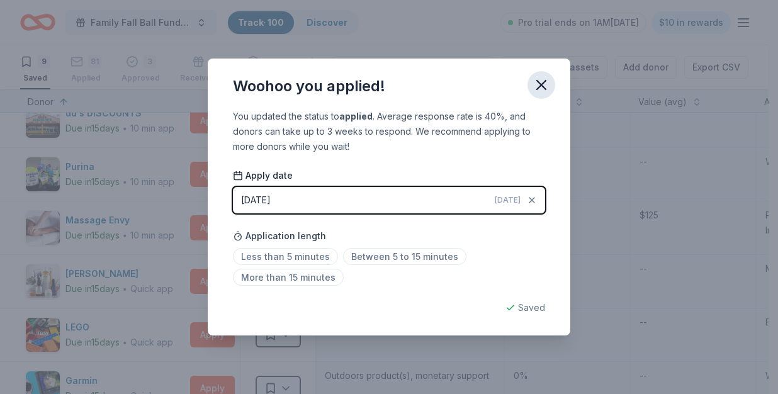
click at [537, 84] on icon "button" at bounding box center [542, 85] width 18 height 18
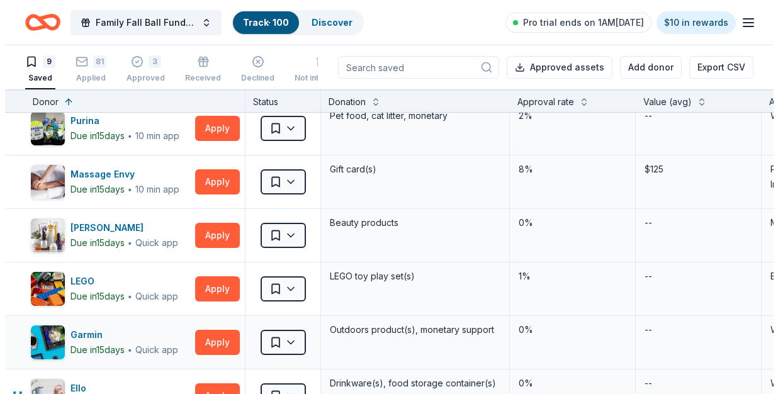
scroll to position [326, 0]
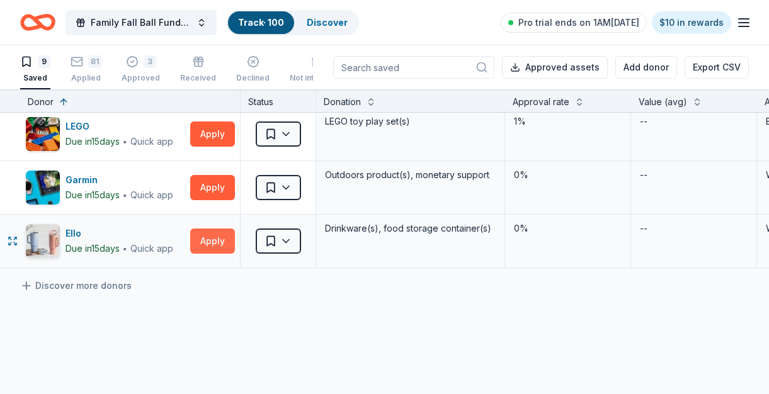
click at [200, 233] on button "Apply" at bounding box center [212, 241] width 45 height 25
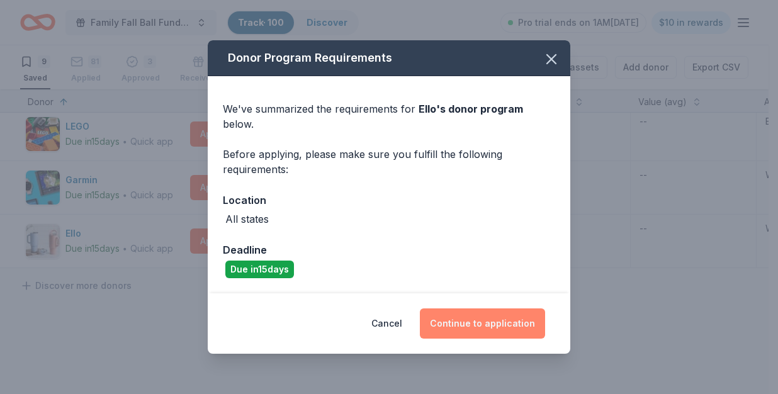
click at [485, 315] on button "Continue to application" at bounding box center [482, 324] width 125 height 30
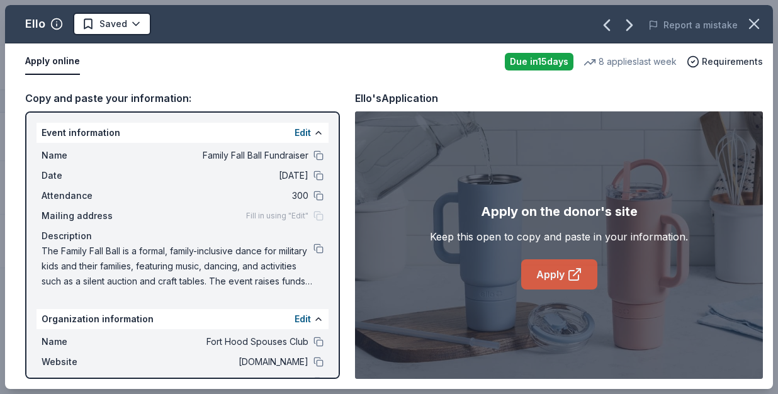
click at [544, 277] on link "Apply" at bounding box center [559, 274] width 76 height 30
click at [130, 26] on html "Family Fall Ball Fundraiser Track · 100 Discover Pro trial ends on 1AM, 10/3 $1…" at bounding box center [389, 197] width 778 height 394
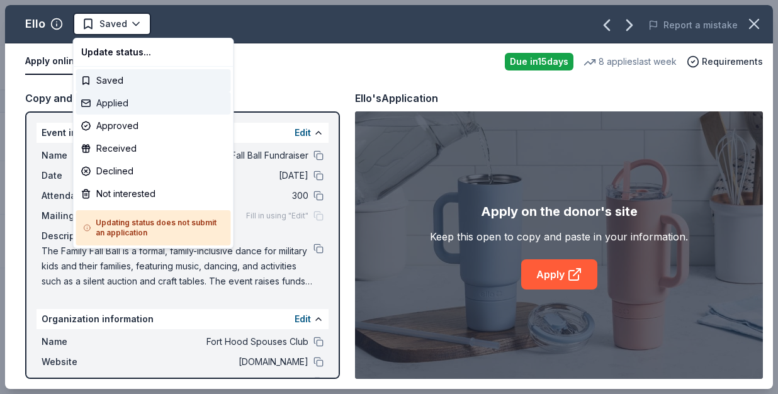
click at [116, 98] on div "Applied" at bounding box center [153, 103] width 155 height 23
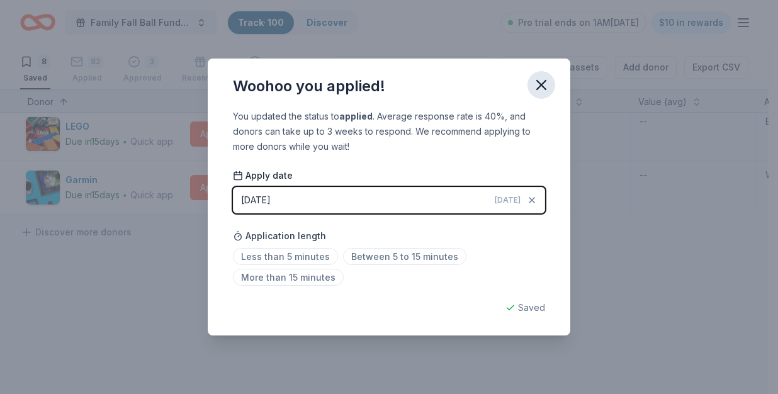
click at [548, 91] on icon "button" at bounding box center [542, 85] width 18 height 18
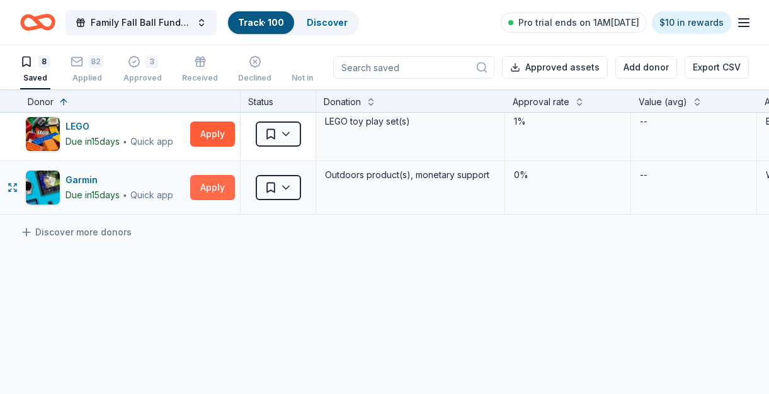
click at [224, 186] on button "Apply" at bounding box center [212, 187] width 45 height 25
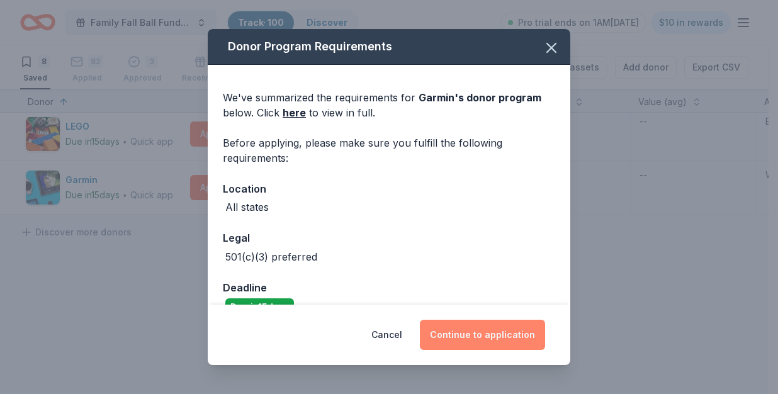
click at [470, 339] on button "Continue to application" at bounding box center [482, 335] width 125 height 30
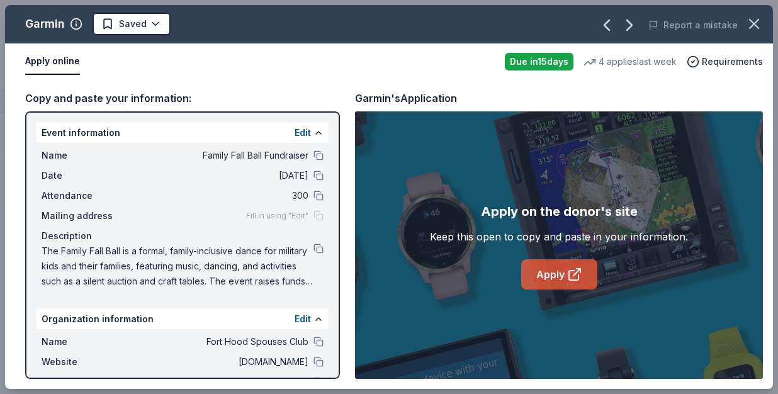
click at [552, 270] on link "Apply" at bounding box center [559, 274] width 76 height 30
click at [130, 22] on html "Family Fall Ball Fundraiser Track · 100 Discover Pro trial ends on 1AM, 10/3 $1…" at bounding box center [389, 197] width 778 height 394
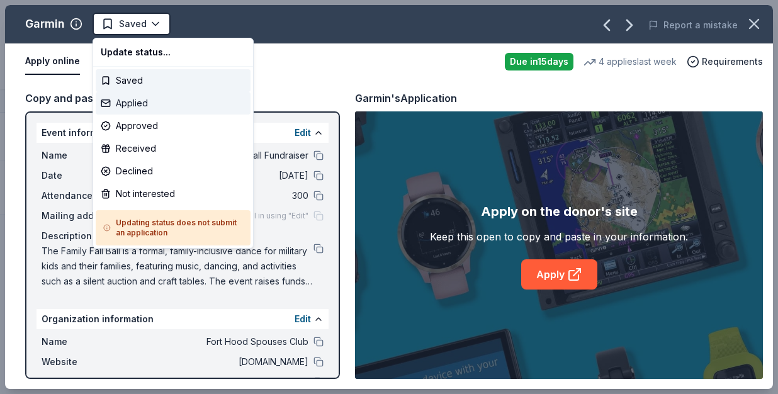
drag, startPoint x: 139, startPoint y: 101, endPoint x: 197, endPoint y: 106, distance: 58.1
click at [139, 101] on div "Applied" at bounding box center [173, 103] width 155 height 23
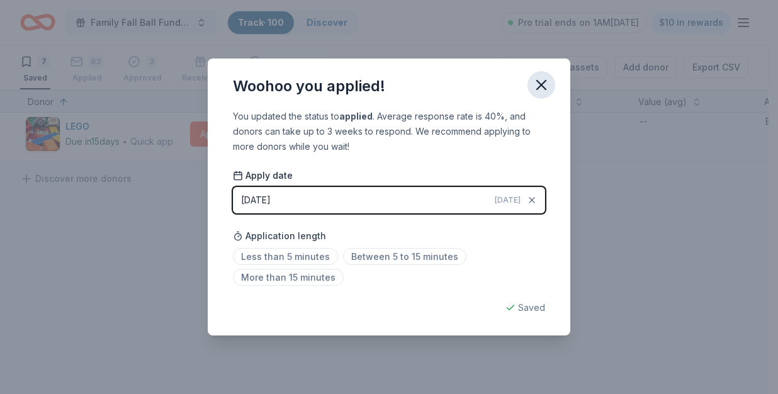
click at [542, 84] on icon "button" at bounding box center [541, 85] width 9 height 9
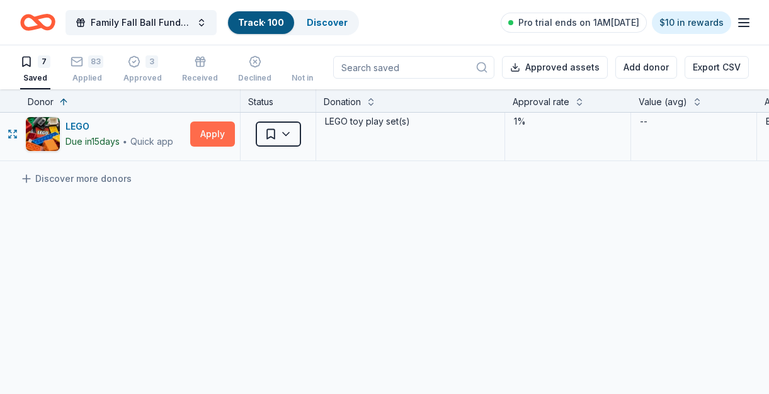
click at [229, 123] on button "Apply" at bounding box center [212, 134] width 45 height 25
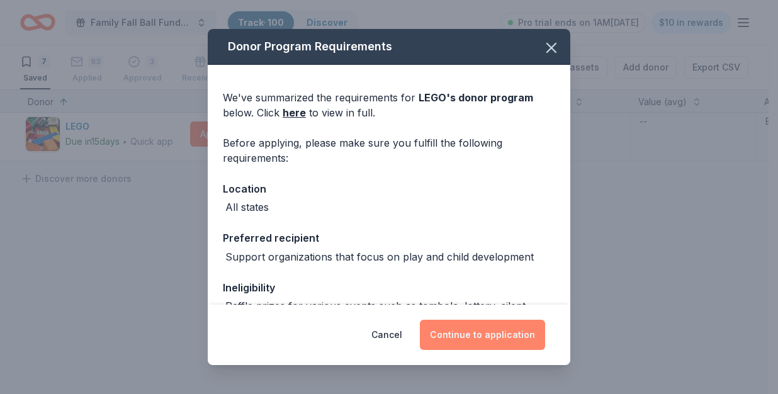
click at [492, 338] on button "Continue to application" at bounding box center [482, 335] width 125 height 30
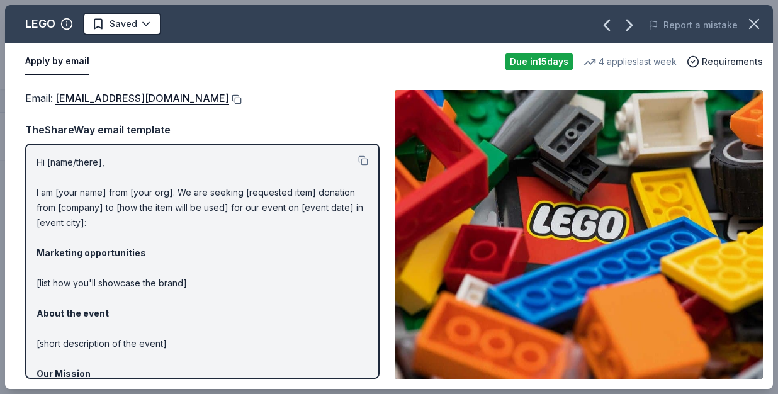
click at [229, 96] on button at bounding box center [235, 99] width 13 height 10
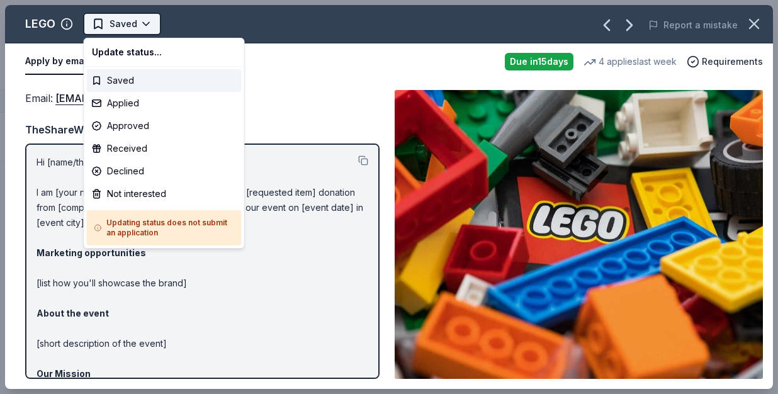
click at [123, 26] on html "Family Fall Ball Fundraiser Track · 100 Discover Pro trial ends on 1AM, 10/3 $1…" at bounding box center [389, 197] width 778 height 394
click at [144, 103] on div "Applied" at bounding box center [164, 103] width 155 height 23
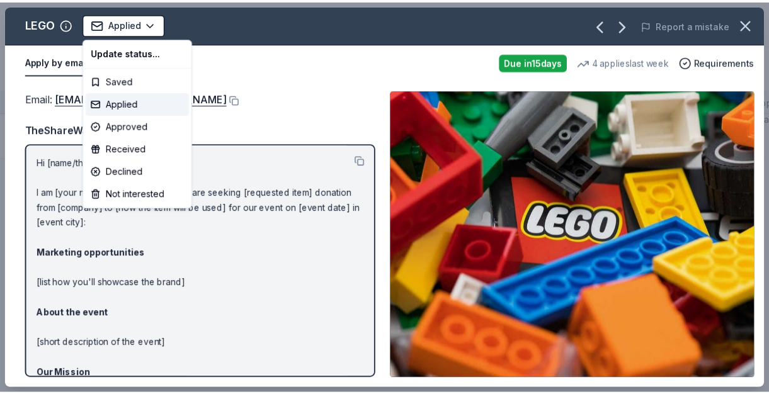
scroll to position [285, 0]
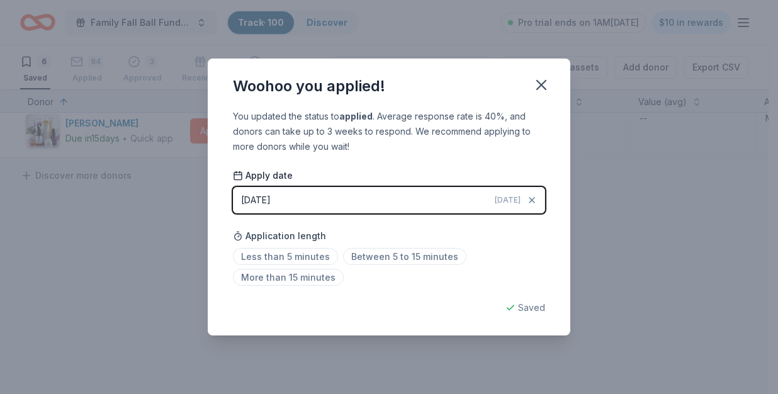
drag, startPoint x: 539, startPoint y: 91, endPoint x: 508, endPoint y: 92, distance: 31.5
click at [539, 91] on icon "button" at bounding box center [542, 85] width 18 height 18
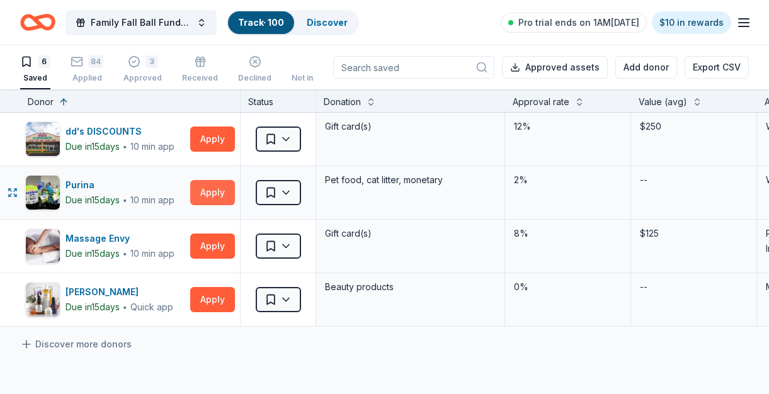
scroll to position [55, 0]
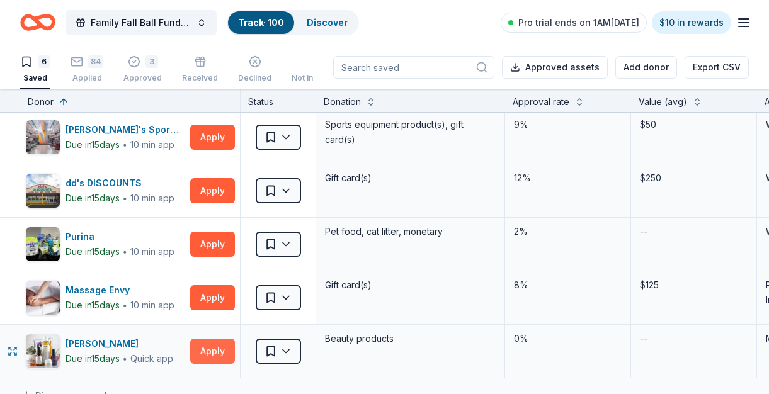
click at [221, 354] on button "Apply" at bounding box center [212, 351] width 45 height 25
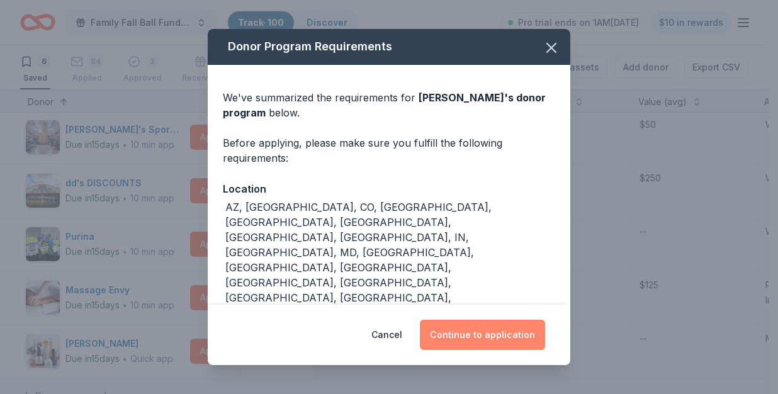
click at [467, 331] on button "Continue to application" at bounding box center [482, 335] width 125 height 30
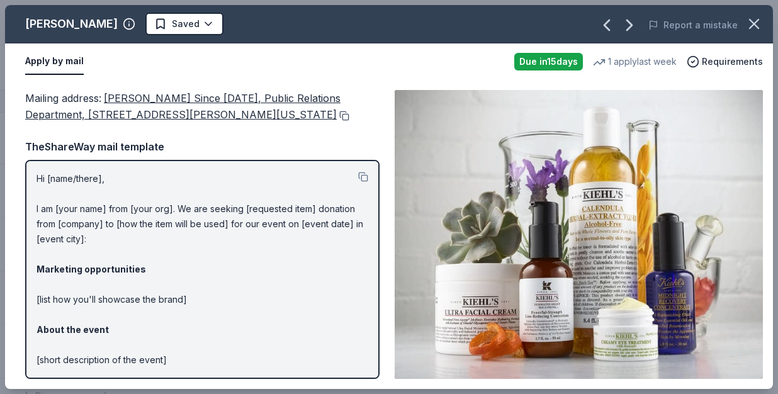
click at [337, 116] on button at bounding box center [343, 116] width 13 height 10
click at [128, 20] on html "Family Fall Ball Fundraiser Track · 100 Discover Pro trial ends on 1AM, 10/3 $1…" at bounding box center [389, 197] width 778 height 394
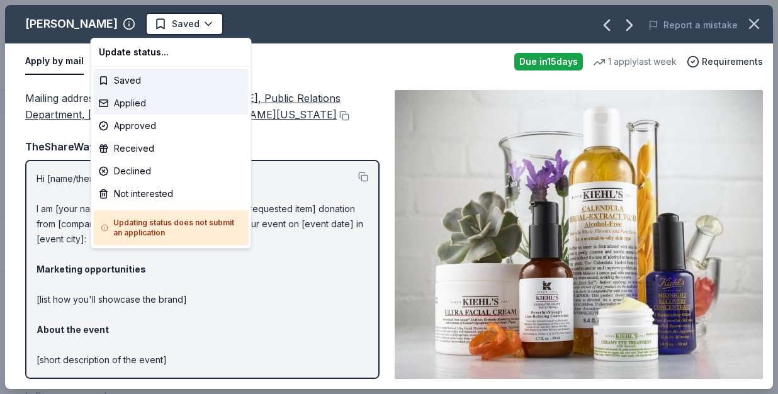
click at [152, 98] on div "Applied" at bounding box center [171, 103] width 155 height 23
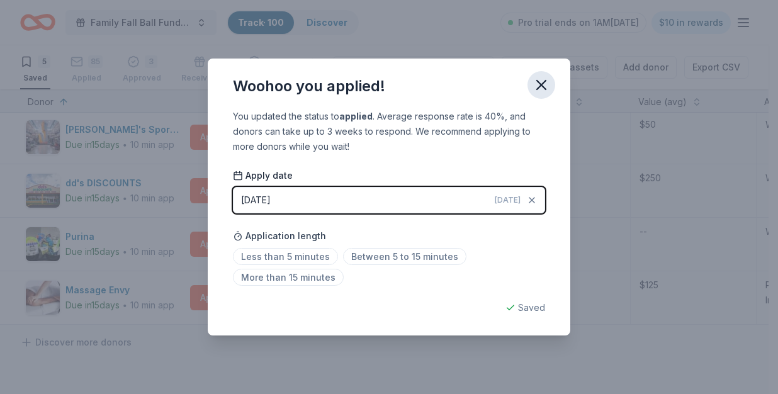
click at [546, 82] on icon "button" at bounding box center [542, 85] width 18 height 18
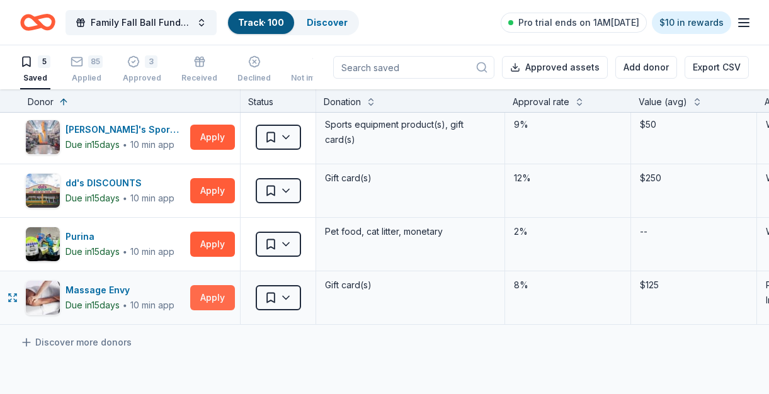
click at [212, 298] on button "Apply" at bounding box center [212, 297] width 45 height 25
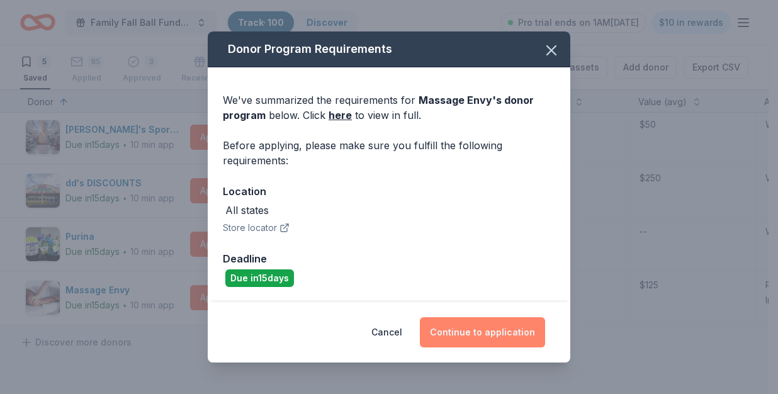
click at [468, 332] on button "Continue to application" at bounding box center [482, 332] width 125 height 30
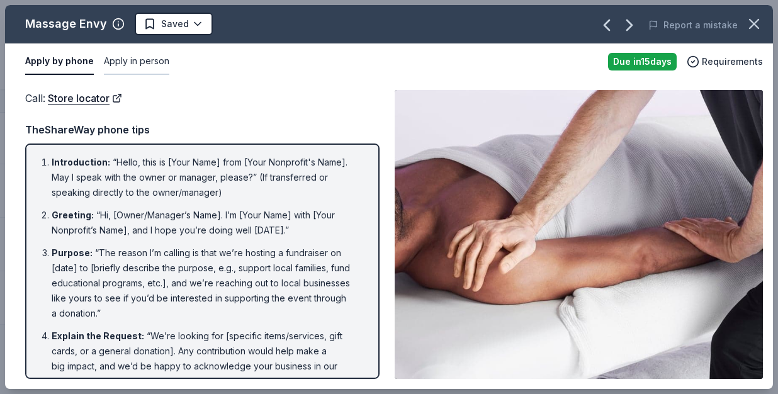
click at [131, 59] on button "Apply in person" at bounding box center [136, 61] width 65 height 26
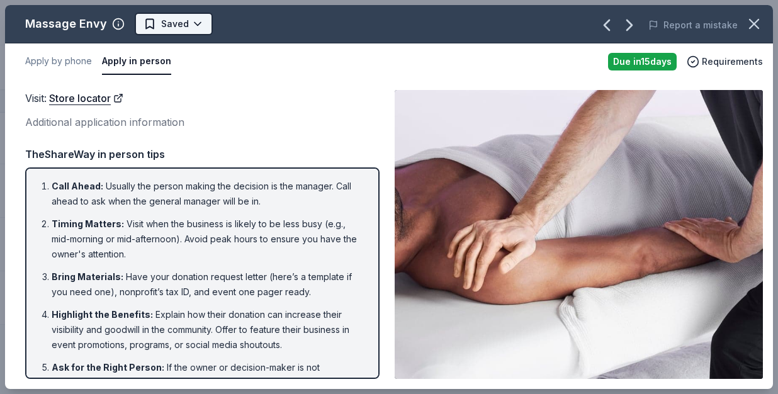
click at [184, 26] on html "Family Fall Ball Fundraiser Track · 100 Discover Pro trial ends on 1AM, 10/3 $1…" at bounding box center [389, 197] width 778 height 394
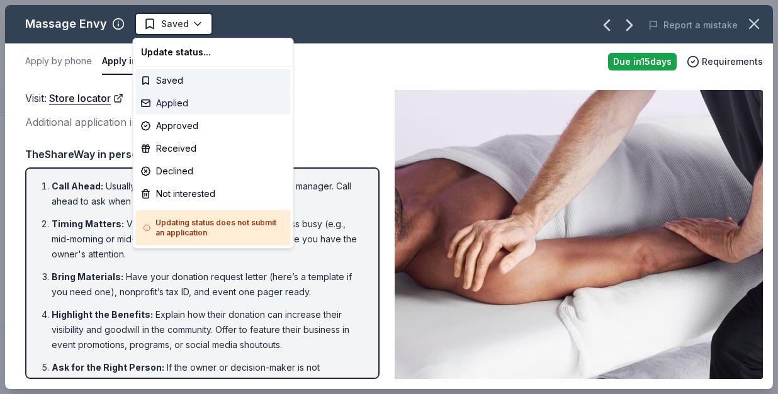
click at [185, 100] on div "Applied" at bounding box center [213, 103] width 155 height 23
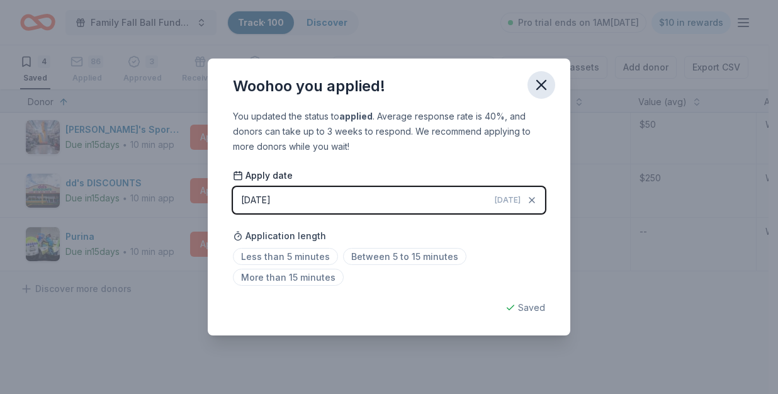
click at [544, 85] on icon "button" at bounding box center [542, 85] width 18 height 18
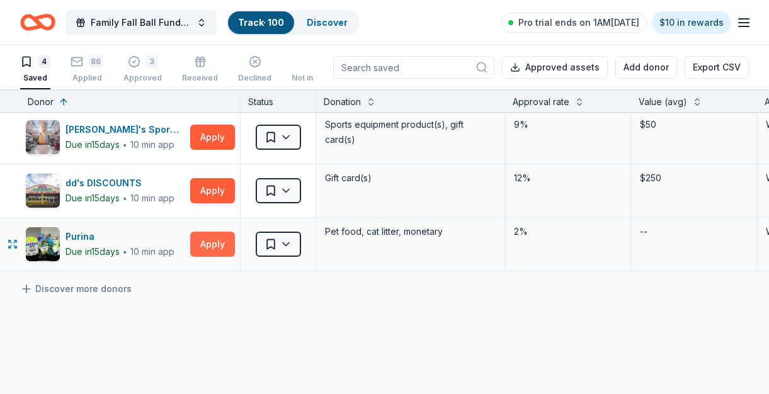
click at [207, 245] on button "Apply" at bounding box center [212, 244] width 45 height 25
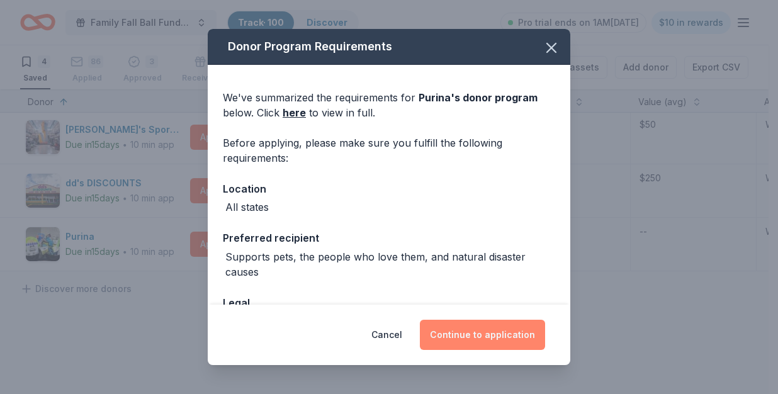
click at [511, 325] on button "Continue to application" at bounding box center [482, 335] width 125 height 30
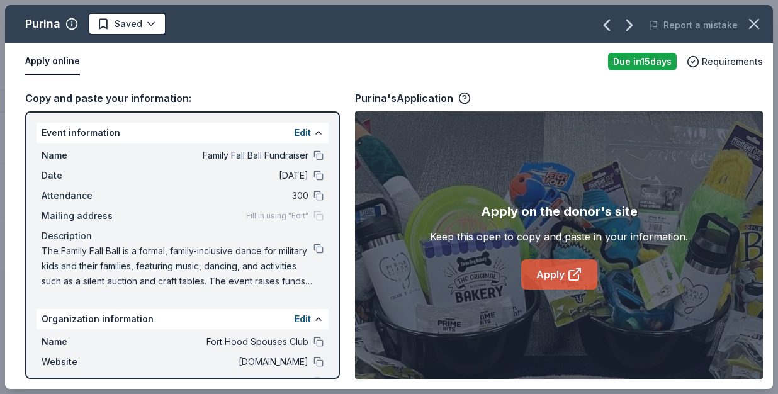
click at [552, 277] on link "Apply" at bounding box center [559, 274] width 76 height 30
click at [114, 23] on html "Family Fall Ball Fundraiser Track · 100 Discover Pro trial ends on 1AM, 10/3 $1…" at bounding box center [389, 197] width 778 height 394
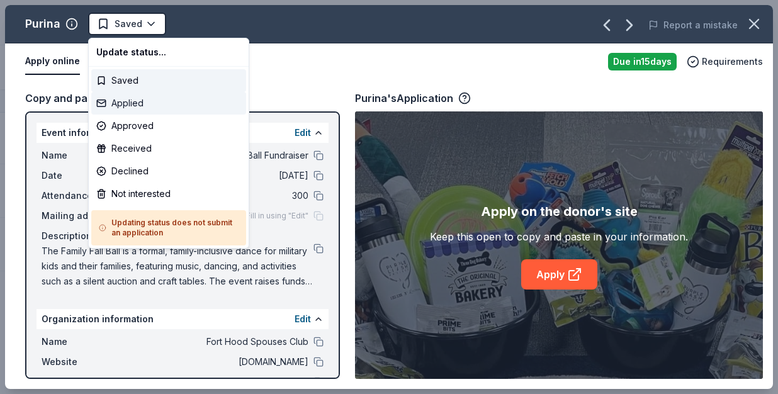
drag, startPoint x: 140, startPoint y: 101, endPoint x: 215, endPoint y: 104, distance: 75.0
click at [140, 101] on div "Applied" at bounding box center [168, 103] width 155 height 23
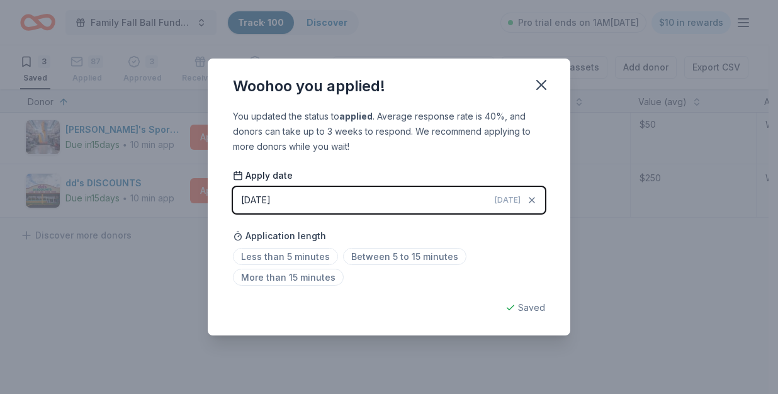
drag, startPoint x: 541, startPoint y: 84, endPoint x: 511, endPoint y: 90, distance: 30.8
click at [540, 84] on icon "button" at bounding box center [541, 85] width 9 height 9
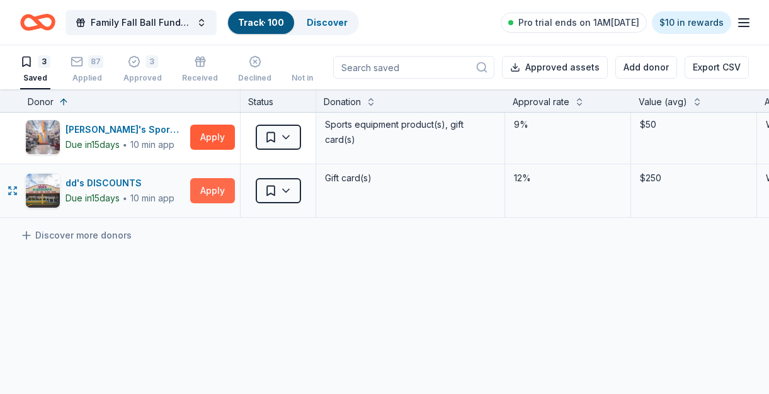
click at [219, 185] on button "Apply" at bounding box center [212, 190] width 45 height 25
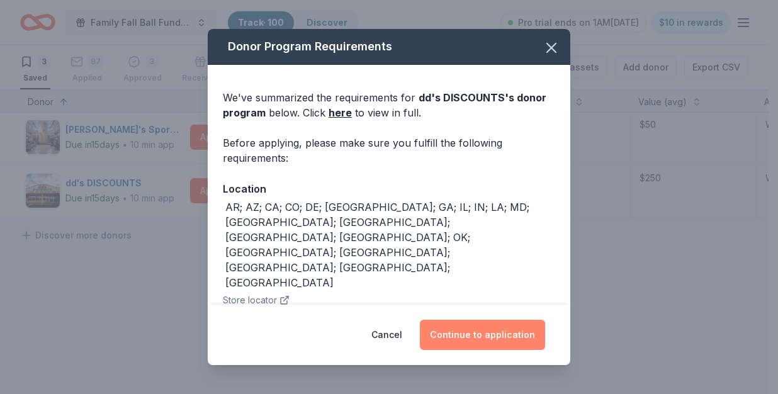
click at [512, 335] on button "Continue to application" at bounding box center [482, 335] width 125 height 30
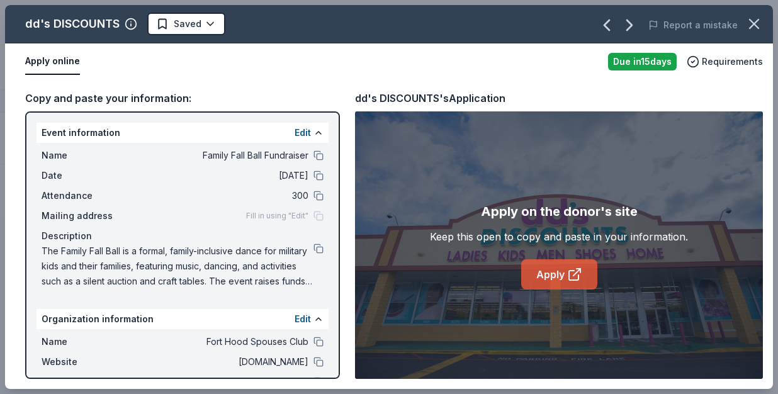
click at [539, 268] on link "Apply" at bounding box center [559, 274] width 76 height 30
click at [212, 29] on html "Family Fall Ball Fundraiser Track · 100 Discover Pro trial ends on 1AM, 10/3 $1…" at bounding box center [389, 197] width 778 height 394
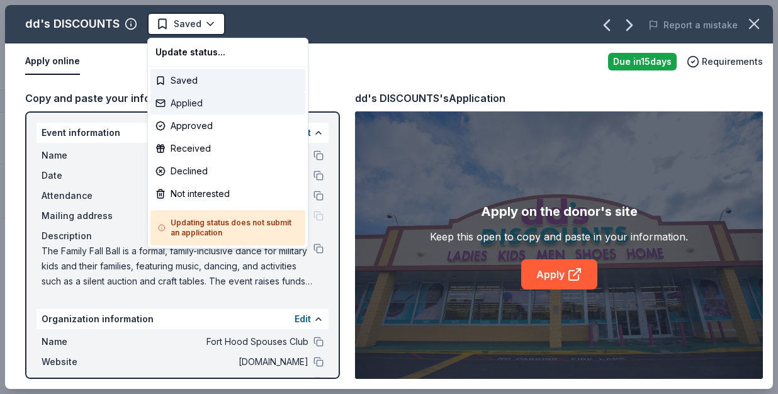
click at [224, 101] on div "Applied" at bounding box center [228, 103] width 155 height 23
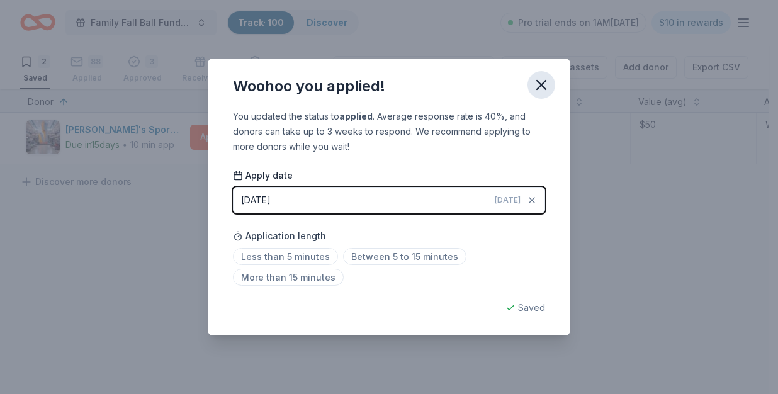
click at [544, 86] on icon "button" at bounding box center [542, 85] width 18 height 18
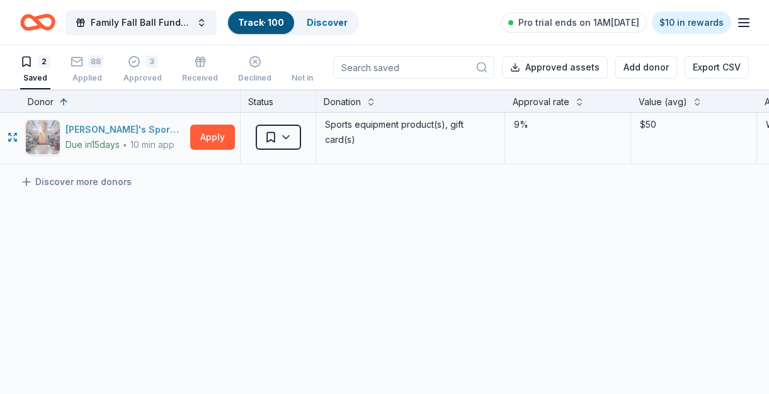
click at [99, 127] on div "Dick's Sporting Goods" at bounding box center [125, 129] width 120 height 15
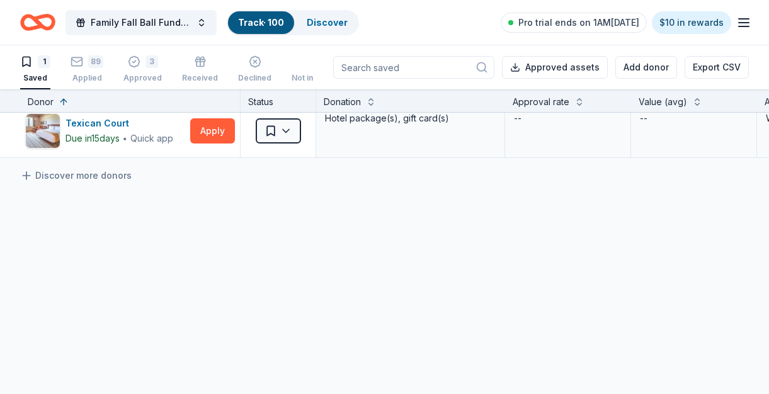
scroll to position [0, 0]
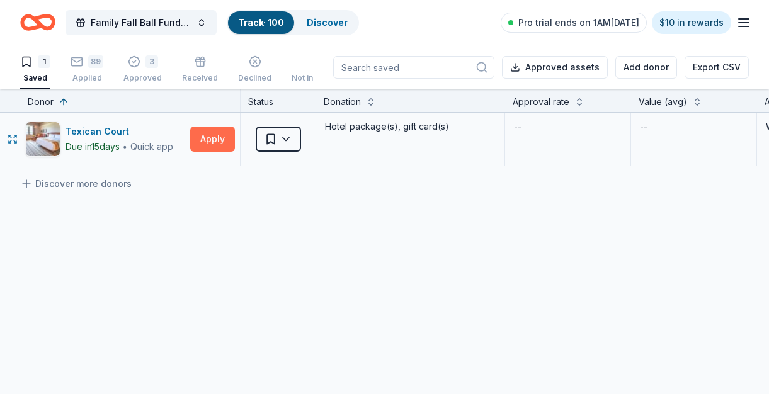
click at [205, 138] on button "Apply" at bounding box center [212, 139] width 45 height 25
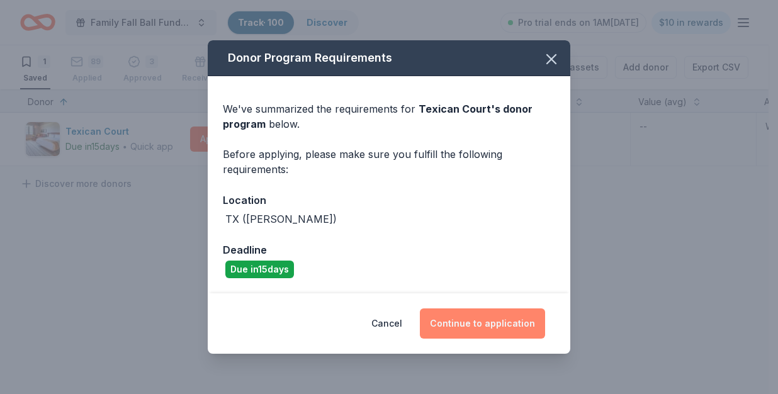
click at [455, 323] on button "Continue to application" at bounding box center [482, 324] width 125 height 30
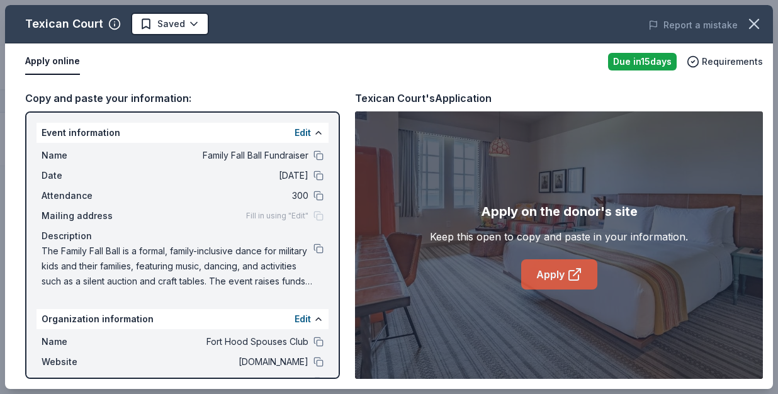
click at [571, 275] on icon at bounding box center [574, 274] width 15 height 15
click at [153, 23] on html "Family Fall Ball Fundraiser Track · 100 Discover Pro trial ends on 1AM, 10/3 $1…" at bounding box center [389, 197] width 778 height 394
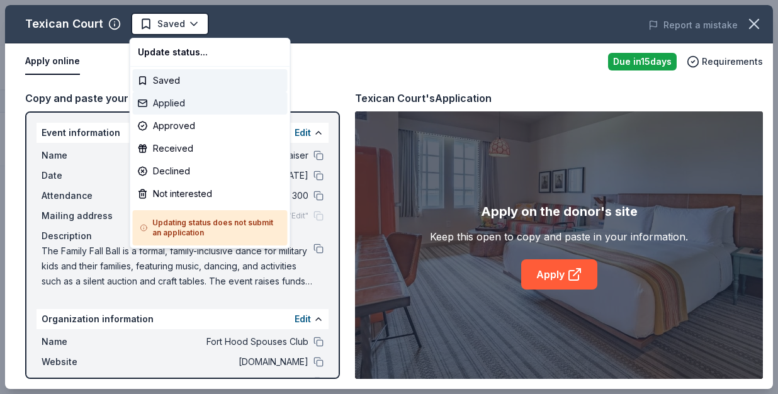
click at [183, 99] on div "Applied" at bounding box center [210, 103] width 155 height 23
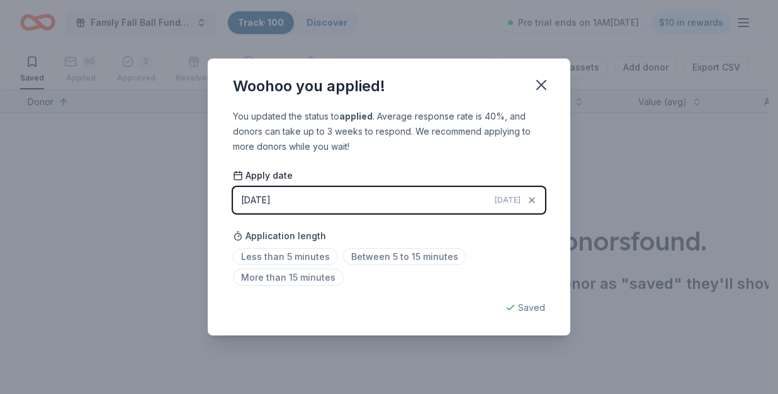
drag, startPoint x: 545, startPoint y: 84, endPoint x: 547, endPoint y: 68, distance: 15.9
click at [545, 83] on icon "button" at bounding box center [542, 85] width 18 height 18
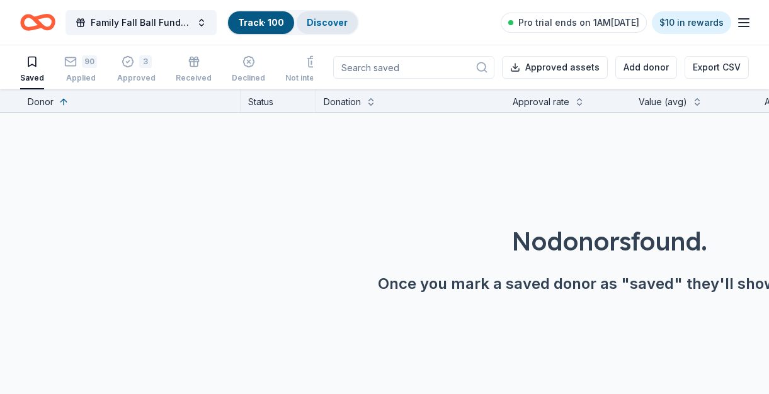
click at [314, 18] on link "Discover" at bounding box center [327, 22] width 41 height 11
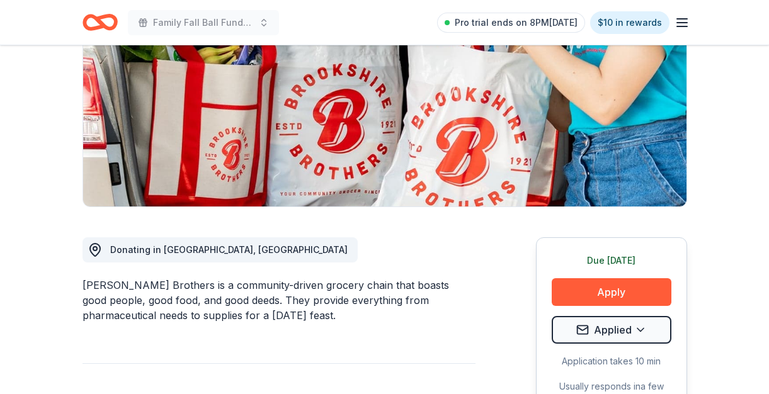
scroll to position [178, 0]
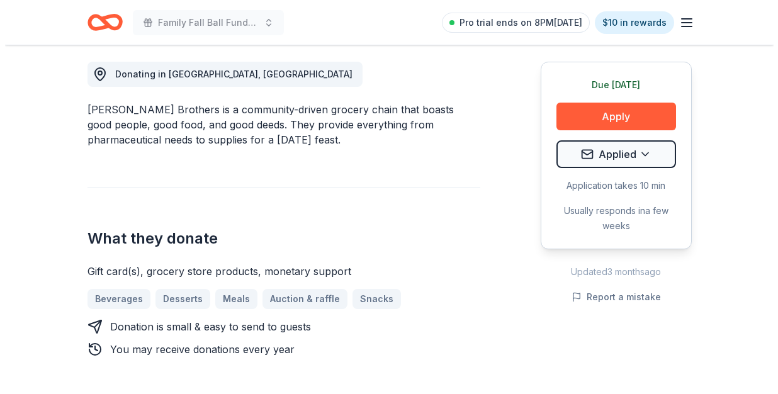
scroll to position [366, 0]
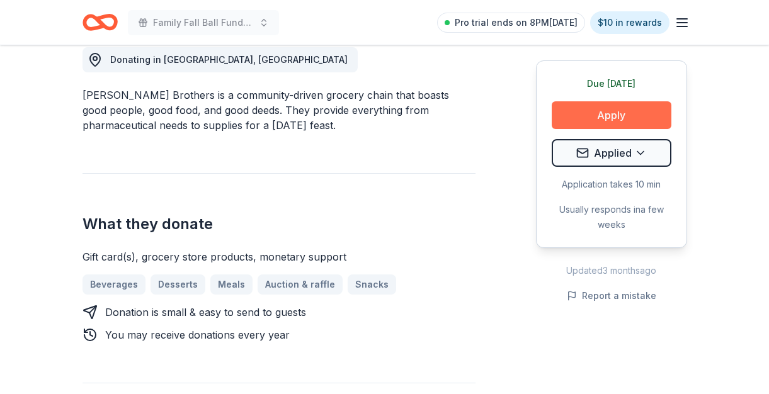
click at [637, 113] on button "Apply" at bounding box center [612, 115] width 120 height 28
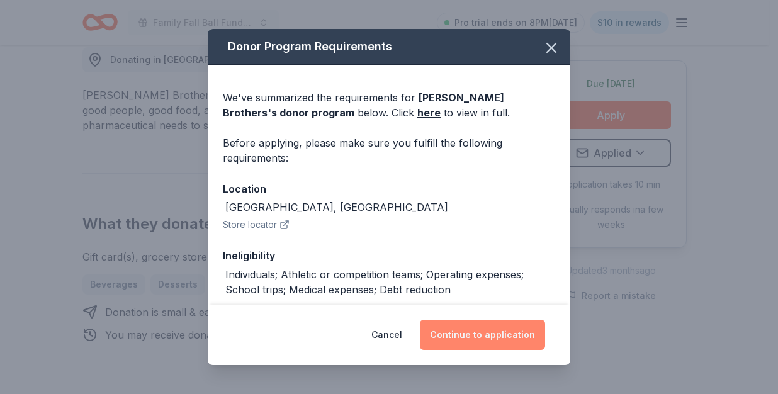
click at [486, 335] on button "Continue to application" at bounding box center [482, 335] width 125 height 30
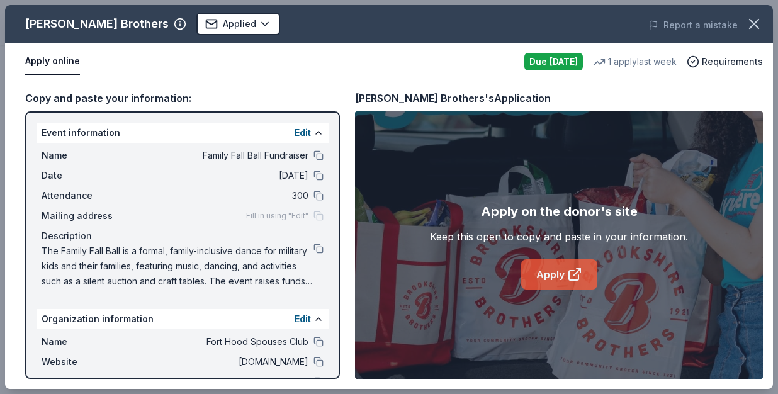
click at [560, 277] on link "Apply" at bounding box center [559, 274] width 76 height 30
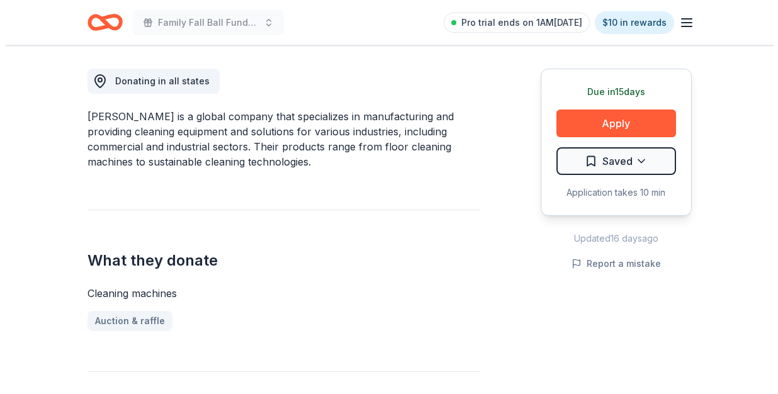
scroll to position [370, 0]
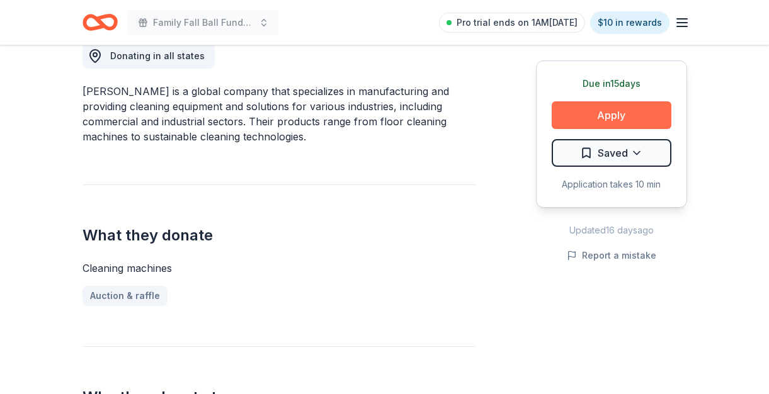
click at [593, 108] on button "Apply" at bounding box center [612, 115] width 120 height 28
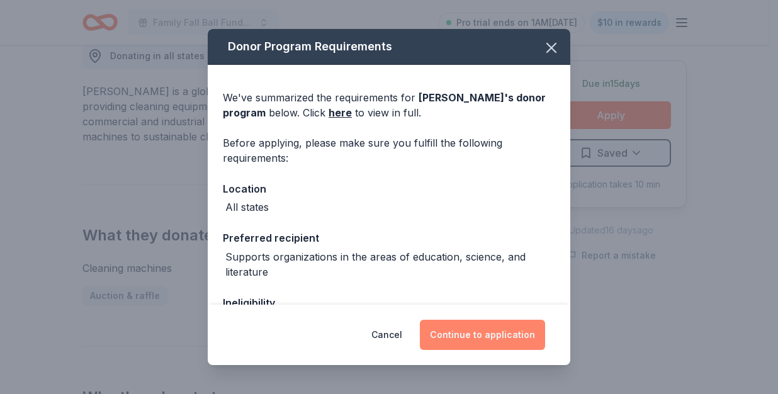
drag, startPoint x: 486, startPoint y: 331, endPoint x: 487, endPoint y: 325, distance: 6.6
click at [486, 331] on button "Continue to application" at bounding box center [482, 335] width 125 height 30
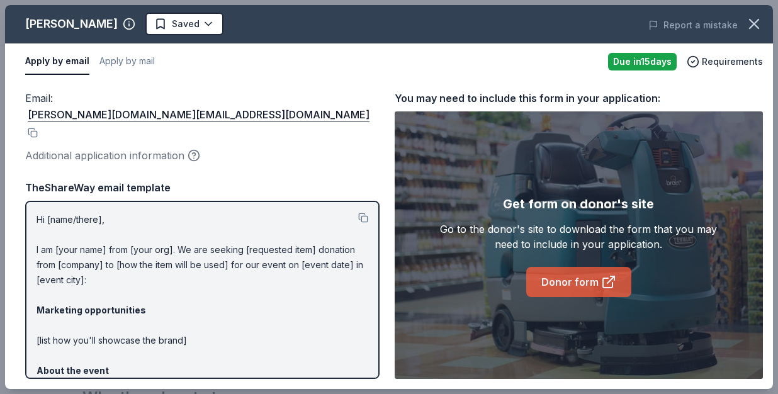
click at [605, 284] on icon at bounding box center [608, 282] width 15 height 15
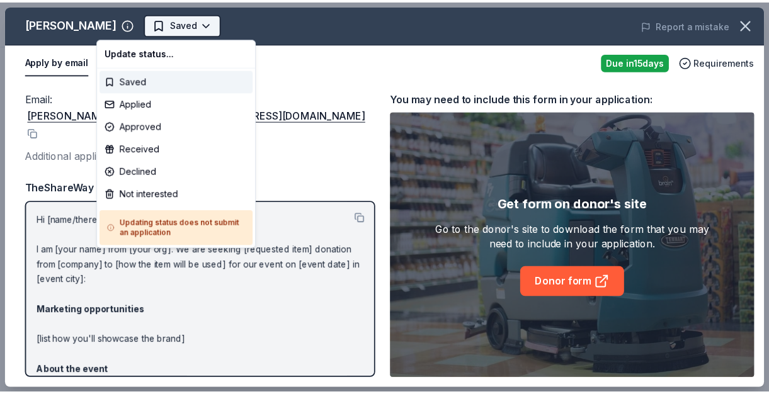
scroll to position [0, 0]
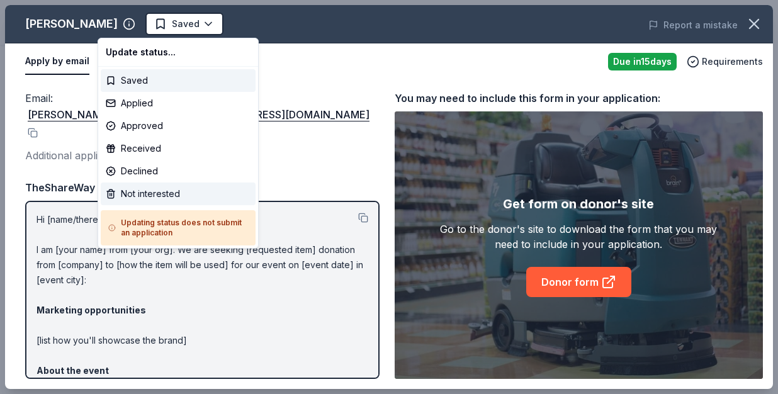
click at [141, 191] on div "Not interested" at bounding box center [178, 194] width 155 height 23
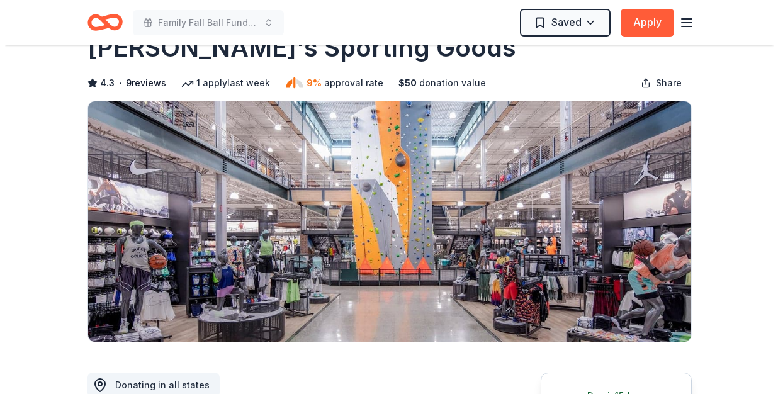
scroll to position [123, 0]
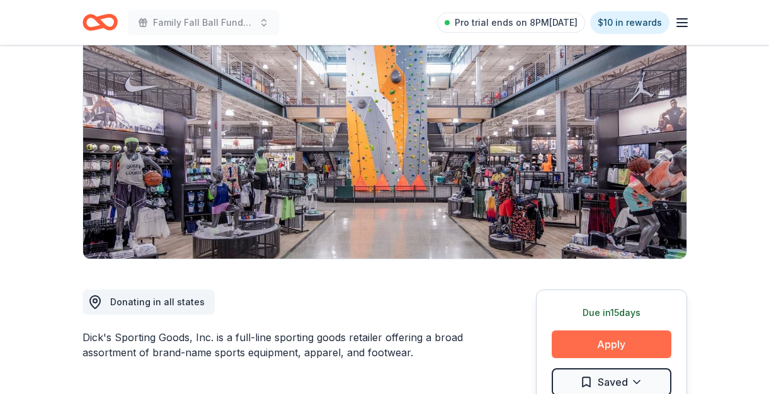
click at [622, 348] on button "Apply" at bounding box center [612, 345] width 120 height 28
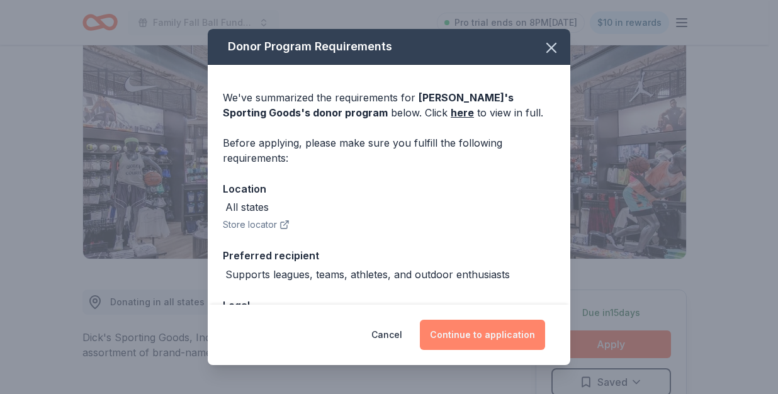
click at [464, 329] on button "Continue to application" at bounding box center [482, 335] width 125 height 30
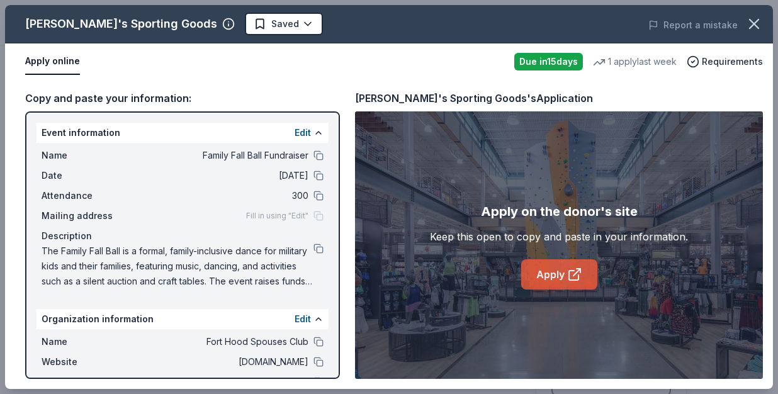
click at [574, 273] on icon at bounding box center [574, 274] width 15 height 15
click at [221, 23] on body "Family Fall Ball Fundraiser Pro trial ends on 8PM, 10/2 $10 in rewards Due in 1…" at bounding box center [384, 74] width 769 height 394
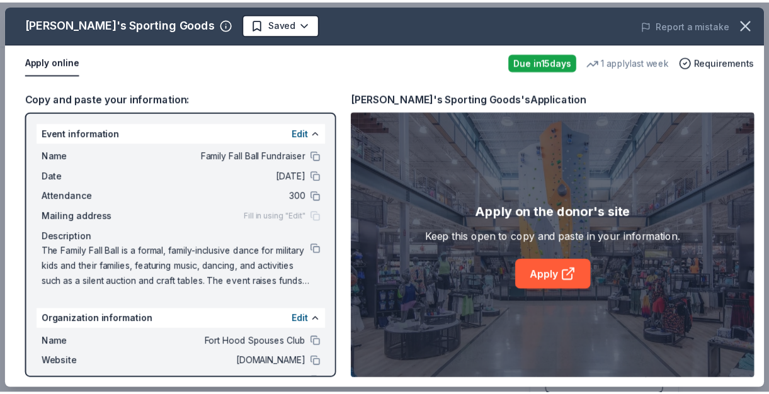
scroll to position [0, 0]
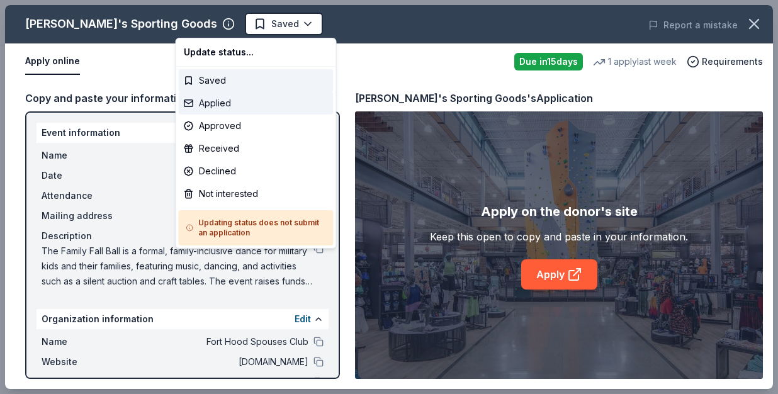
click at [213, 103] on div "Applied" at bounding box center [256, 103] width 155 height 23
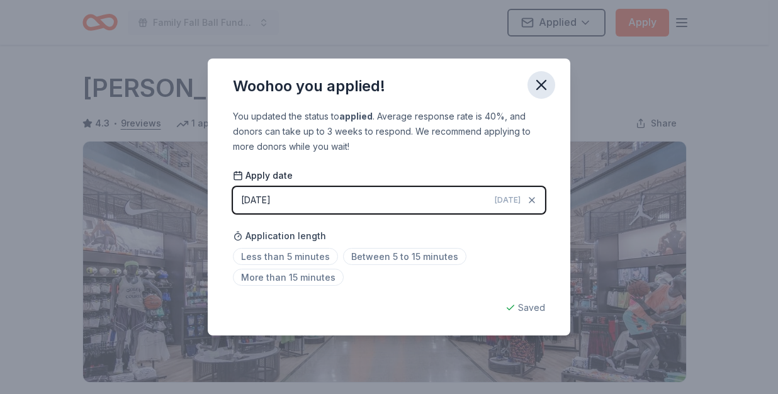
click at [535, 84] on icon "button" at bounding box center [542, 85] width 18 height 18
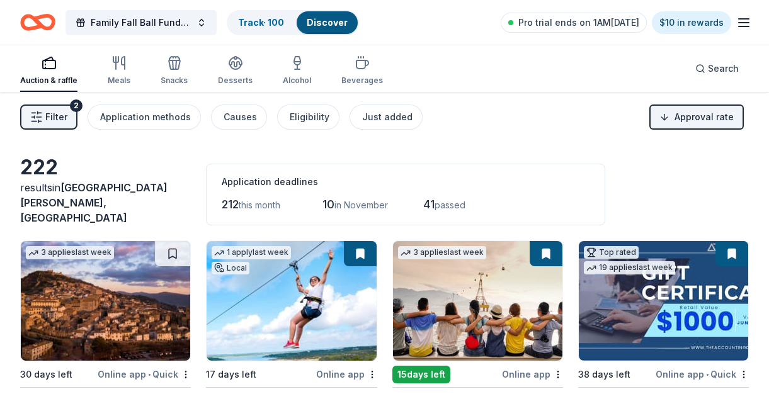
click at [59, 121] on span "Filter" at bounding box center [56, 117] width 22 height 15
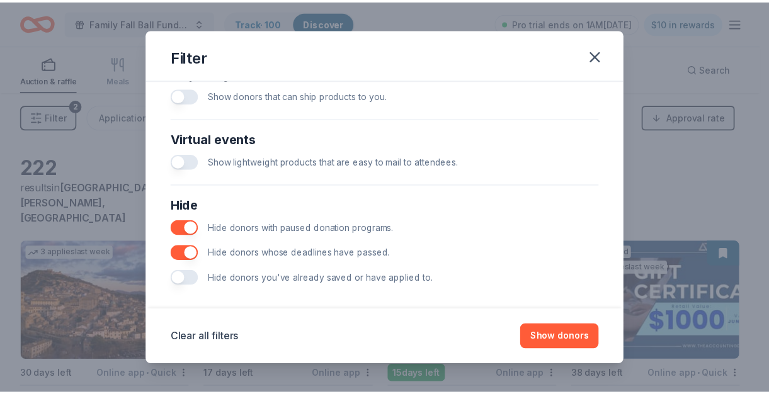
scroll to position [600, 0]
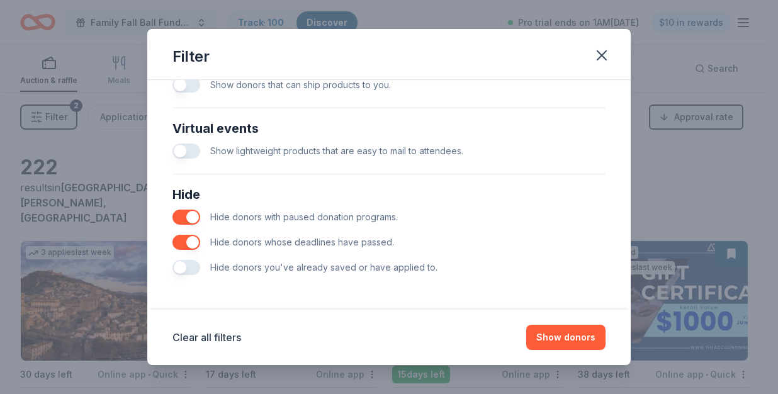
click at [186, 270] on button "button" at bounding box center [187, 267] width 28 height 15
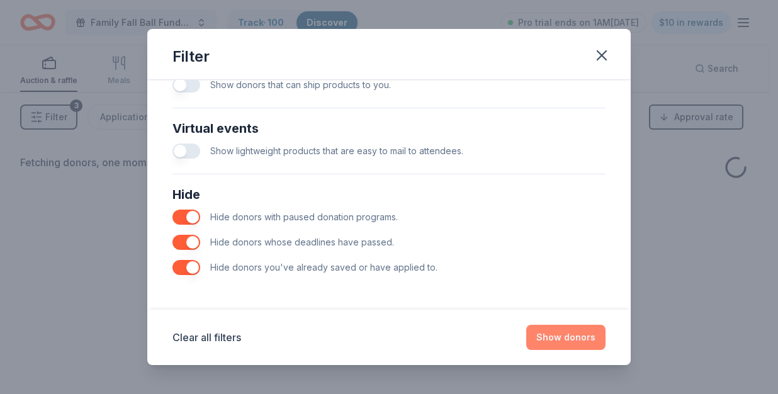
click at [550, 338] on button "Show donors" at bounding box center [566, 337] width 79 height 25
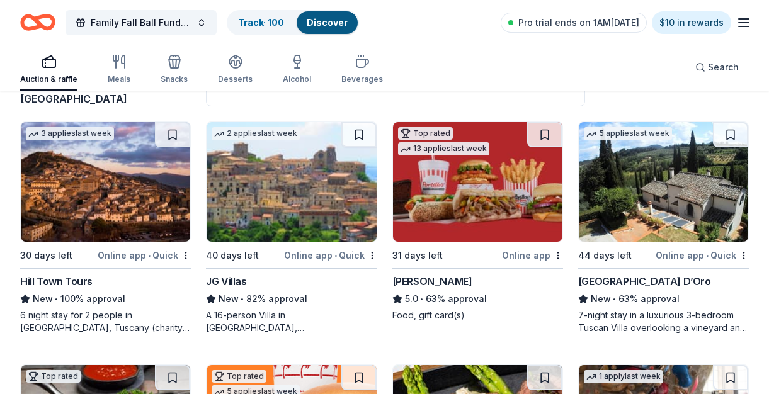
scroll to position [120, 0]
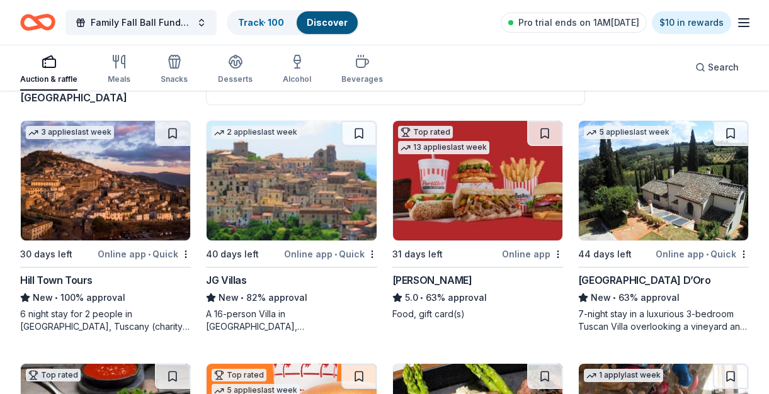
click at [128, 174] on img at bounding box center [105, 181] width 169 height 120
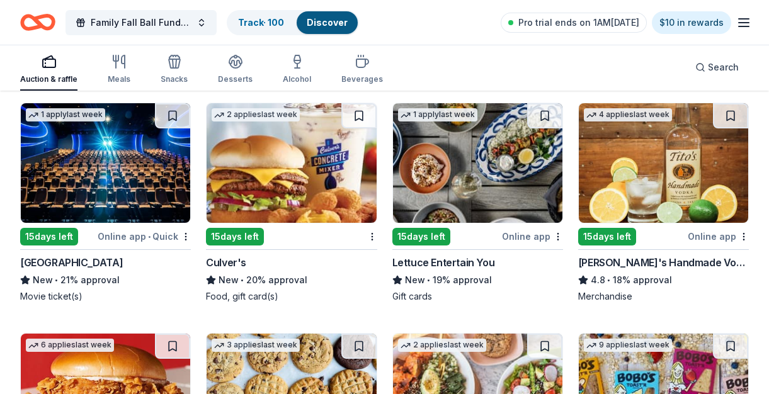
scroll to position [1041, 0]
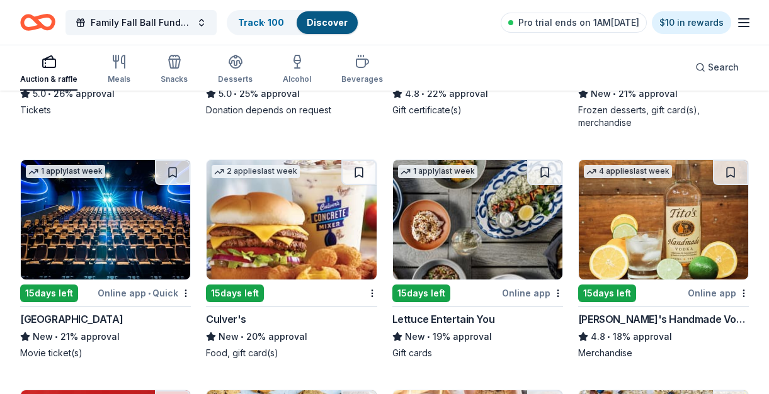
click at [618, 208] on img at bounding box center [663, 220] width 169 height 120
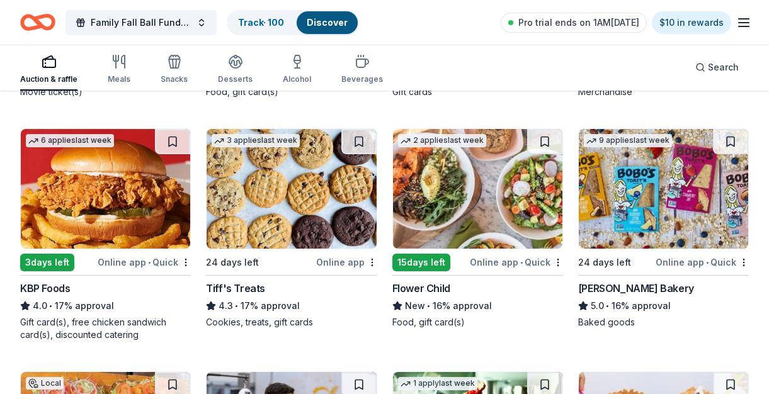
scroll to position [1314, 0]
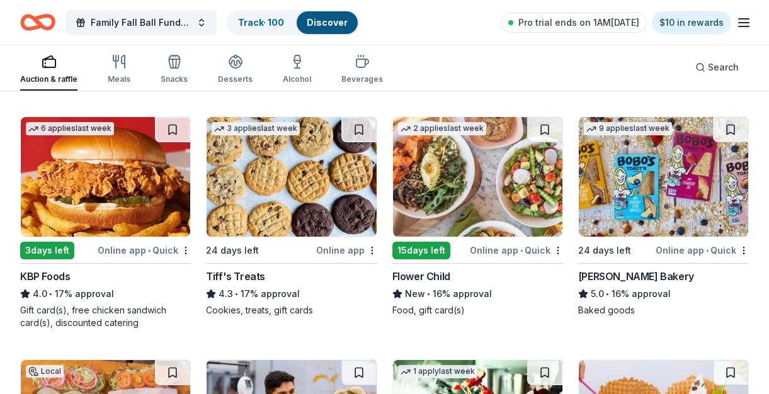
click at [288, 171] on img at bounding box center [291, 177] width 169 height 120
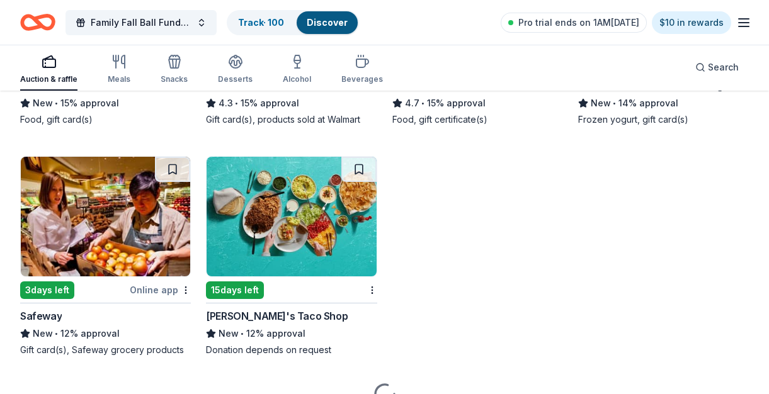
scroll to position [1760, 0]
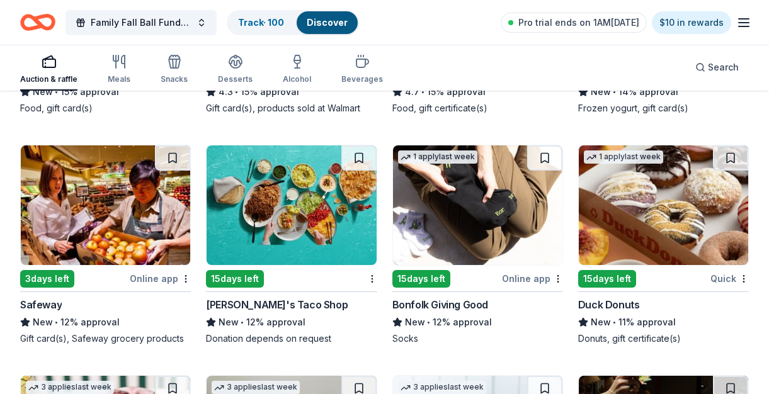
click at [504, 191] on img at bounding box center [477, 205] width 169 height 120
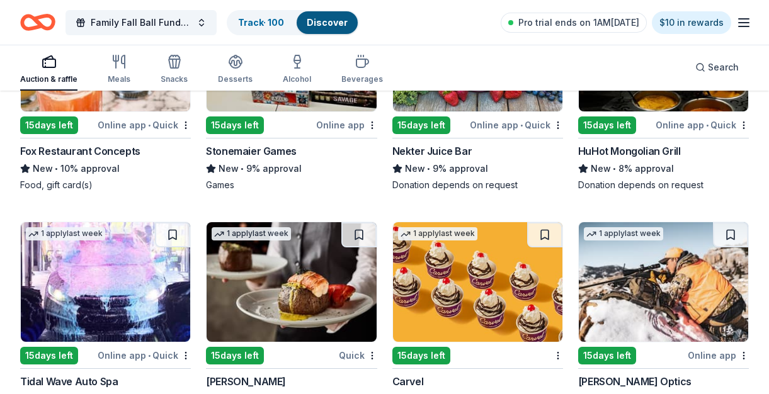
scroll to position [2202, 0]
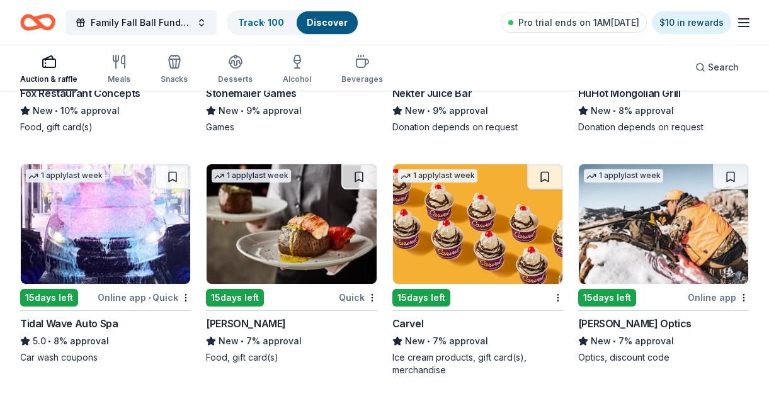
click at [135, 191] on img at bounding box center [105, 224] width 169 height 120
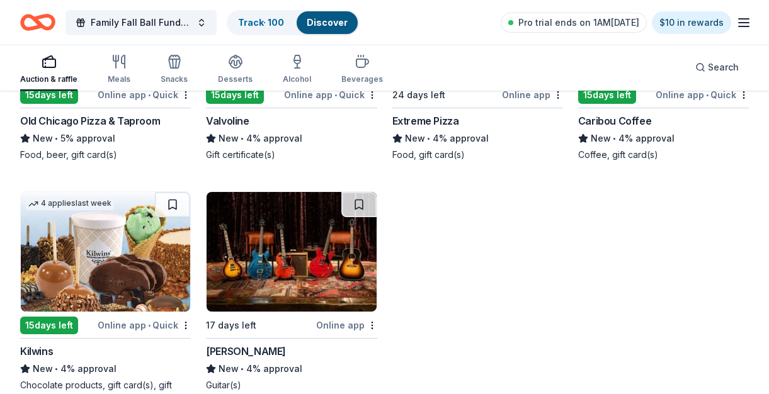
scroll to position [2881, 0]
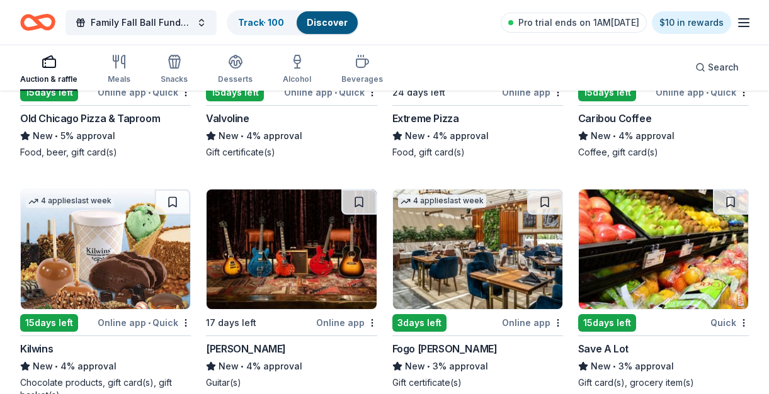
click at [267, 252] on img at bounding box center [291, 250] width 169 height 120
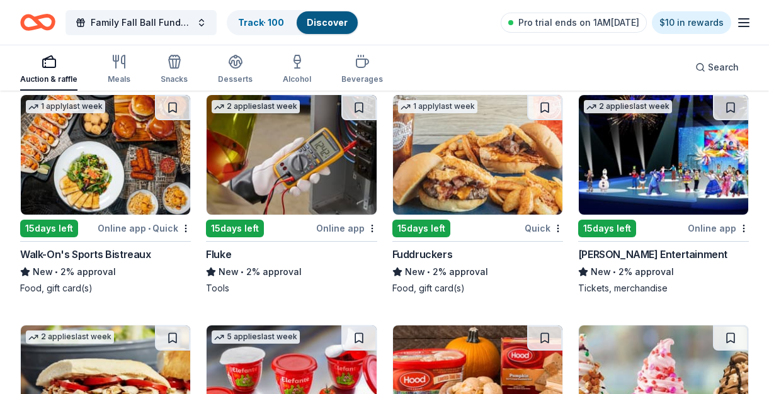
scroll to position [3214, 0]
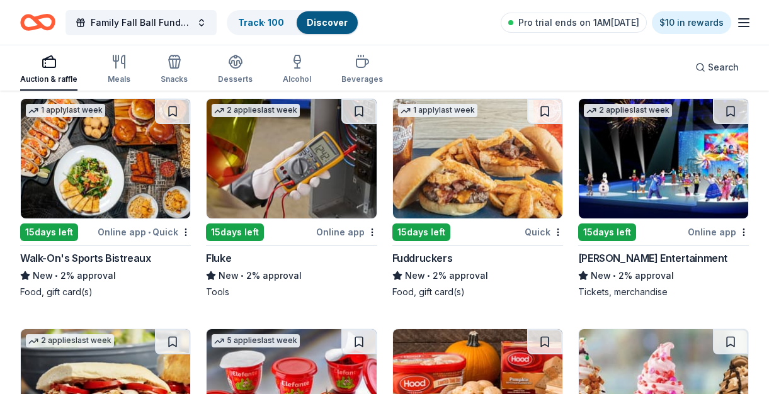
click at [653, 134] on img at bounding box center [663, 159] width 169 height 120
click at [88, 171] on img at bounding box center [105, 159] width 169 height 120
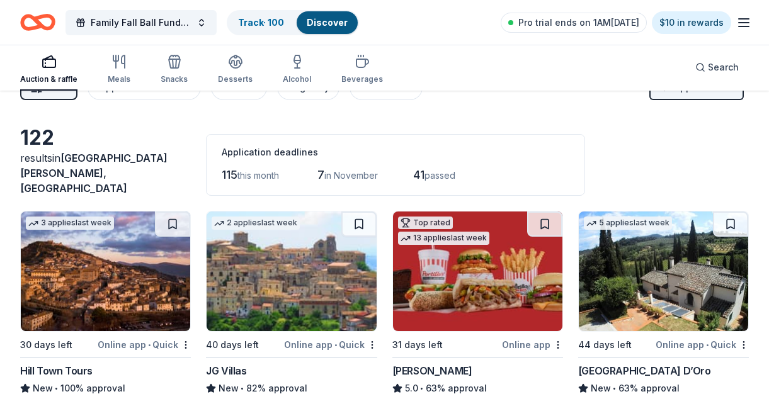
scroll to position [0, 0]
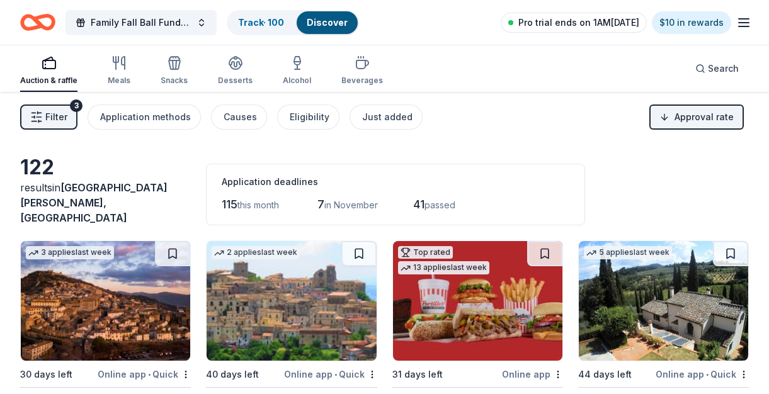
click at [566, 25] on span "Pro trial ends on 1AM[DATE]" at bounding box center [578, 22] width 121 height 15
click at [746, 21] on icon "button" at bounding box center [743, 22] width 15 height 15
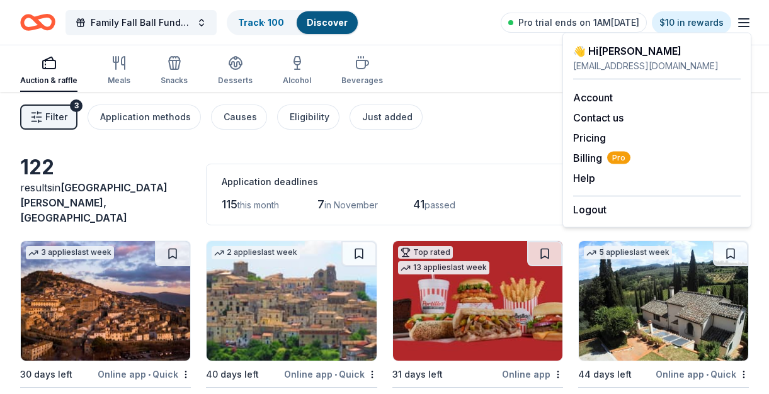
click at [597, 99] on link "Account" at bounding box center [593, 97] width 40 height 13
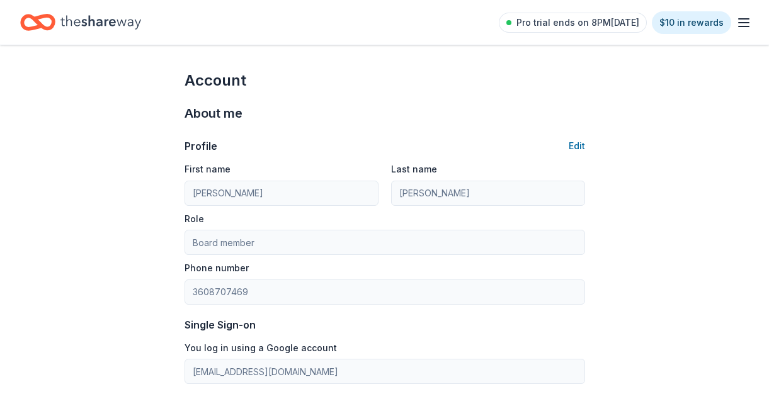
click at [743, 21] on icon "button" at bounding box center [743, 22] width 15 height 15
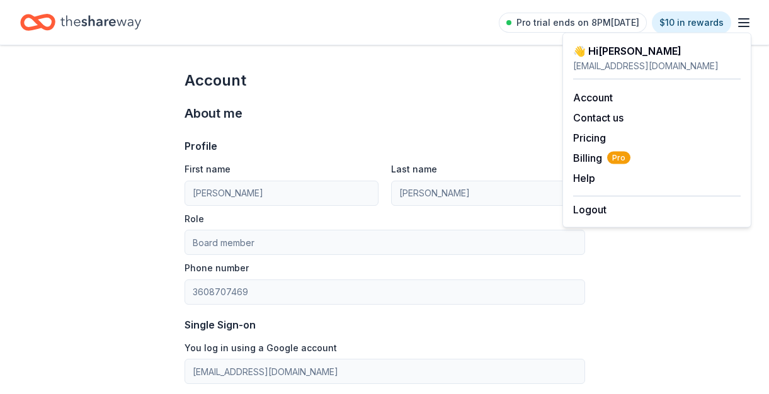
click at [599, 154] on span "Billing Pro" at bounding box center [601, 158] width 57 height 15
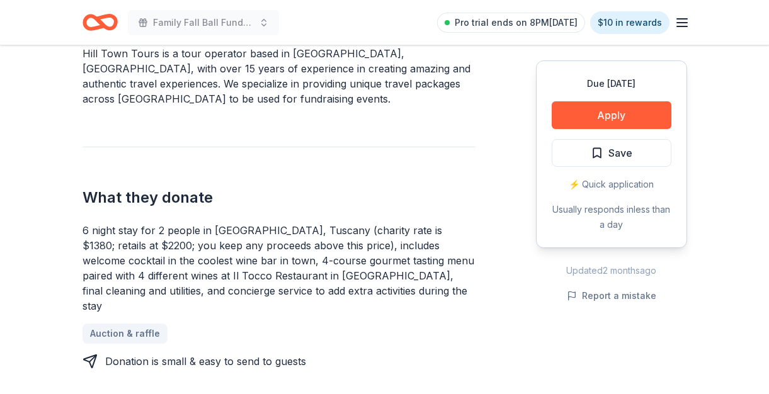
scroll to position [413, 0]
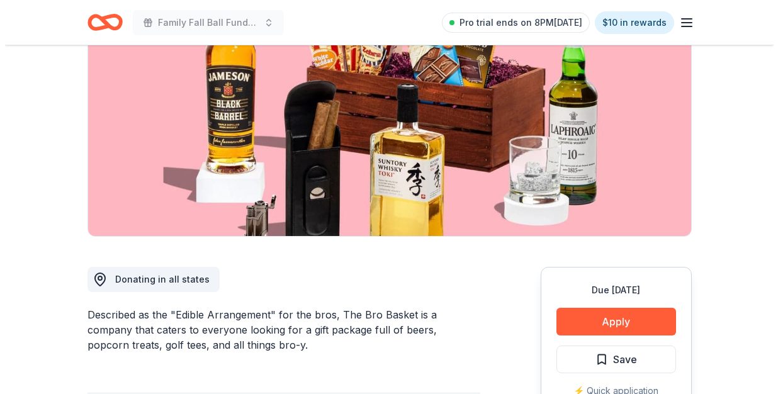
scroll to position [204, 0]
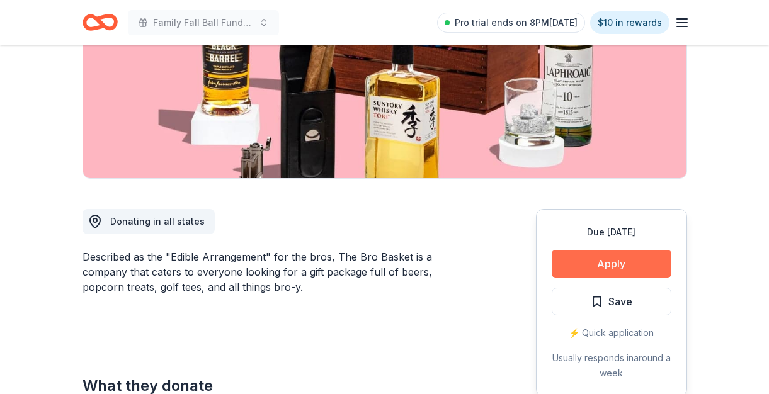
click at [603, 266] on button "Apply" at bounding box center [612, 264] width 120 height 28
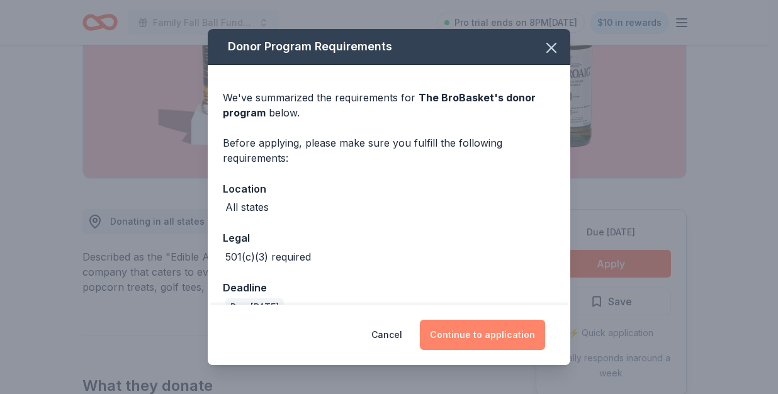
click at [454, 339] on button "Continue to application" at bounding box center [482, 335] width 125 height 30
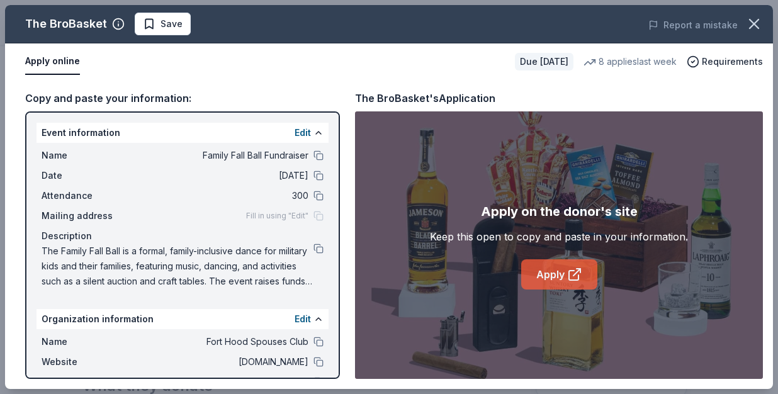
click at [542, 274] on link "Apply" at bounding box center [559, 274] width 76 height 30
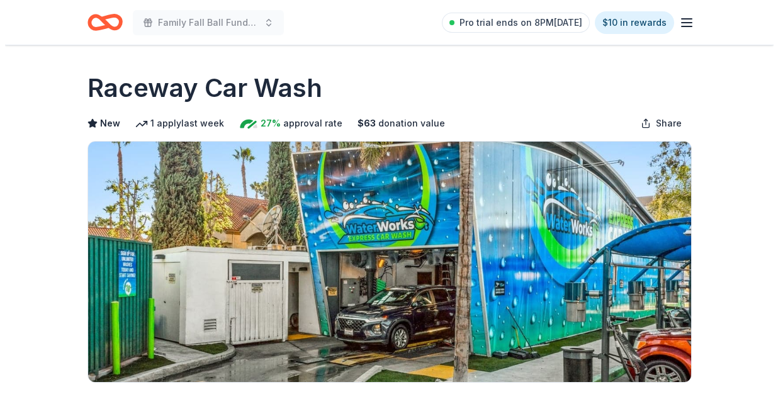
scroll to position [426, 0]
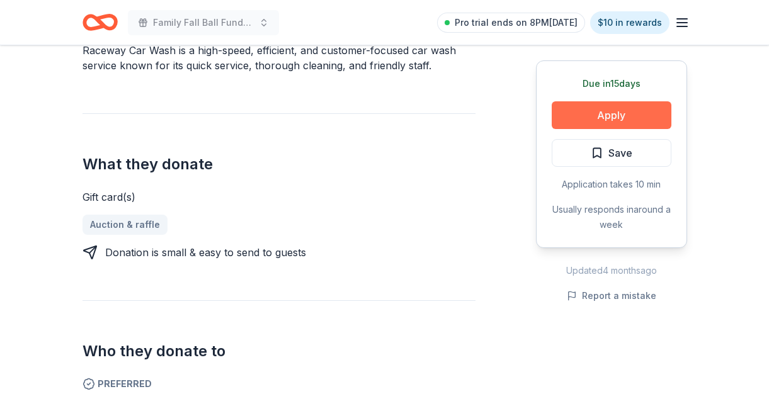
click at [628, 112] on button "Apply" at bounding box center [612, 115] width 120 height 28
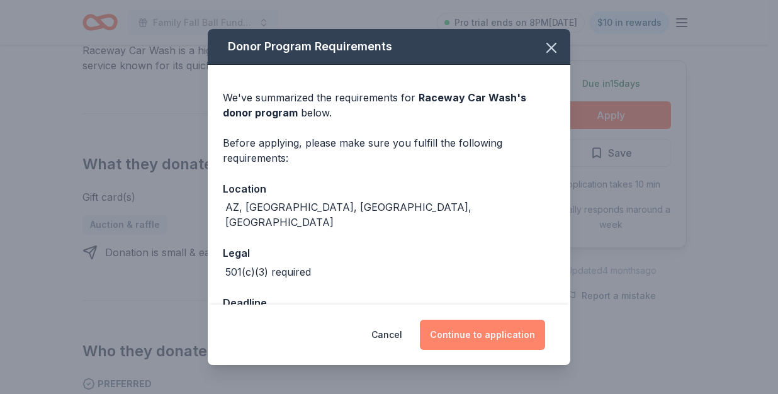
click at [481, 332] on button "Continue to application" at bounding box center [482, 335] width 125 height 30
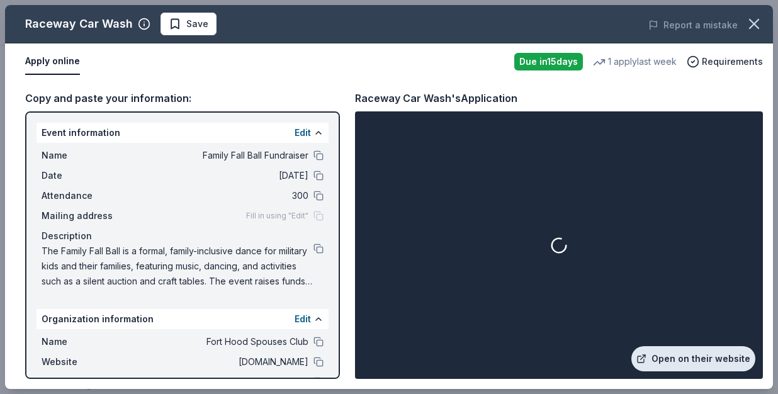
drag, startPoint x: 684, startPoint y: 344, endPoint x: 695, endPoint y: 361, distance: 19.6
click at [695, 361] on link "Open on their website" at bounding box center [694, 358] width 124 height 25
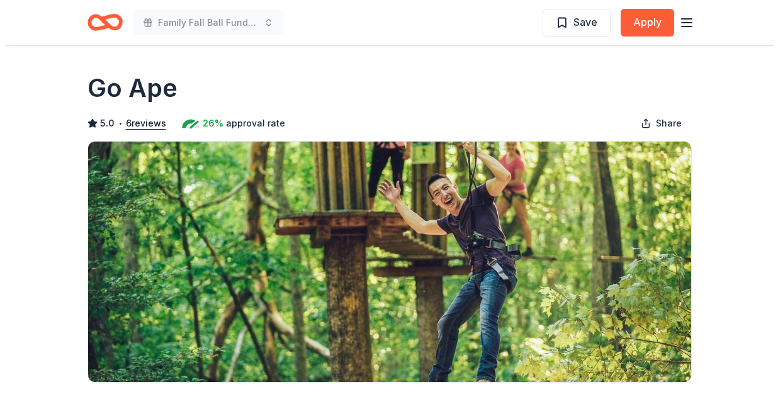
scroll to position [230, 0]
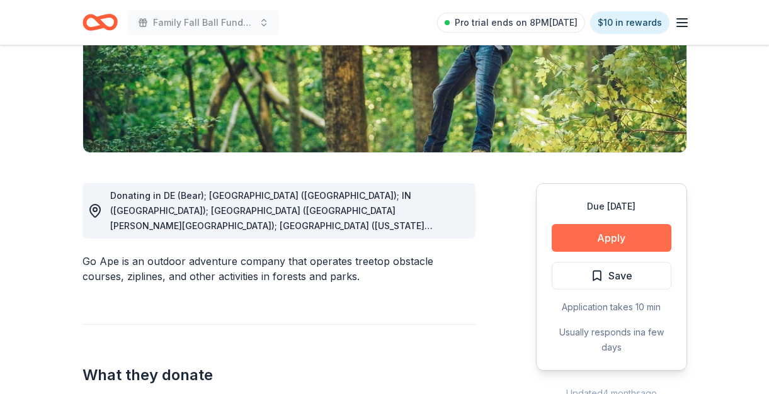
click at [590, 241] on button "Apply" at bounding box center [612, 238] width 120 height 28
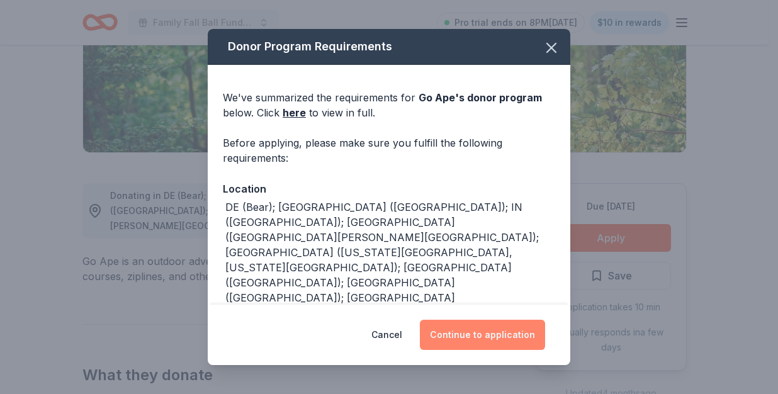
click at [499, 336] on button "Continue to application" at bounding box center [482, 335] width 125 height 30
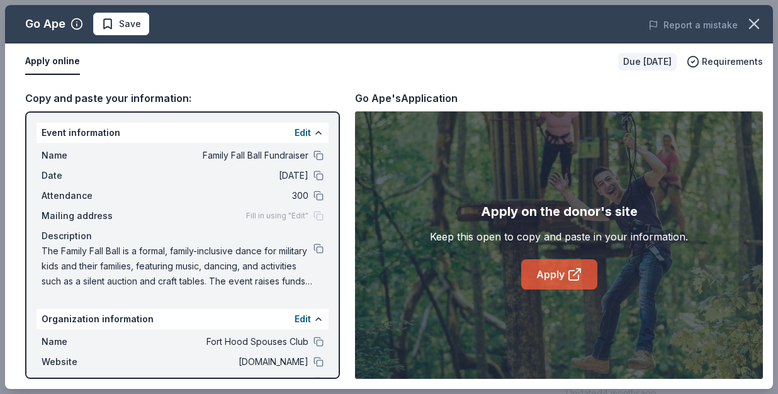
click at [578, 273] on icon at bounding box center [574, 274] width 15 height 15
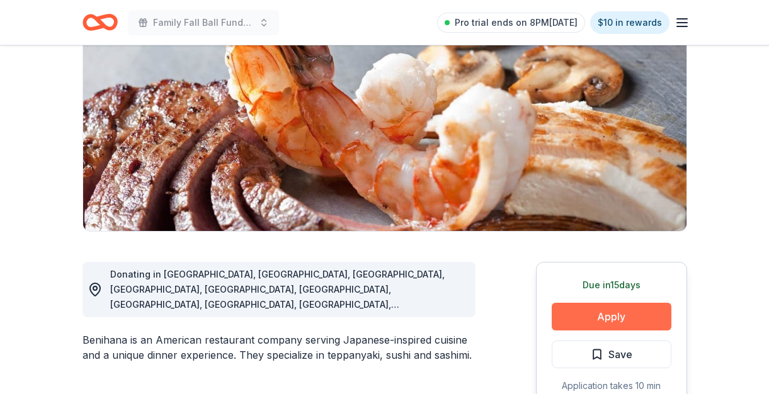
scroll to position [198, 0]
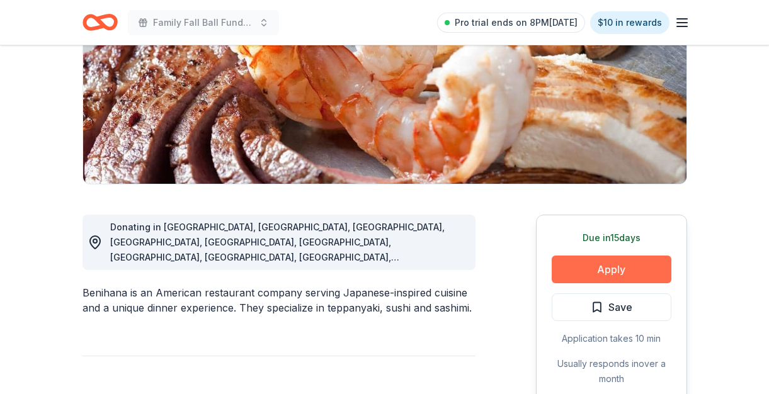
click at [596, 270] on button "Apply" at bounding box center [612, 270] width 120 height 28
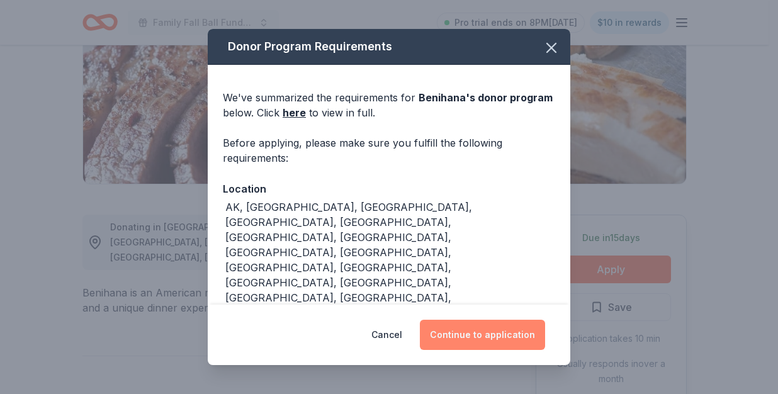
click at [494, 337] on button "Continue to application" at bounding box center [482, 335] width 125 height 30
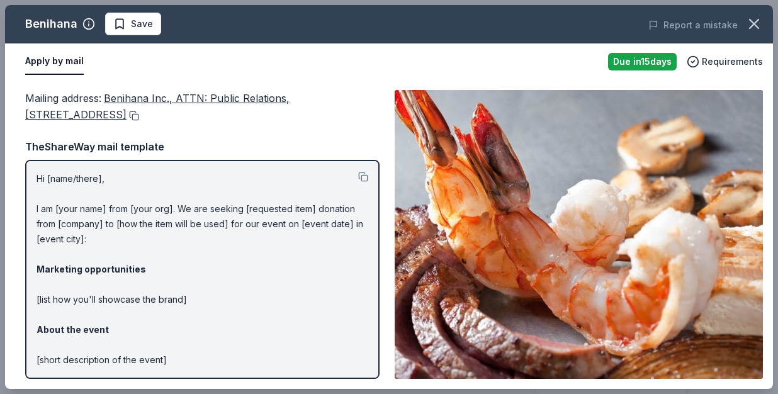
click at [139, 115] on button at bounding box center [133, 116] width 13 height 10
click at [755, 23] on icon "button" at bounding box center [754, 24] width 9 height 9
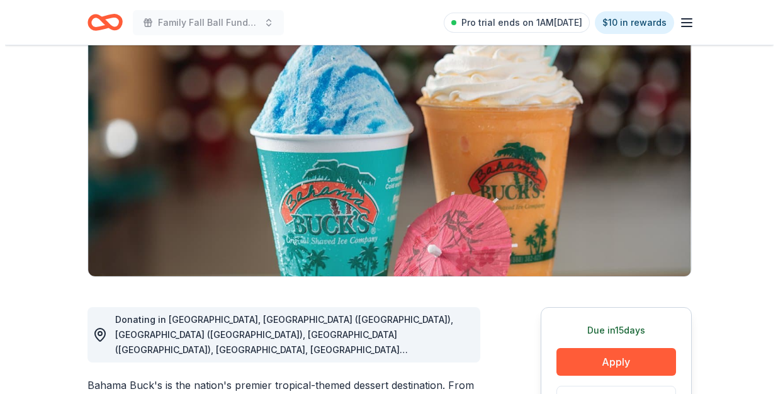
scroll to position [234, 0]
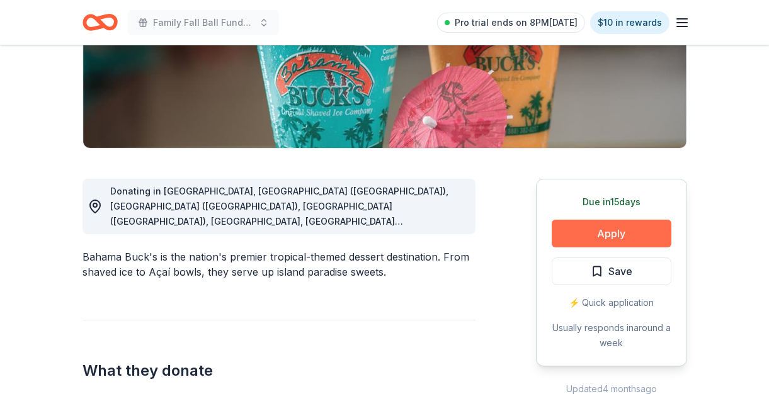
click at [608, 237] on button "Apply" at bounding box center [612, 234] width 120 height 28
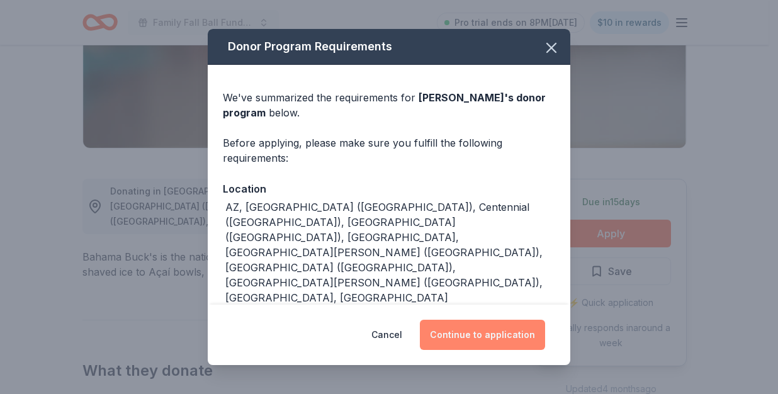
click at [497, 338] on button "Continue to application" at bounding box center [482, 335] width 125 height 30
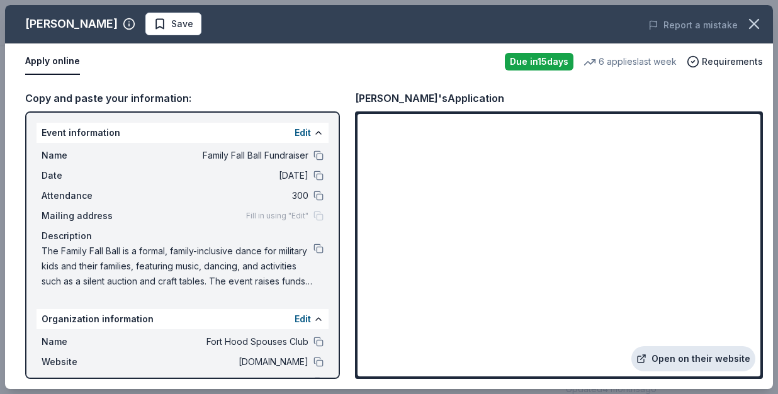
click at [691, 358] on link "Open on their website" at bounding box center [694, 358] width 124 height 25
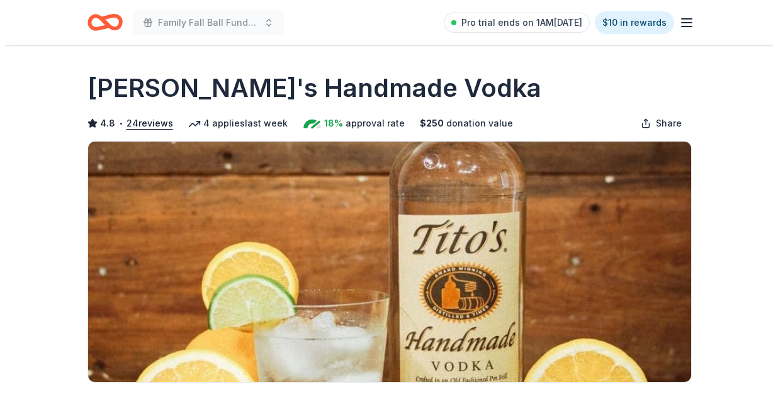
scroll to position [171, 0]
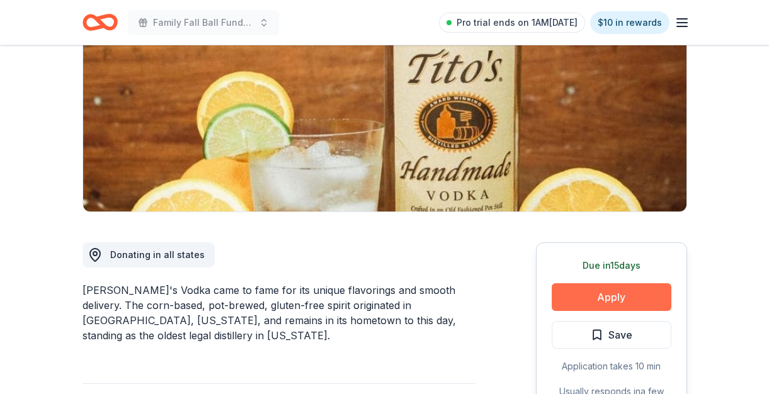
click at [627, 294] on button "Apply" at bounding box center [612, 297] width 120 height 28
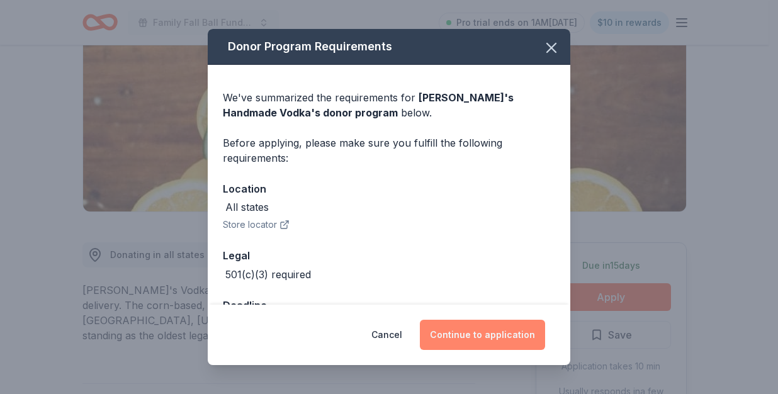
click at [489, 342] on button "Continue to application" at bounding box center [482, 335] width 125 height 30
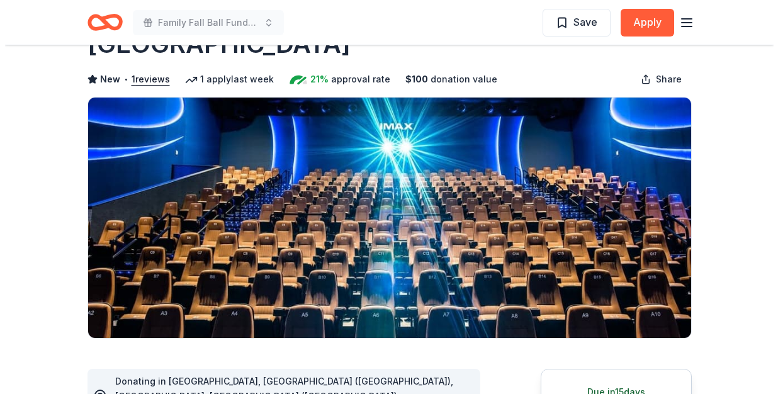
scroll to position [111, 0]
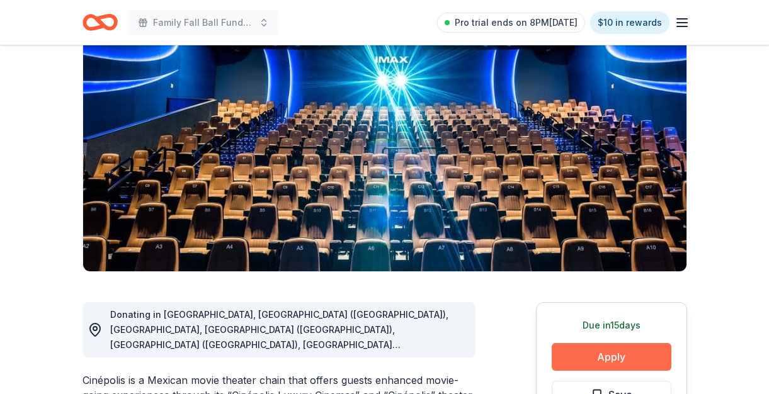
click at [597, 363] on button "Apply" at bounding box center [612, 357] width 120 height 28
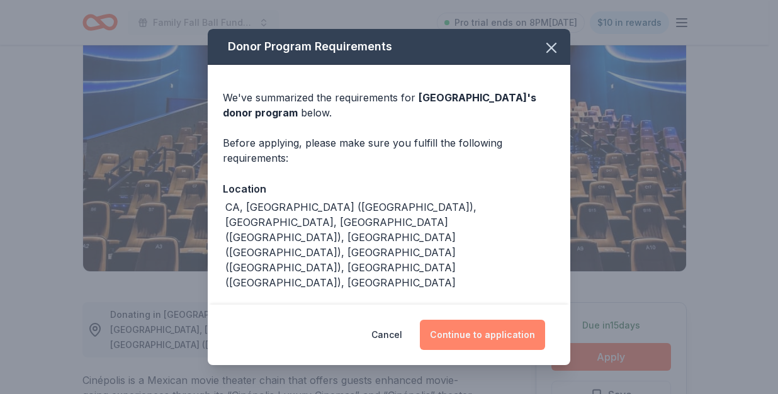
click at [469, 334] on button "Continue to application" at bounding box center [482, 335] width 125 height 30
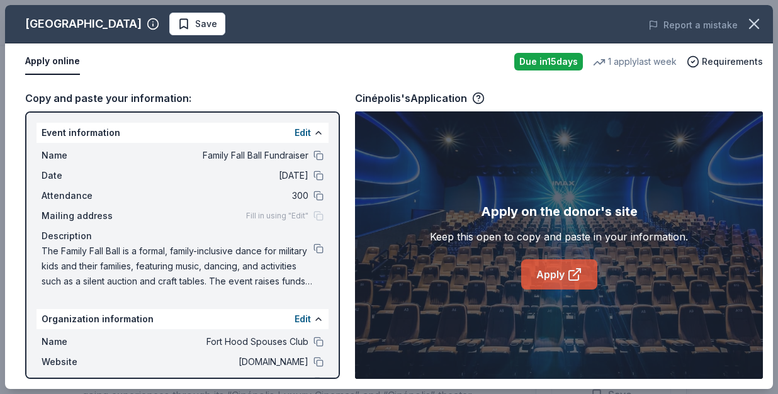
click at [552, 276] on link "Apply" at bounding box center [559, 274] width 76 height 30
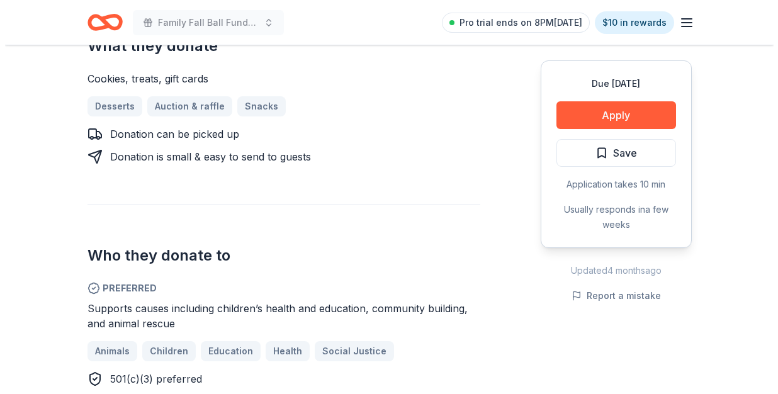
scroll to position [501, 0]
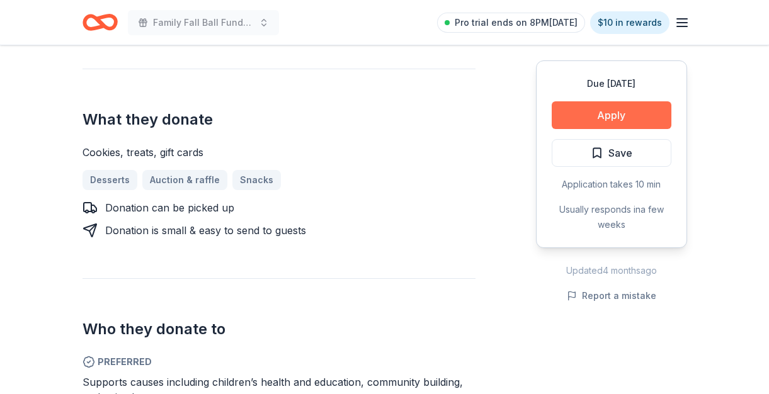
click at [627, 110] on button "Apply" at bounding box center [612, 115] width 120 height 28
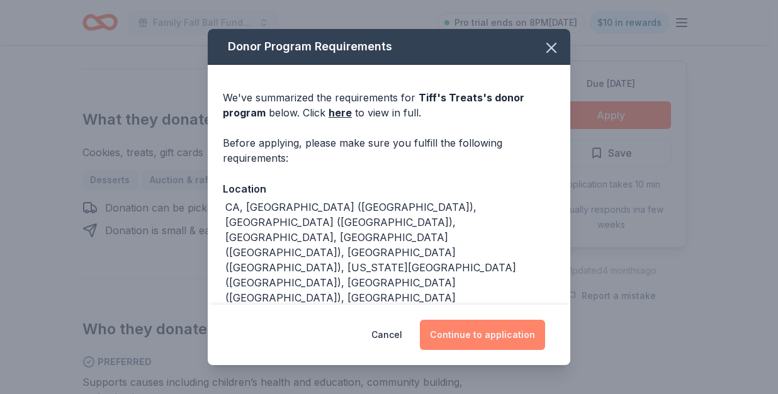
click at [462, 340] on button "Continue to application" at bounding box center [482, 335] width 125 height 30
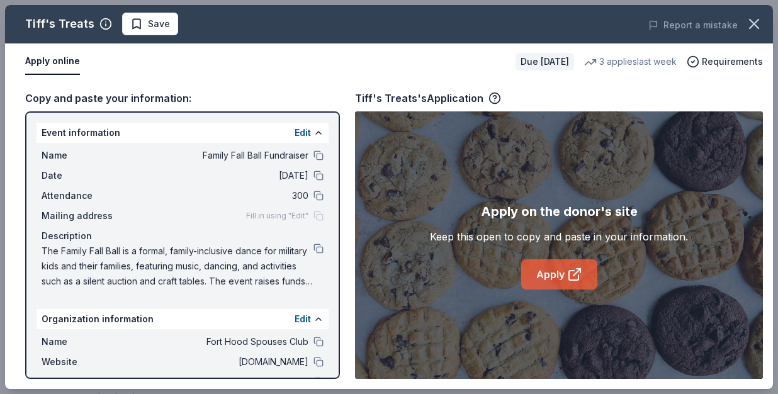
click at [549, 284] on link "Apply" at bounding box center [559, 274] width 76 height 30
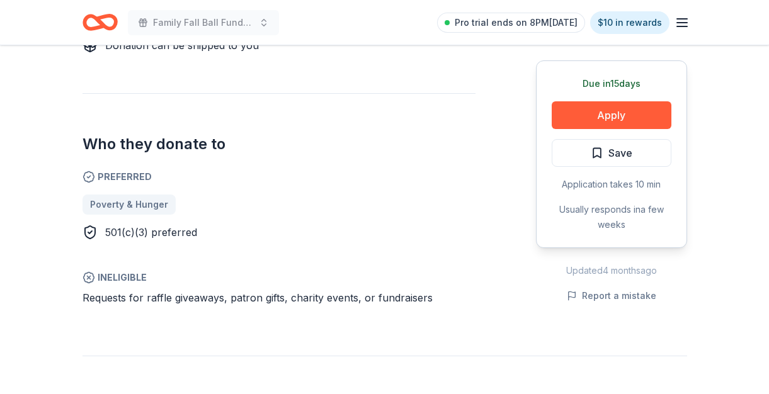
scroll to position [687, 0]
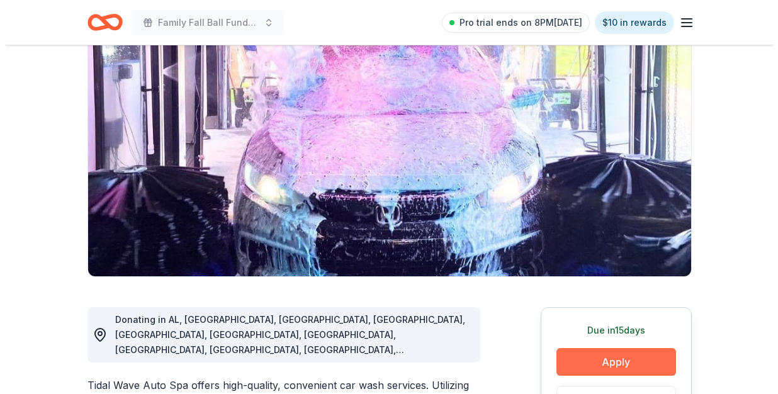
scroll to position [106, 0]
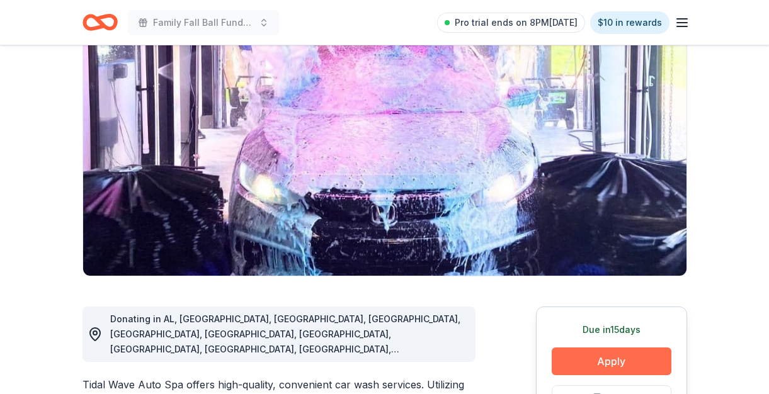
click at [583, 358] on button "Apply" at bounding box center [612, 362] width 120 height 28
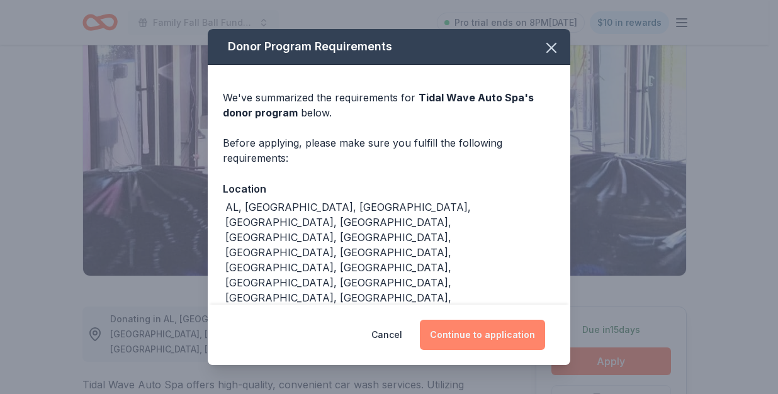
click at [484, 339] on button "Continue to application" at bounding box center [482, 335] width 125 height 30
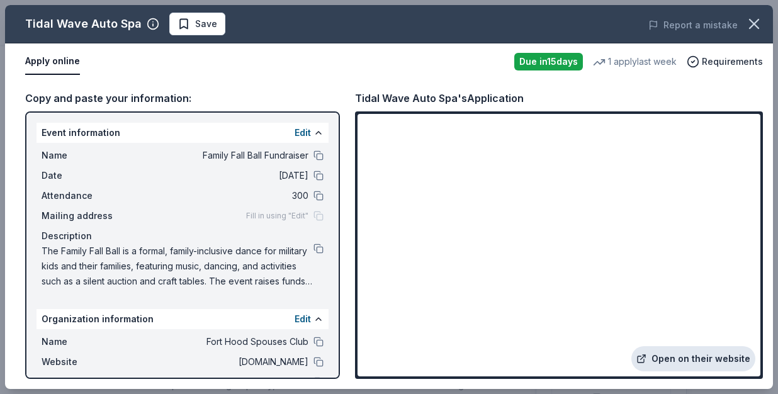
click at [672, 353] on link "Open on their website" at bounding box center [694, 358] width 124 height 25
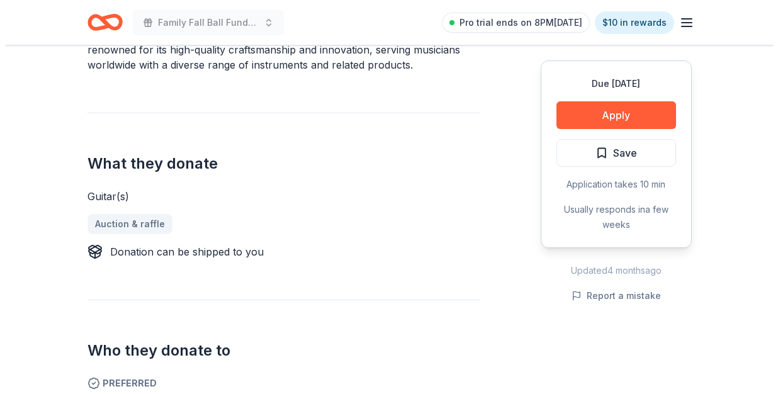
scroll to position [424, 0]
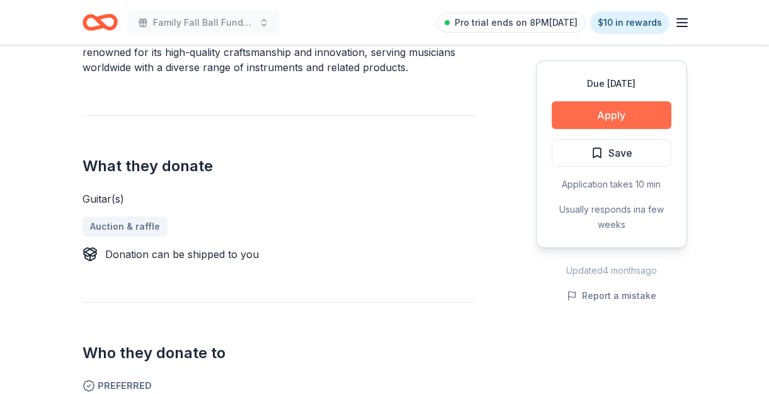
click at [576, 119] on button "Apply" at bounding box center [612, 115] width 120 height 28
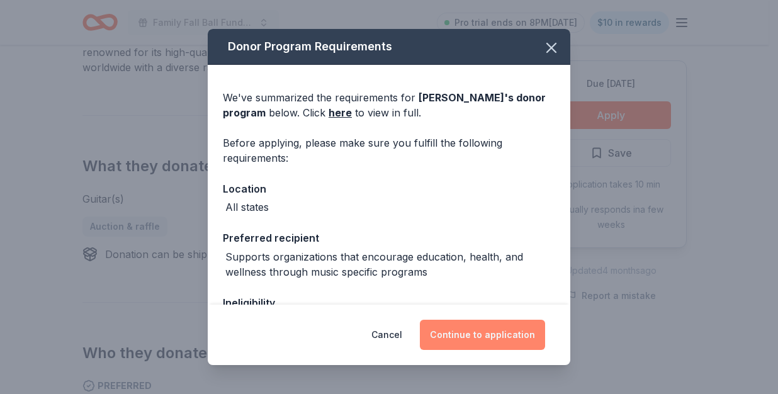
click at [478, 339] on button "Continue to application" at bounding box center [482, 335] width 125 height 30
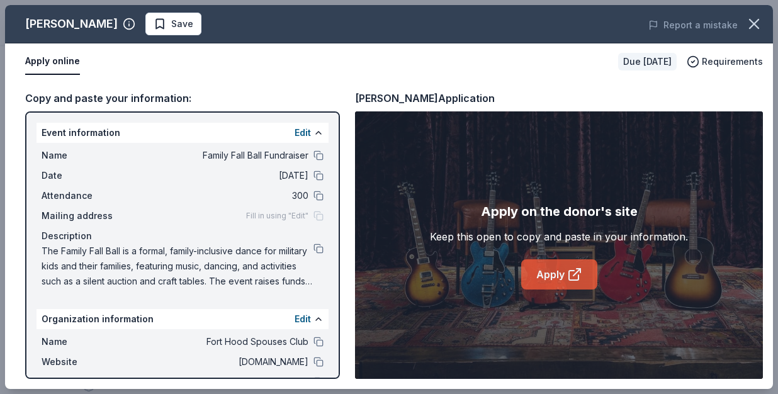
click at [565, 273] on link "Apply" at bounding box center [559, 274] width 76 height 30
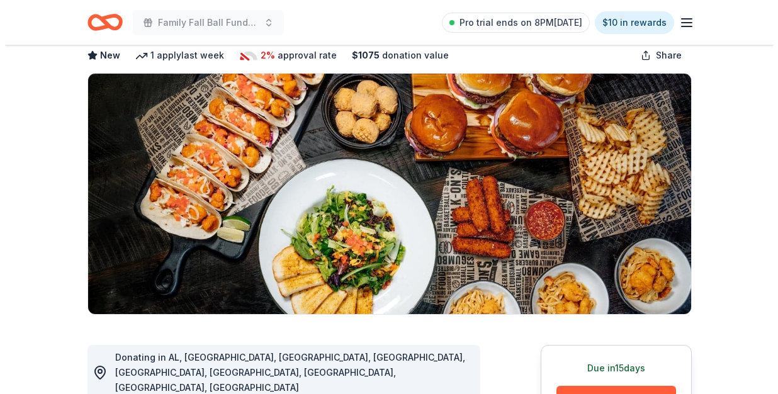
scroll to position [228, 0]
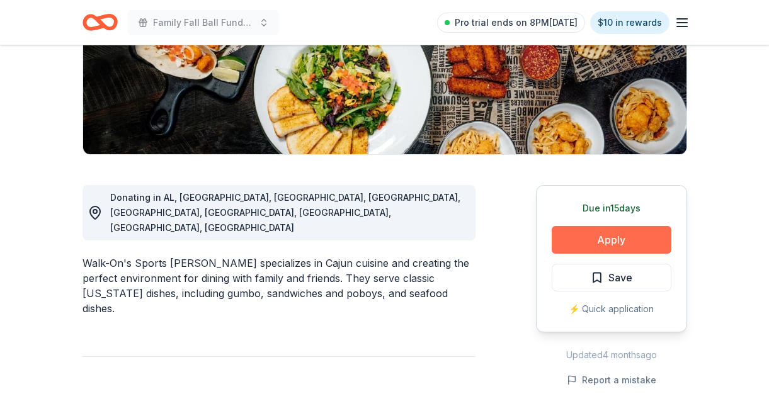
click at [587, 234] on button "Apply" at bounding box center [612, 240] width 120 height 28
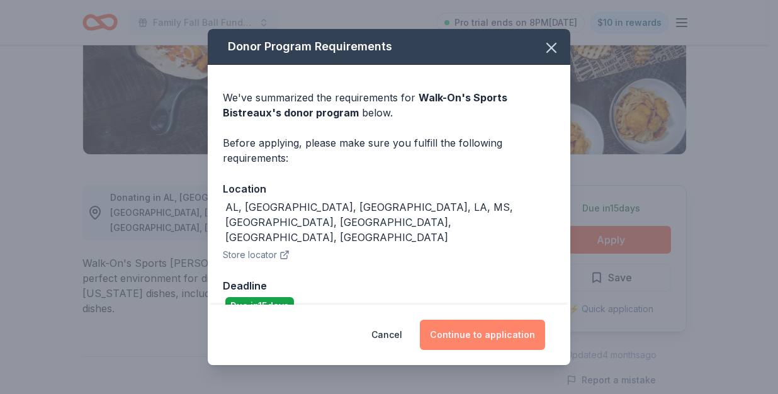
click at [484, 331] on button "Continue to application" at bounding box center [482, 335] width 125 height 30
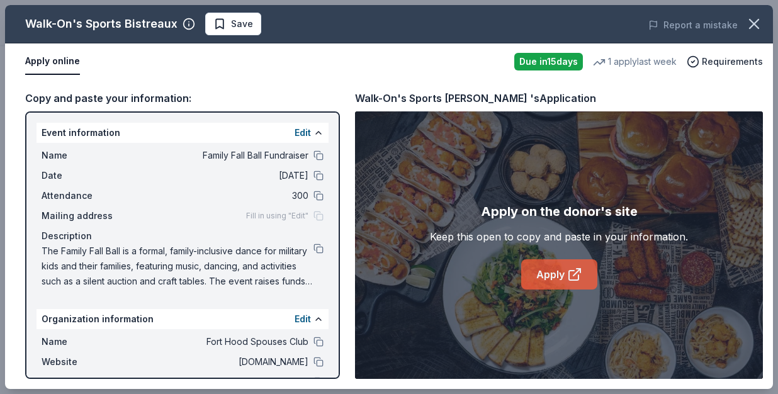
click at [558, 279] on link "Apply" at bounding box center [559, 274] width 76 height 30
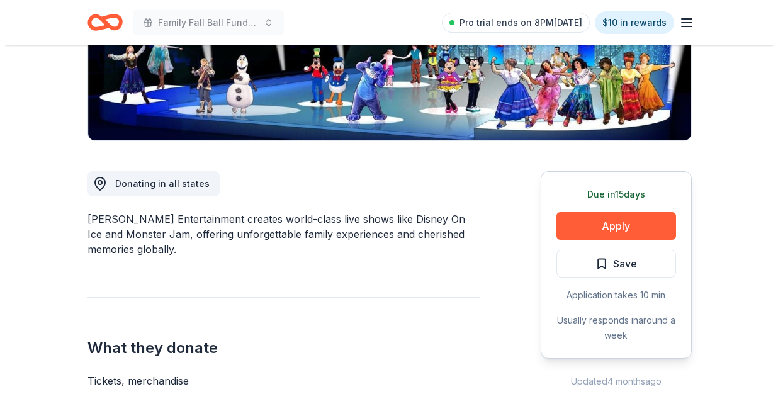
scroll to position [251, 0]
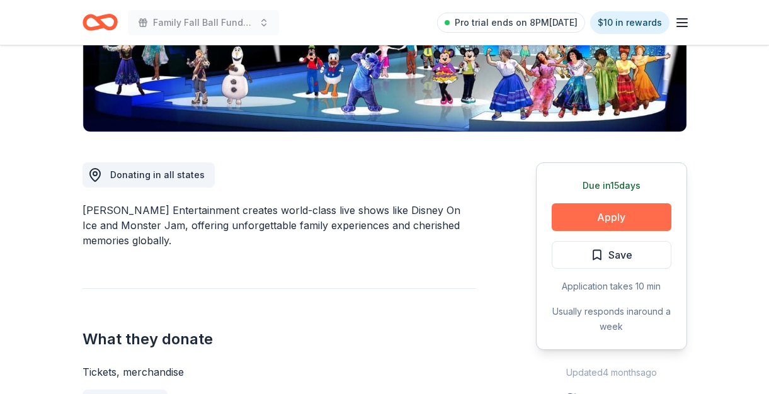
click at [592, 215] on button "Apply" at bounding box center [612, 217] width 120 height 28
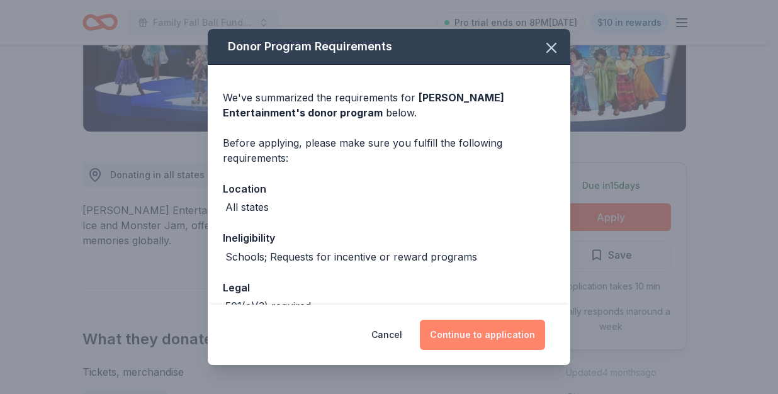
drag, startPoint x: 521, startPoint y: 340, endPoint x: 529, endPoint y: 339, distance: 8.3
click at [521, 340] on button "Continue to application" at bounding box center [482, 335] width 125 height 30
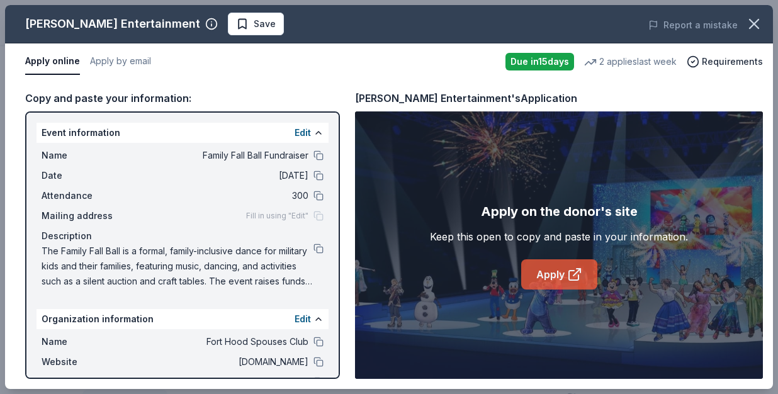
click at [562, 279] on link "Apply" at bounding box center [559, 274] width 76 height 30
